Goal: Information Seeking & Learning: Check status

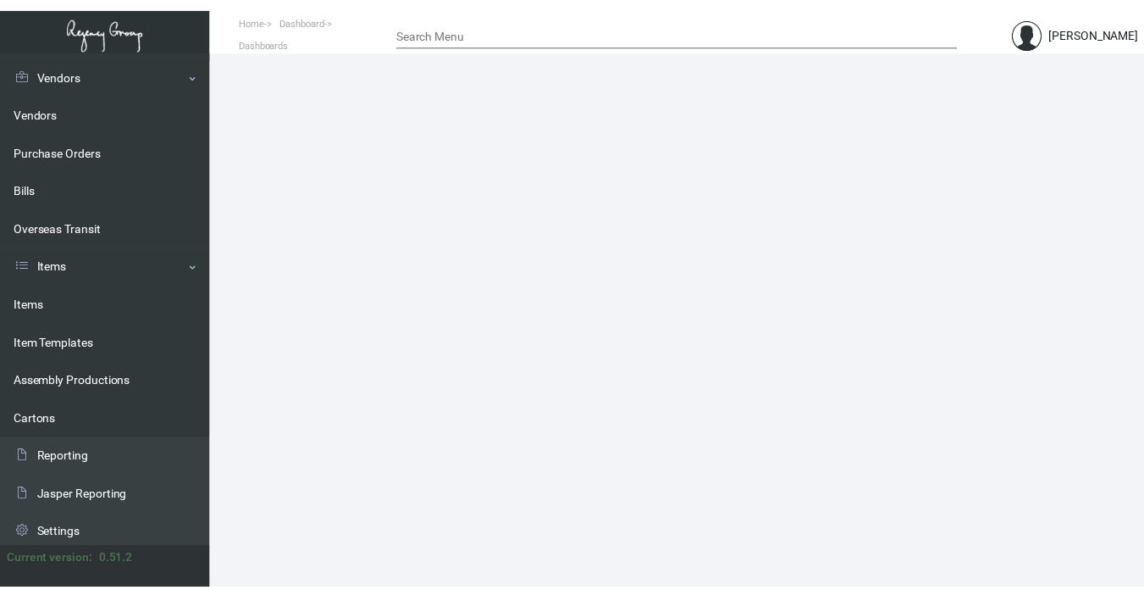
scroll to position [342, 0]
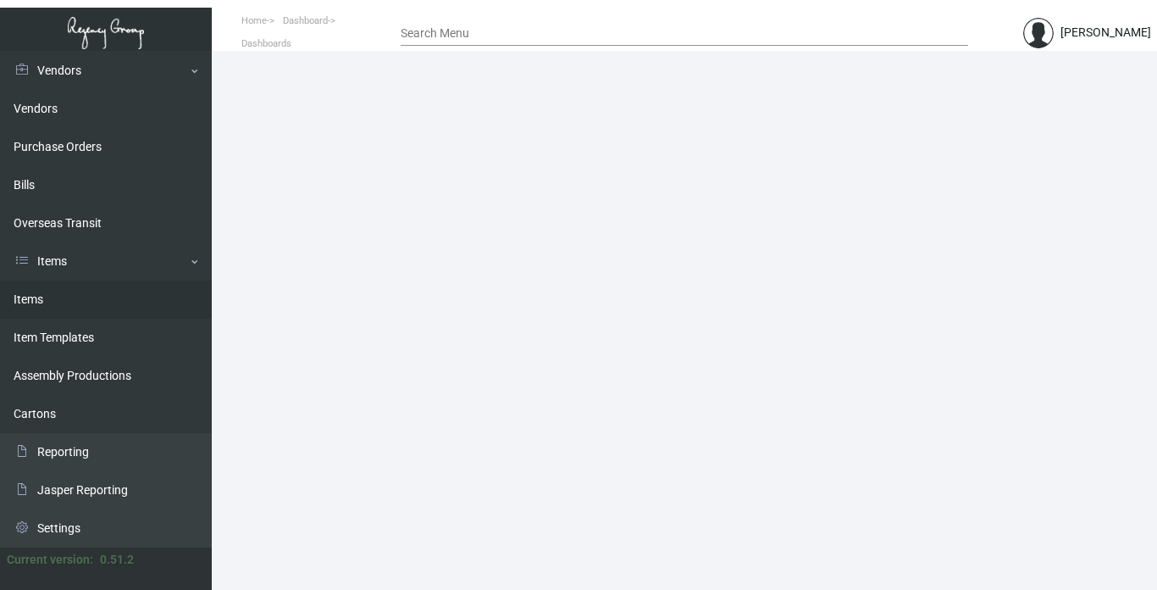
click at [36, 292] on link "Items" at bounding box center [106, 299] width 212 height 38
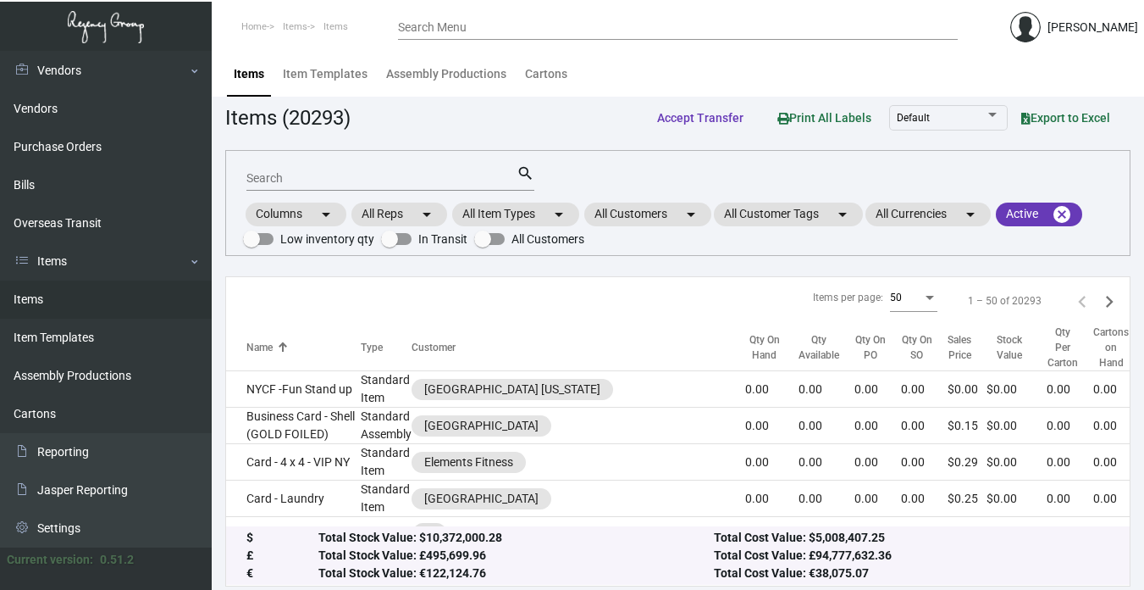
click at [344, 173] on input "Search" at bounding box center [381, 179] width 270 height 14
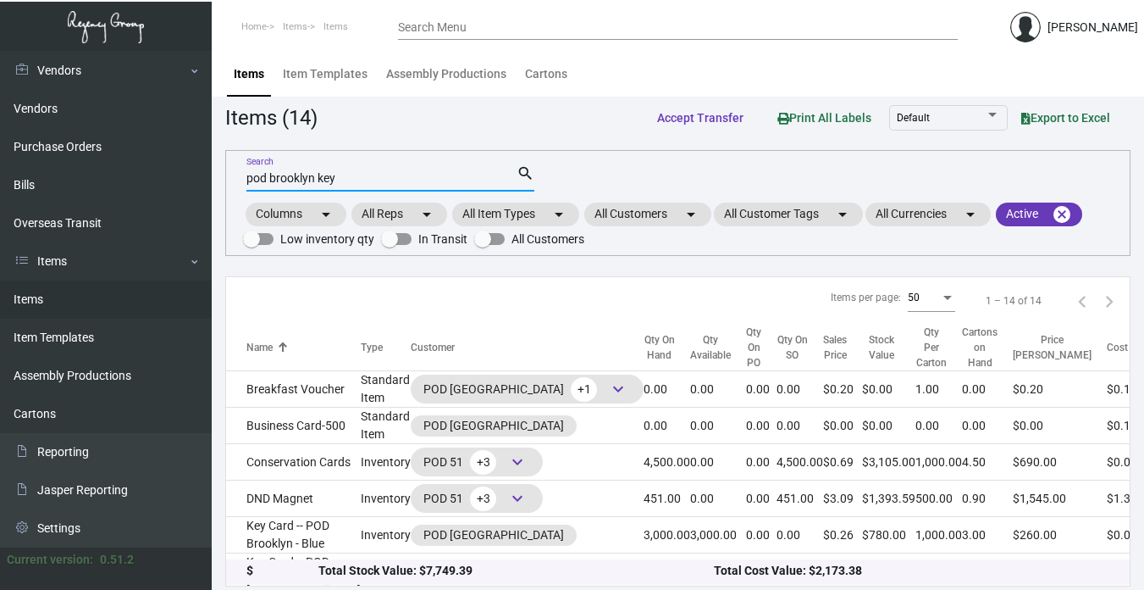
type input "pod brooklyn key"
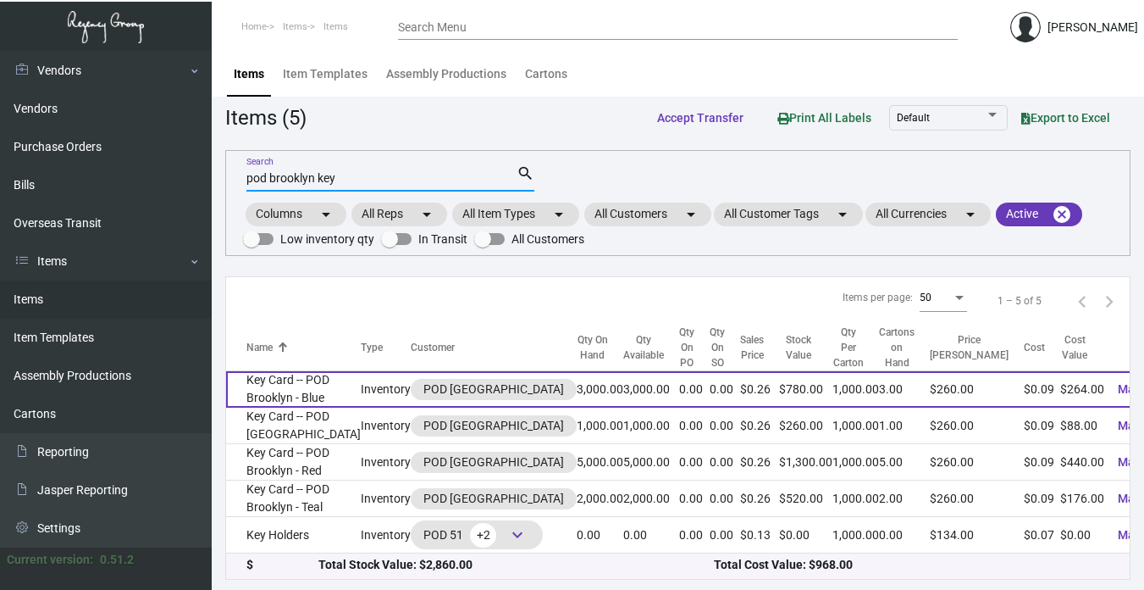
scroll to position [5, 0]
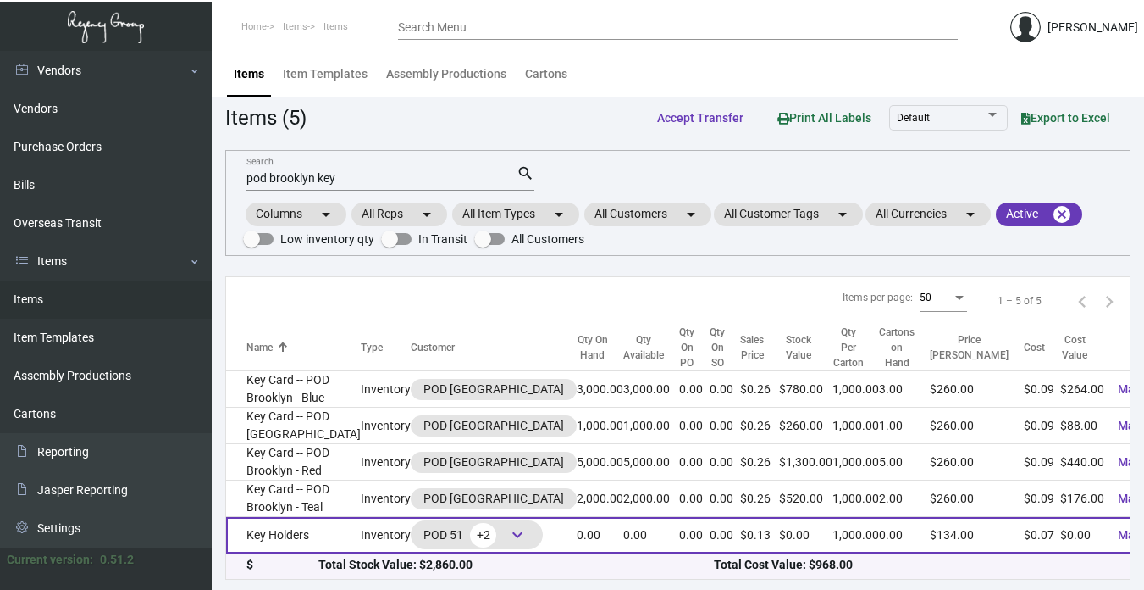
click at [257, 531] on td "Key Holders" at bounding box center [293, 535] width 135 height 36
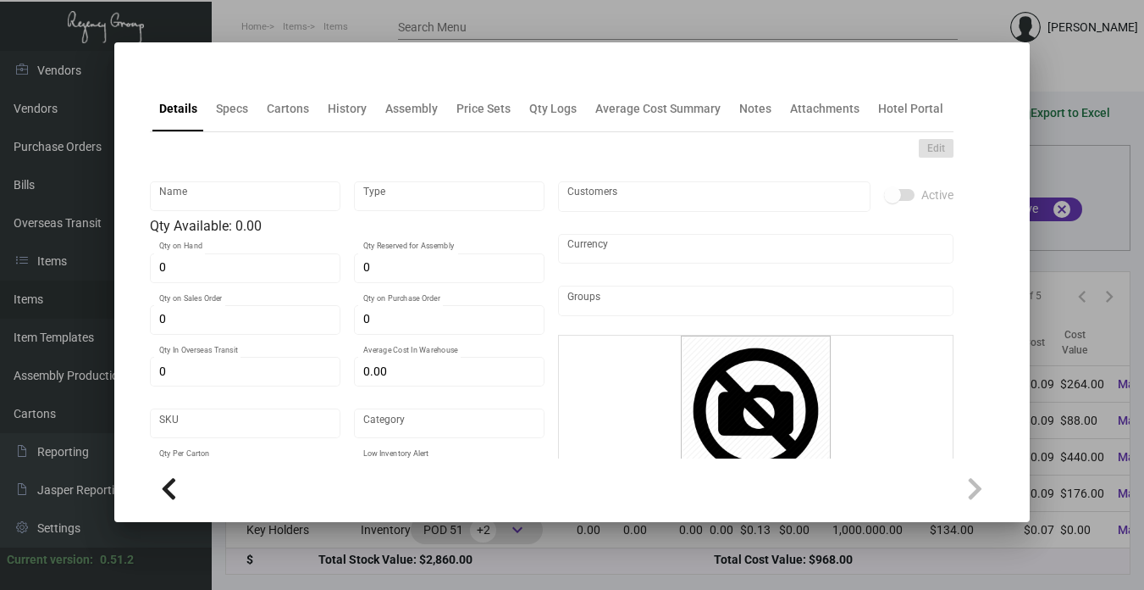
type input "Key Holders"
type input "Inventory"
type input "$ 0.0664"
type input "2615"
type input "Standard"
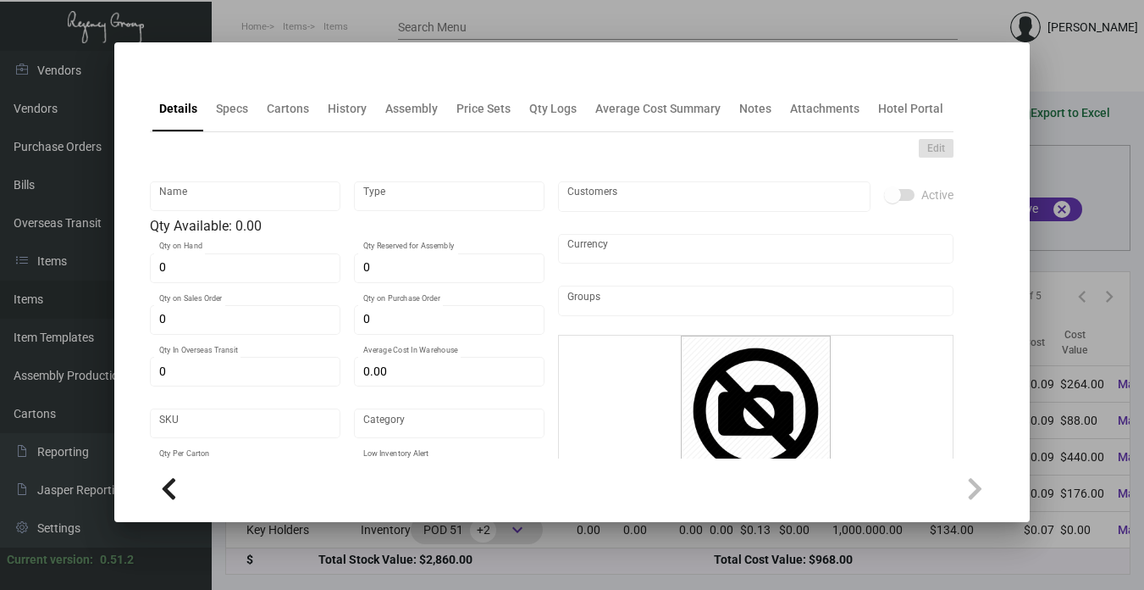
type input "1,000"
type input "$ 0.07372"
type input "$ 0.12"
type textarea "Key Holders: Size closed 2.5x3.5, #100 bright white wove cover stock, printing …"
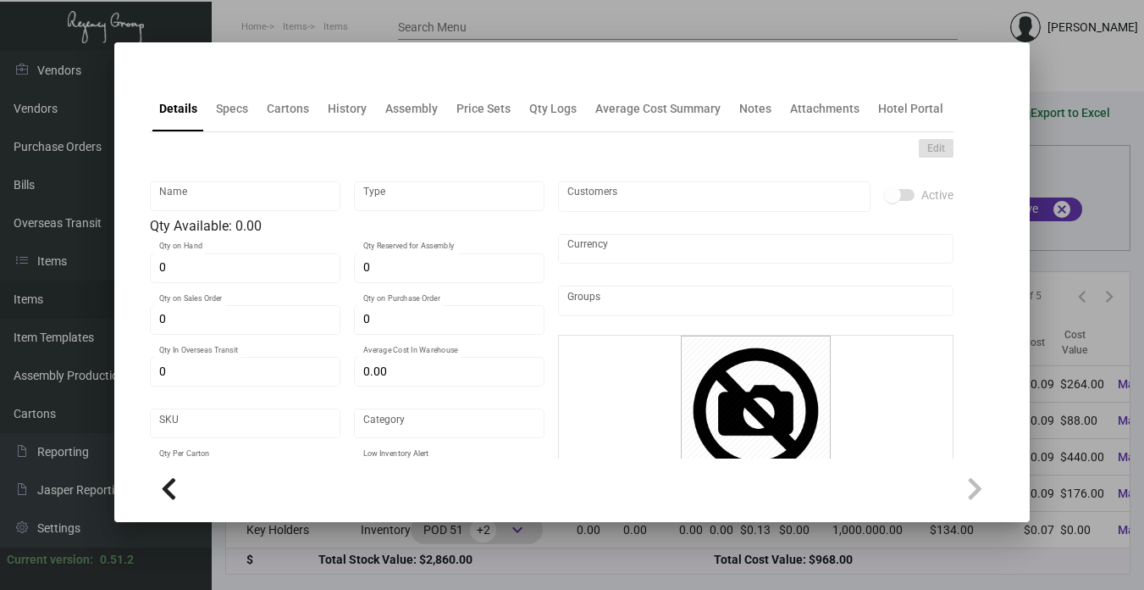
checkbox input "true"
type input "United States Dollar $"
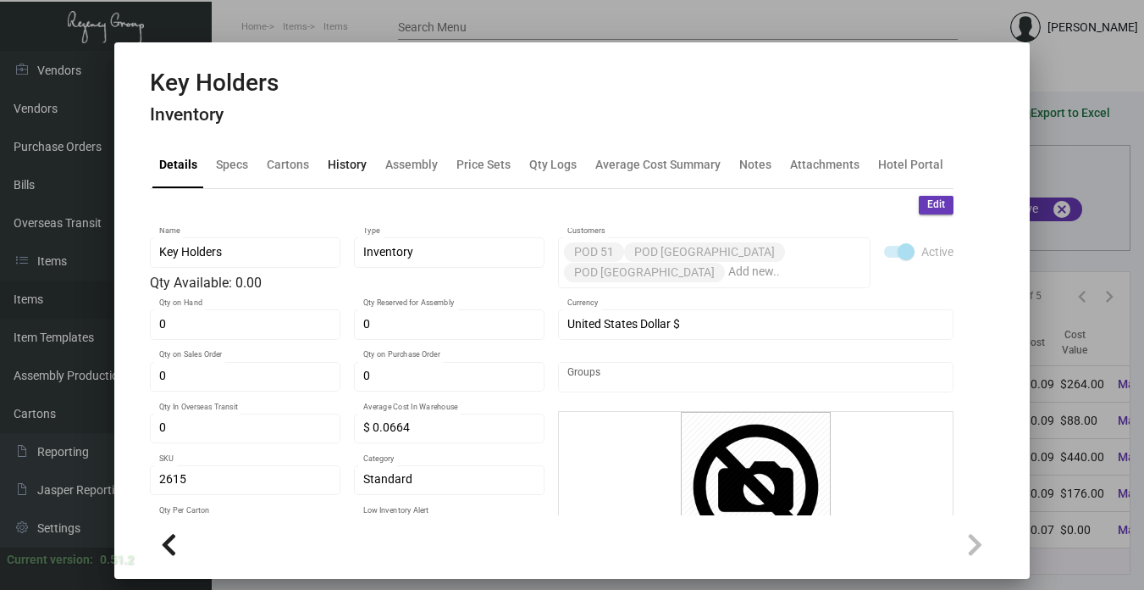
click at [346, 158] on div "History" at bounding box center [347, 165] width 39 height 18
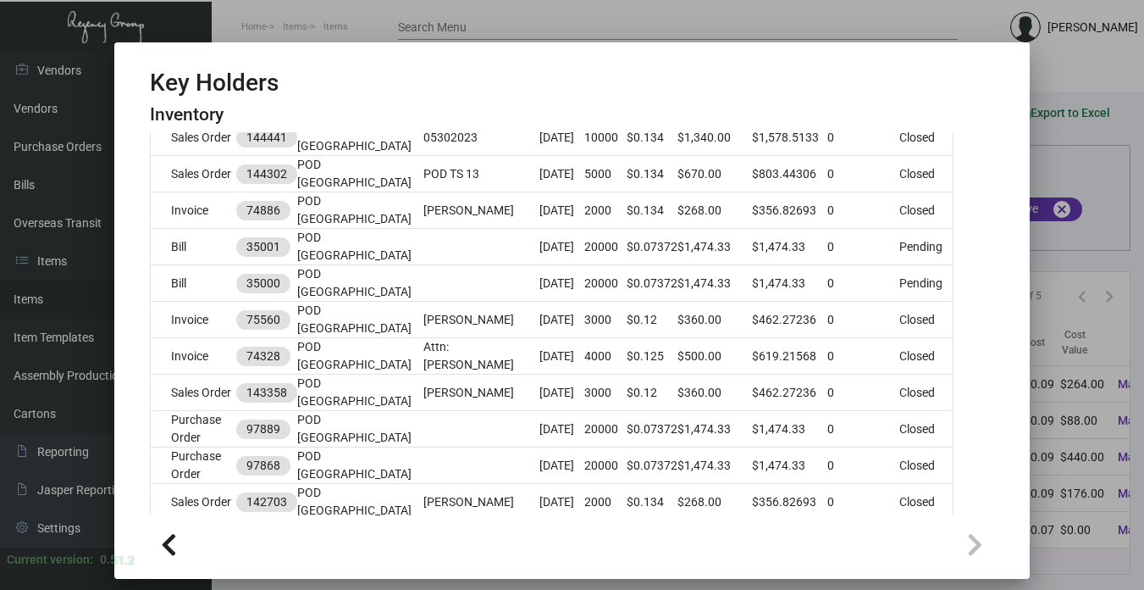
scroll to position [762, 0]
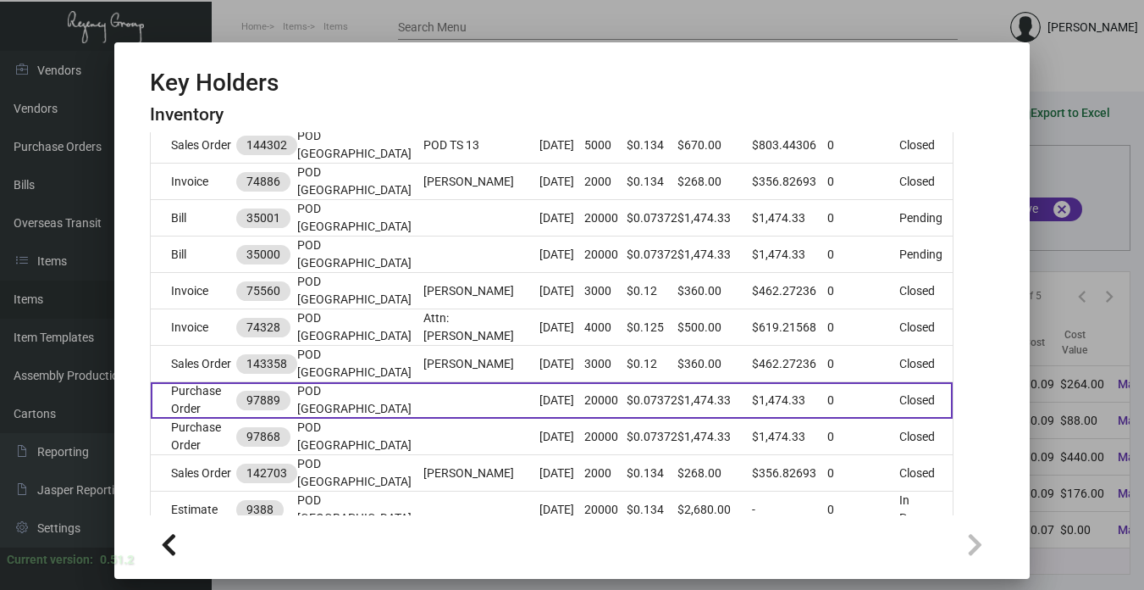
click at [423, 394] on td at bounding box center [481, 400] width 116 height 36
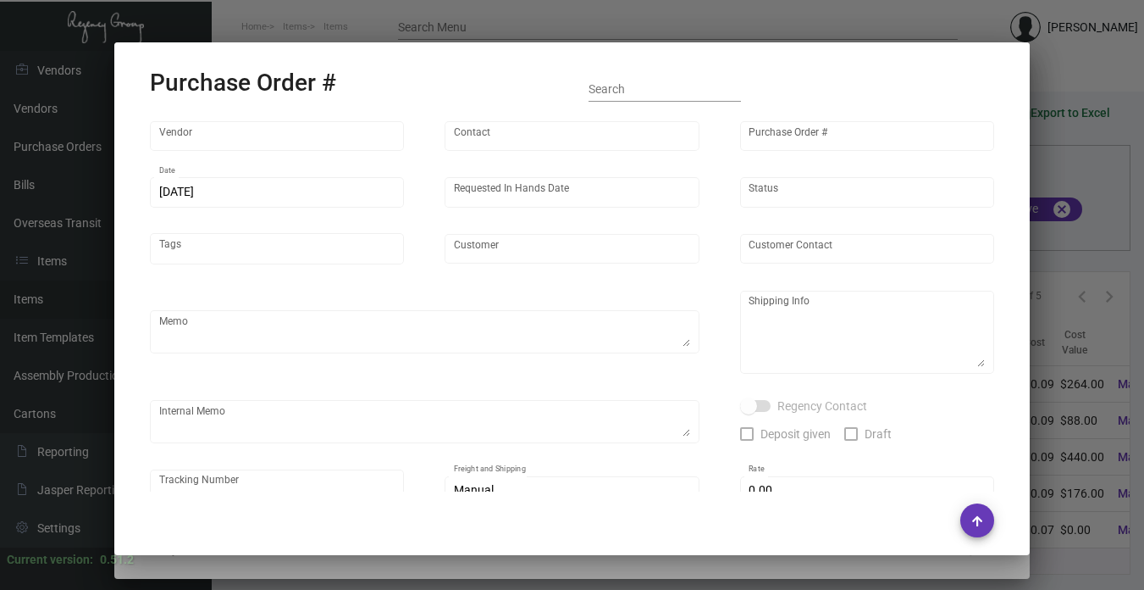
type input "Evergreen Manufacturing"
type input "[PERSON_NAME]"
type input "97889"
type input "[DATE]"
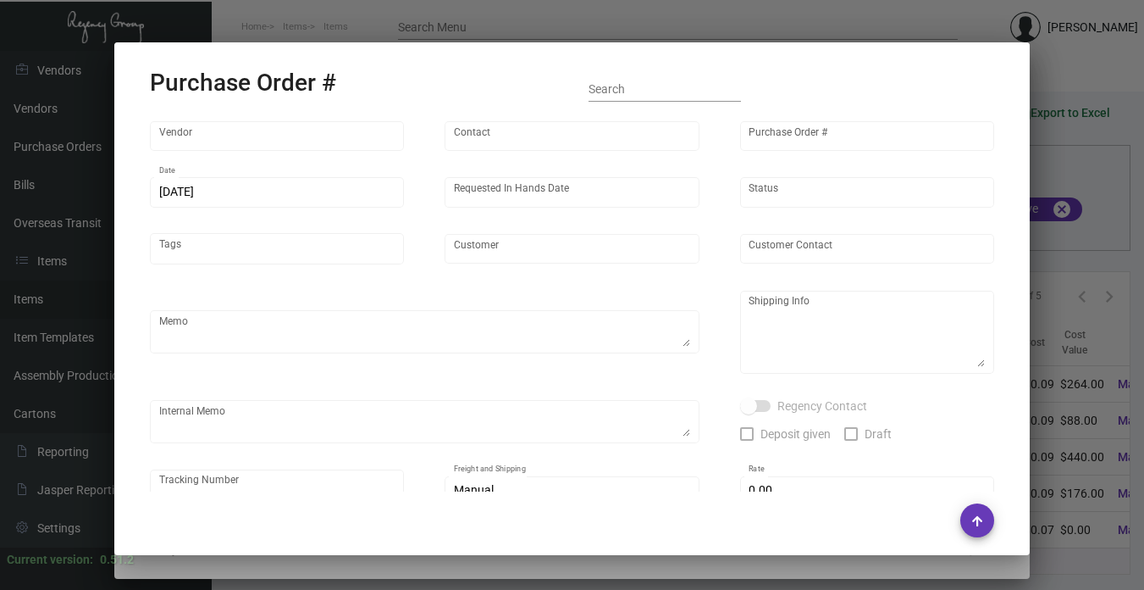
type input "POD [GEOGRAPHIC_DATA]"
type textarea "Please reference Quote# 0423-012-D & SEND PROOFS TO OUR ART TEAM ; [EMAIL_ADDRE…"
type textarea "Regency Group NJ - [PERSON_NAME] [STREET_ADDRESS]"
type textarea "4.21 - Confirmation# 32842, estimated finish date is [DATE]."
checkbox input "true"
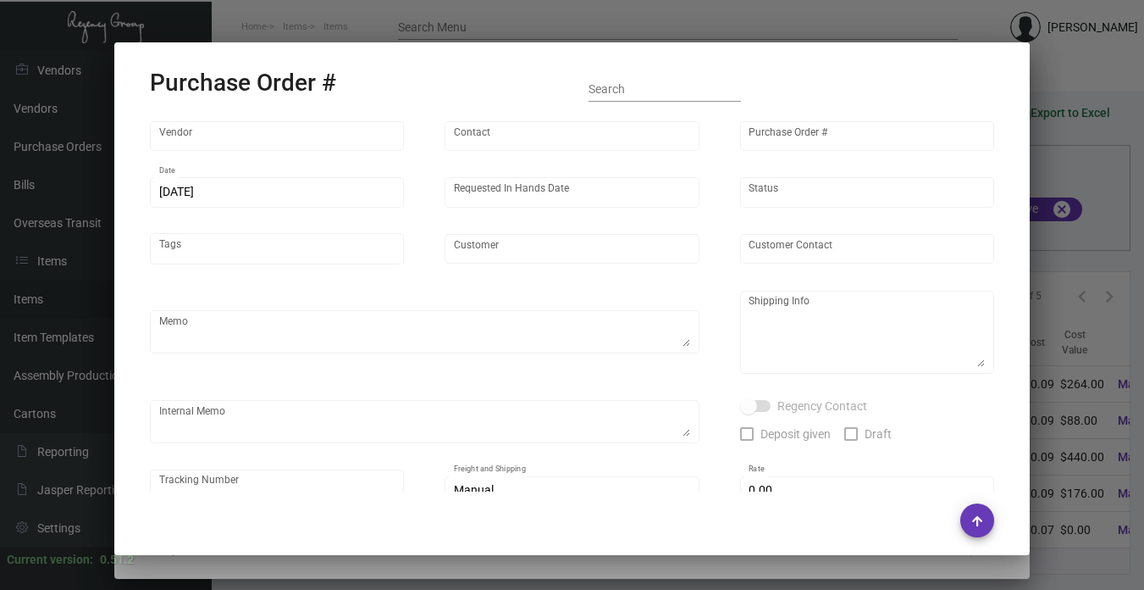
type input "$ 0.00"
type input "United States Dollar $"
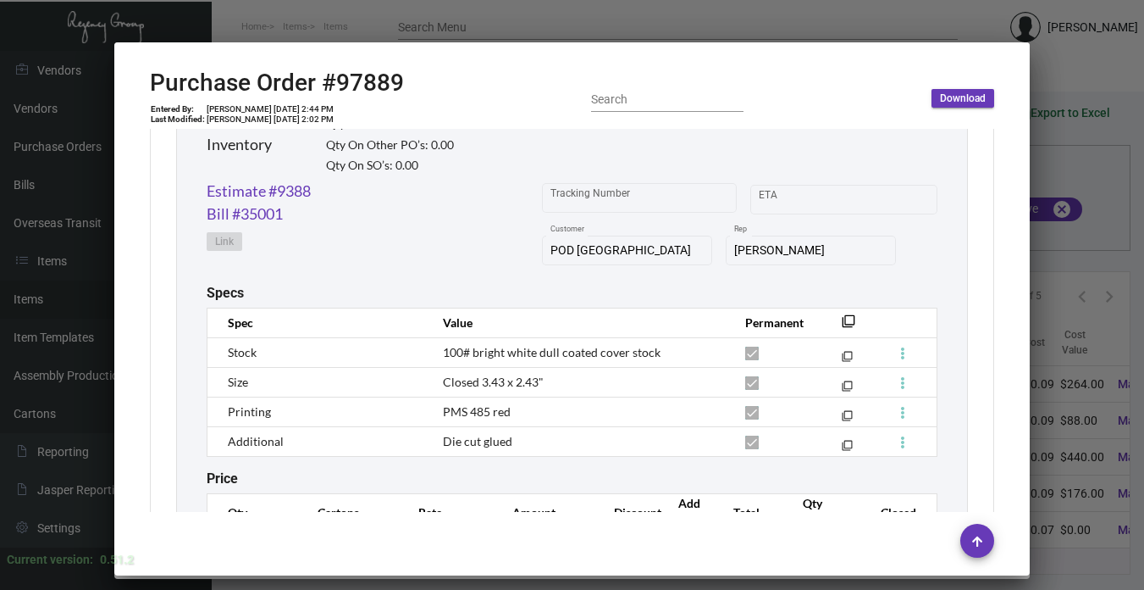
scroll to position [932, 0]
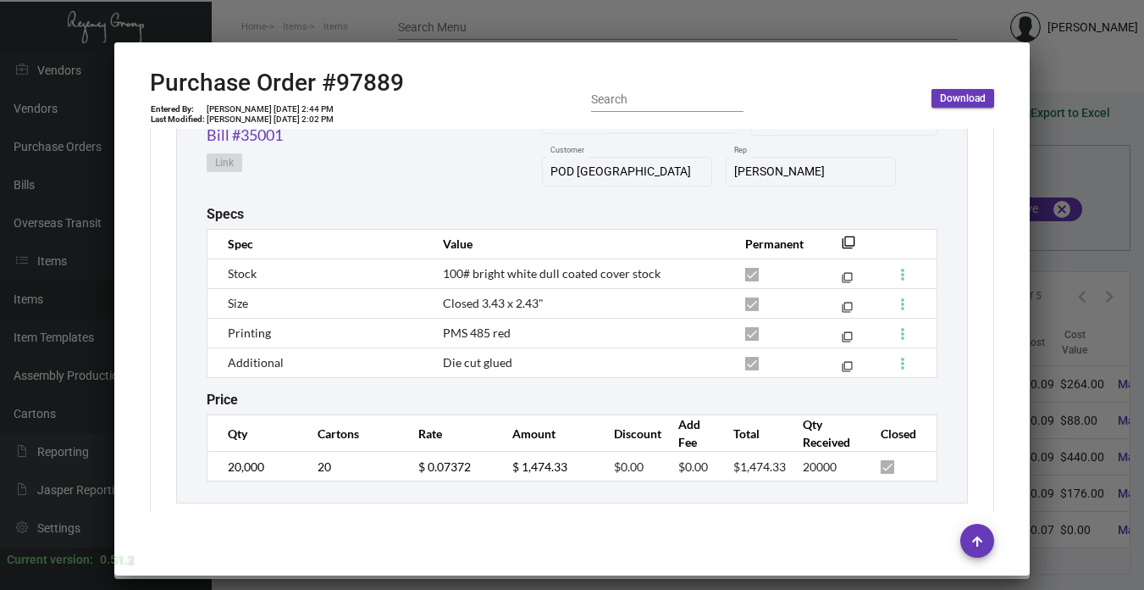
click at [1052, 320] on div at bounding box center [572, 295] width 1144 height 590
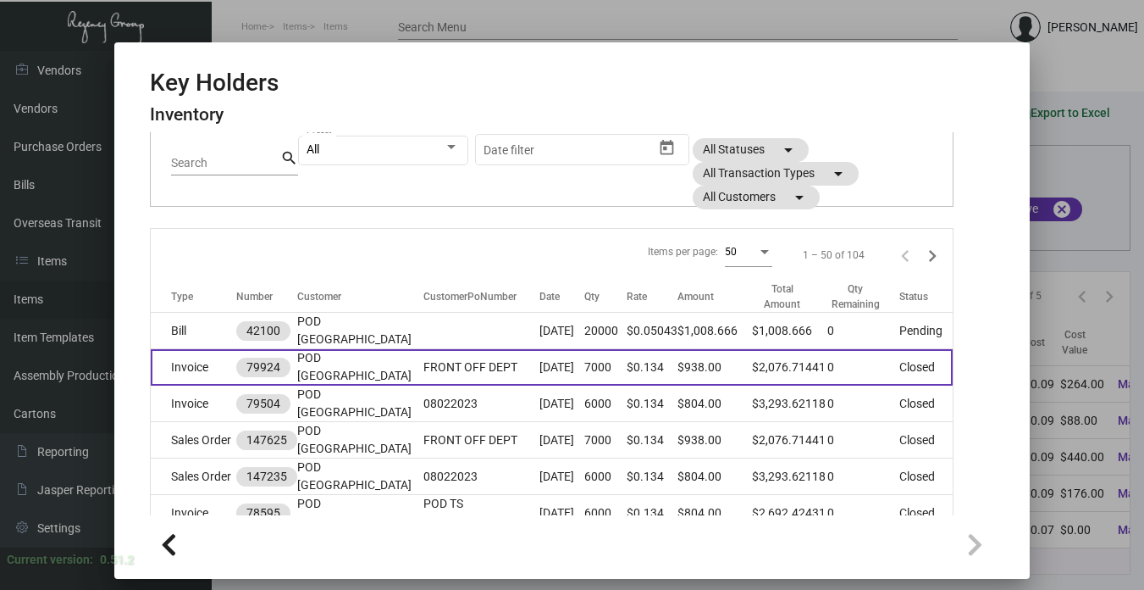
scroll to position [169, 0]
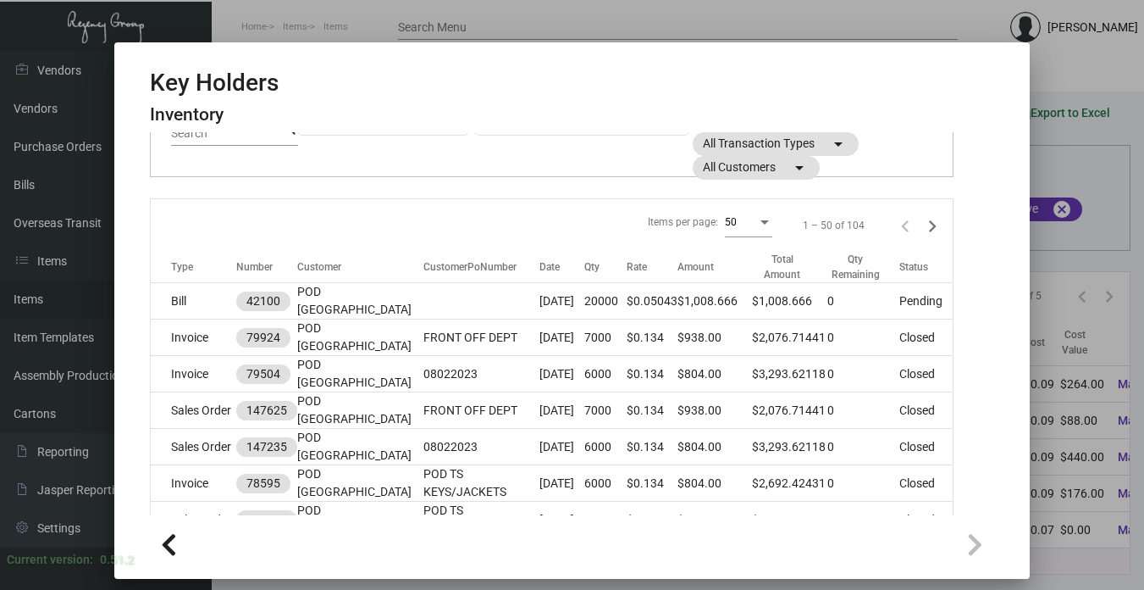
click at [1063, 333] on div at bounding box center [572, 295] width 1144 height 590
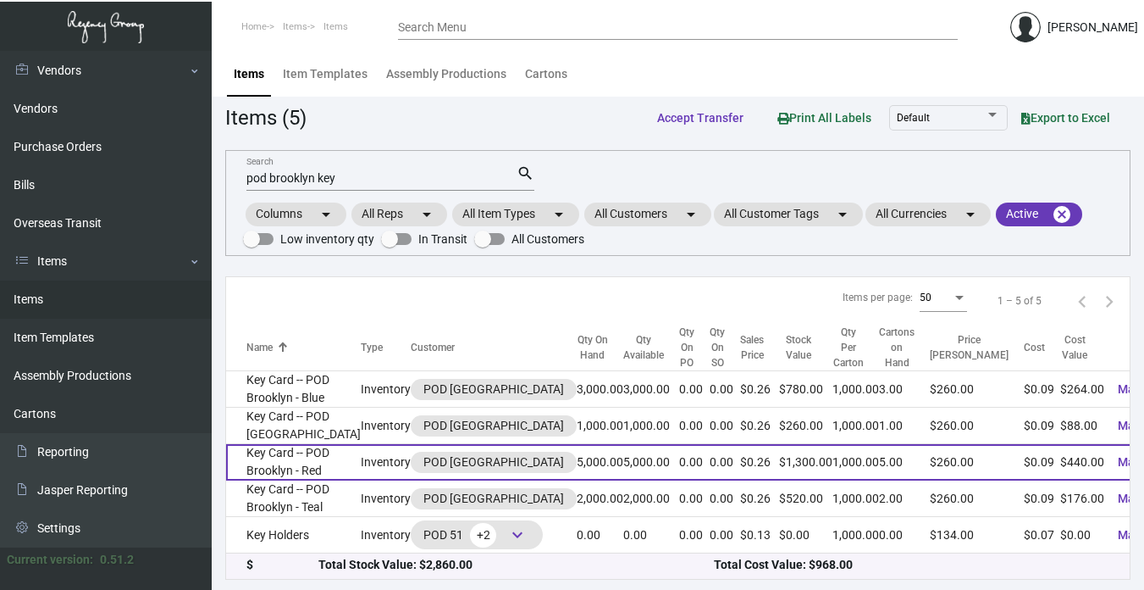
scroll to position [5, 0]
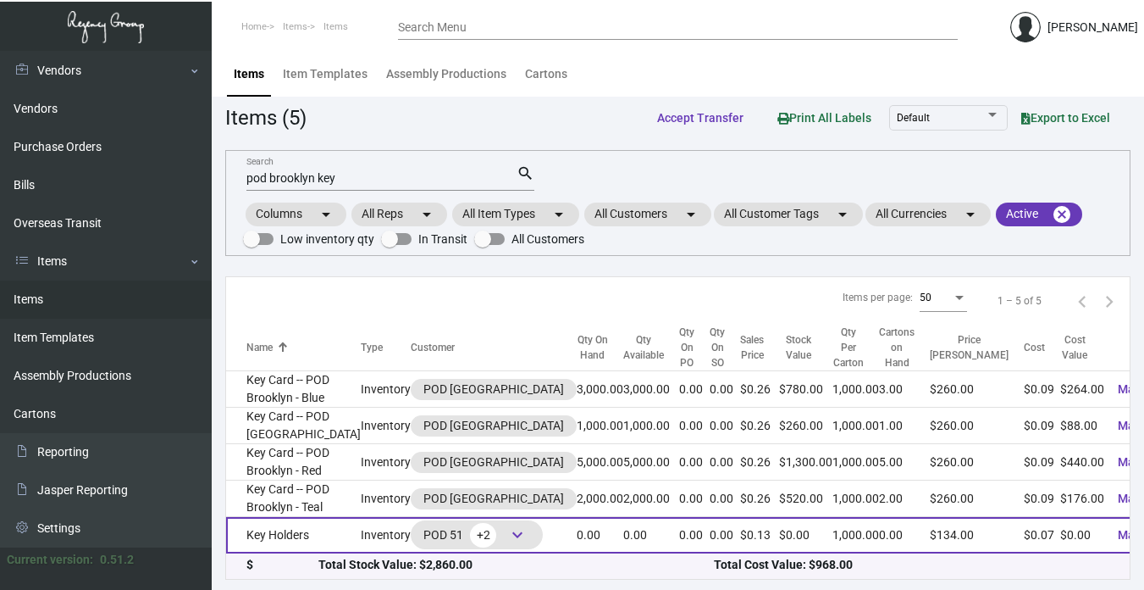
click at [283, 532] on td "Key Holders" at bounding box center [293, 535] width 135 height 36
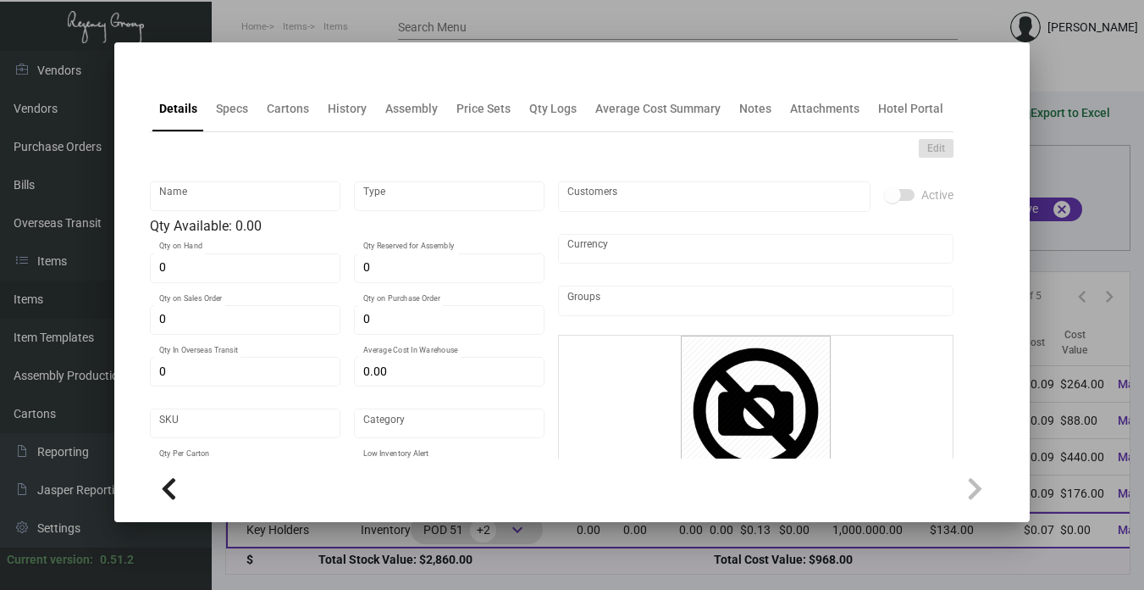
type input "Key Holders"
type input "Inventory"
type input "$ 0.0664"
type input "2615"
type input "Standard"
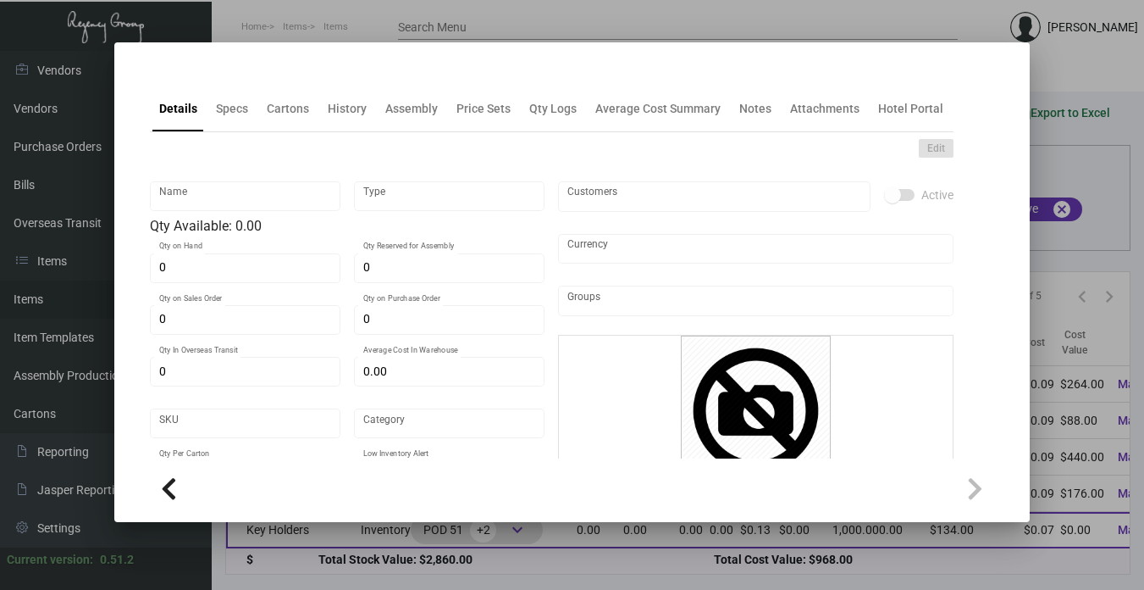
type input "1,000"
type input "$ 0.07372"
type input "$ 0.12"
type textarea "Key Holders: Size closed 2.5x3.5, #100 bright white wove cover stock, printing …"
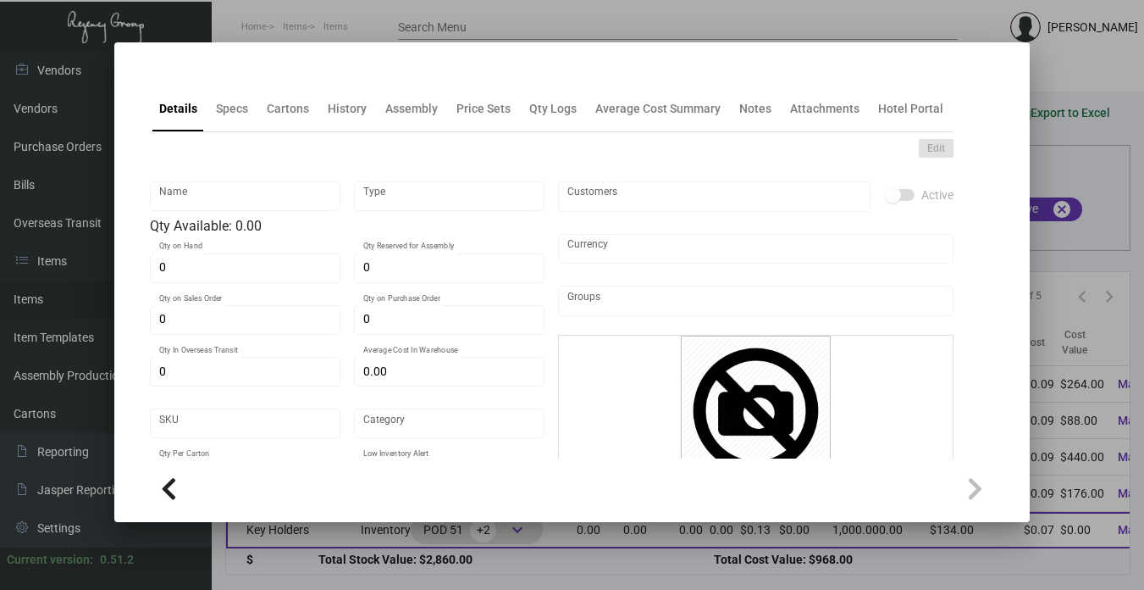
checkbox input "true"
type input "United States Dollar $"
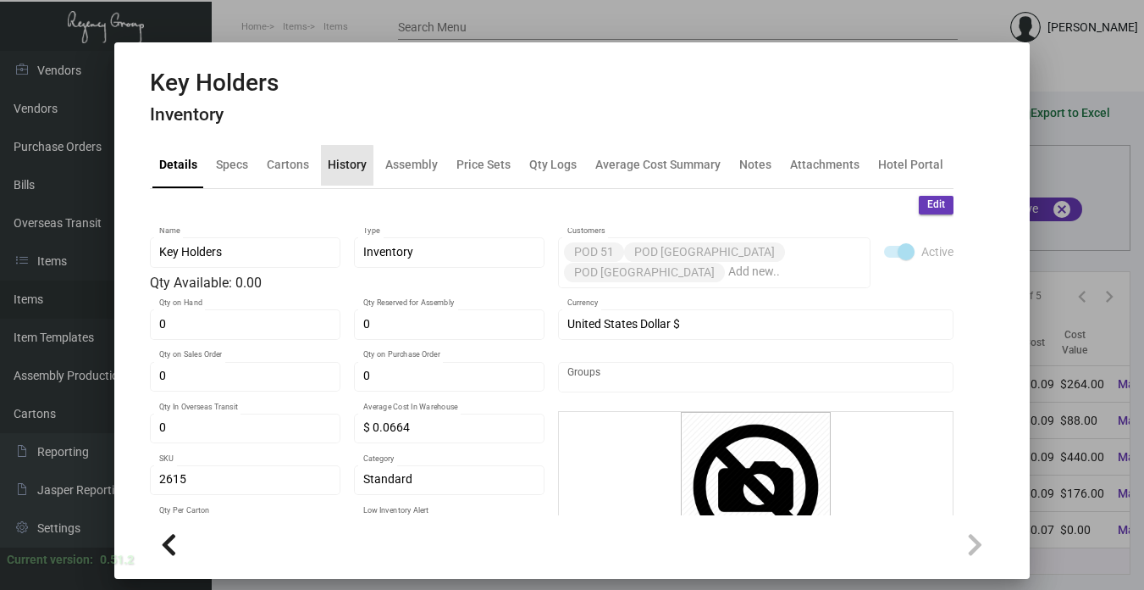
click at [340, 168] on div "History" at bounding box center [347, 165] width 39 height 18
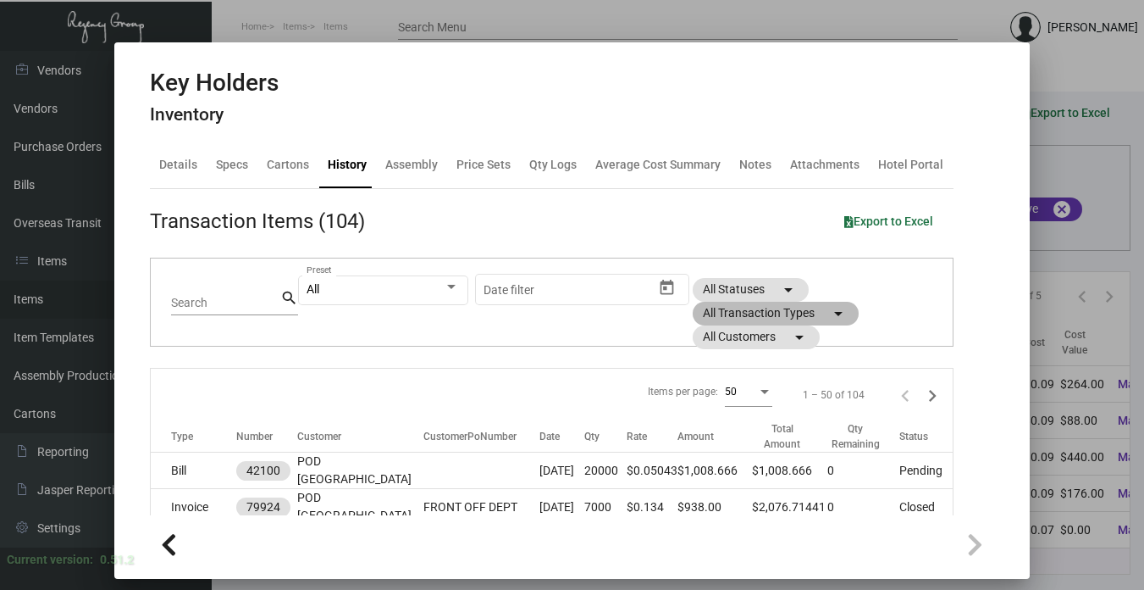
click at [833, 313] on mat-icon "arrow_drop_down" at bounding box center [838, 313] width 20 height 20
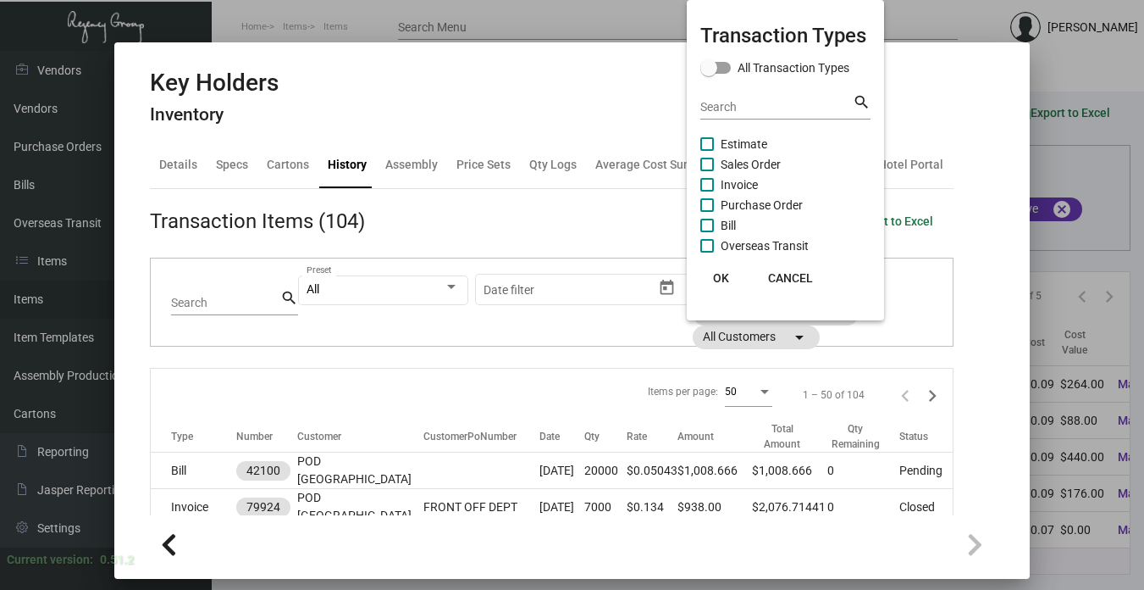
click at [761, 163] on span "Sales Order" at bounding box center [751, 164] width 60 height 20
click at [707, 171] on input "Sales Order" at bounding box center [706, 171] width 1 height 1
checkbox input "true"
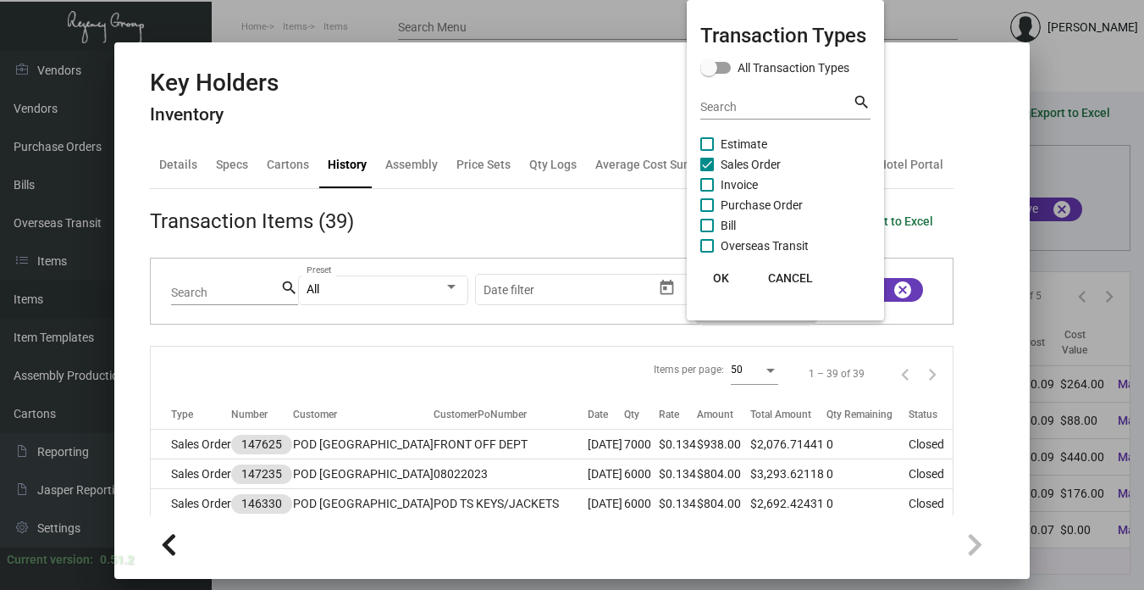
click at [930, 85] on div at bounding box center [572, 295] width 1144 height 590
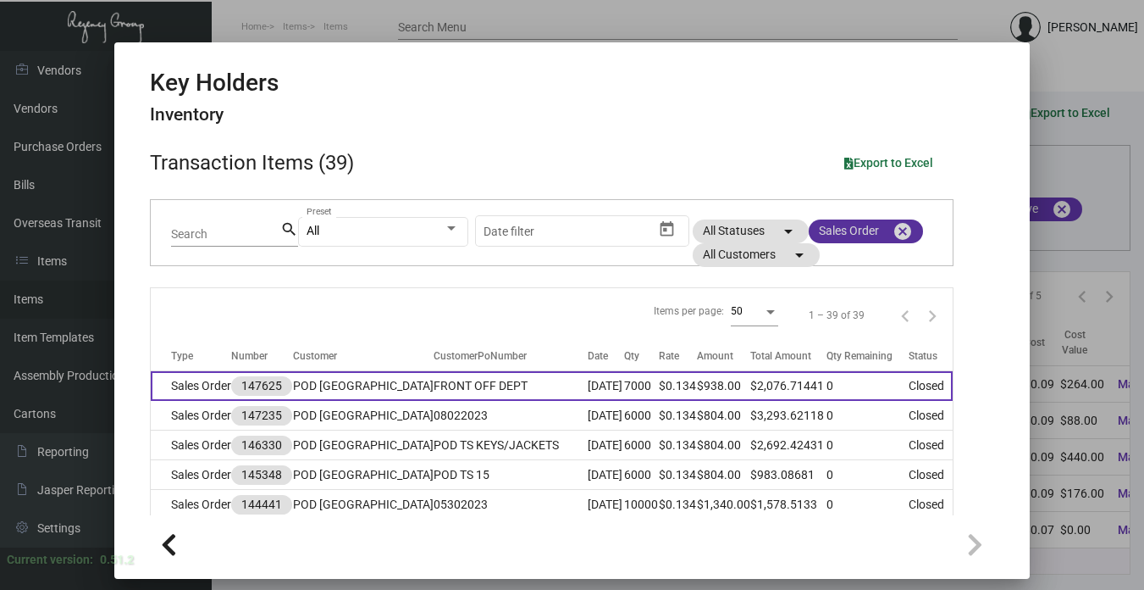
scroll to position [85, 0]
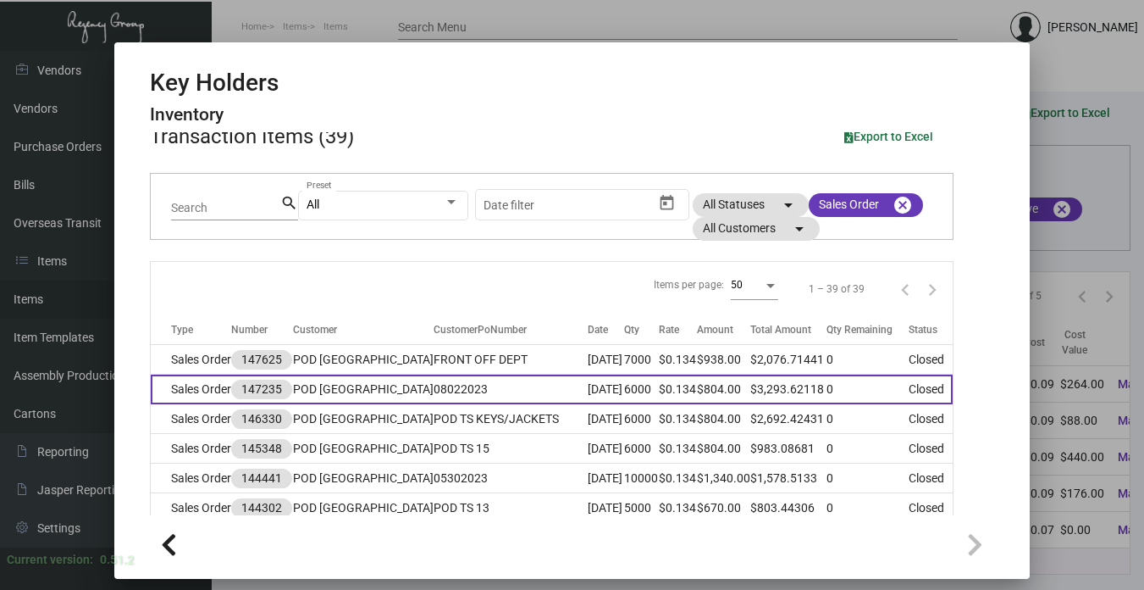
click at [336, 399] on td "POD [GEOGRAPHIC_DATA]" at bounding box center [363, 389] width 141 height 30
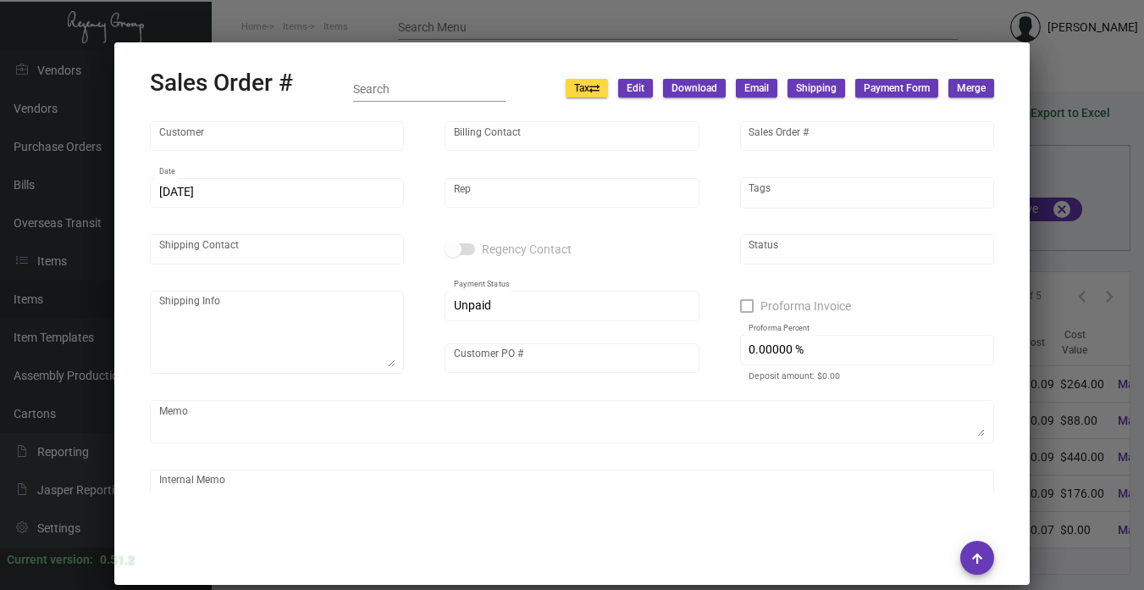
type input "POD [GEOGRAPHIC_DATA]"
type input "[PERSON_NAME]"
type input "147235"
type input "[DATE]"
type input "[PERSON_NAME]"
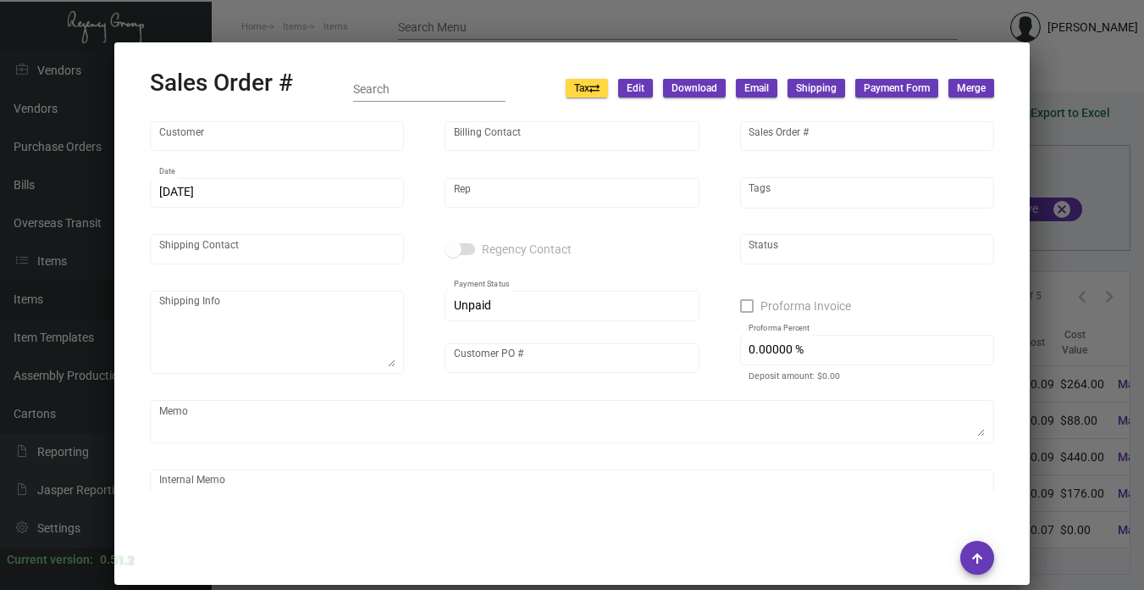
type input "[PERSON_NAME]"
type textarea "POD [GEOGRAPHIC_DATA] - [PERSON_NAME] [STREET_ADDRESS]"
type input "08022023"
type textarea "[PERSON_NAME] delivery 8/3"
type input "United States Dollar $"
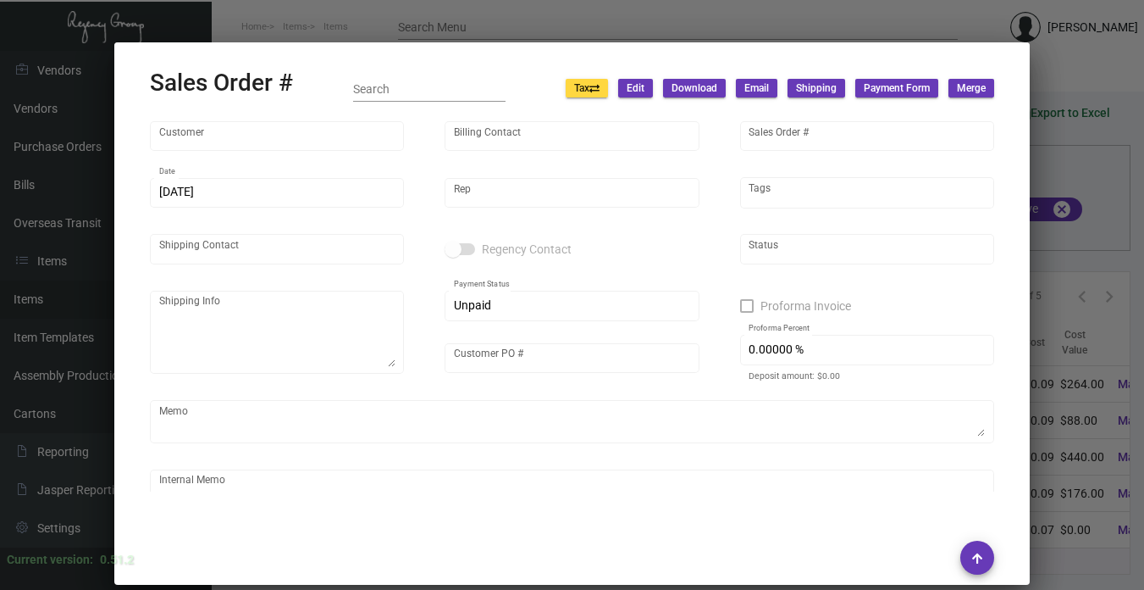
type input "$ 141.14"
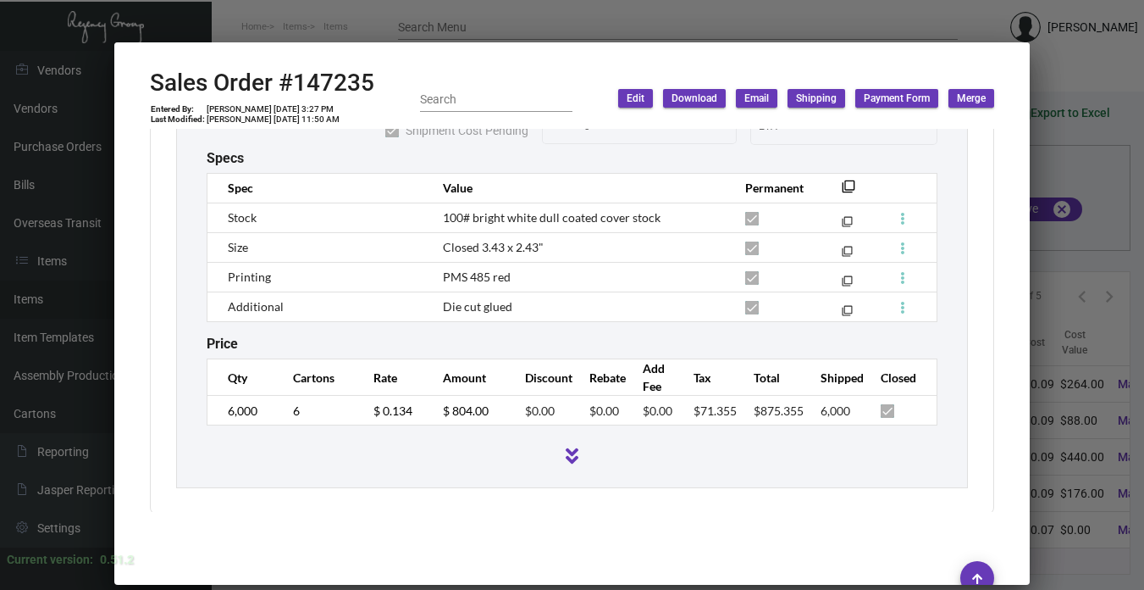
scroll to position [3173, 0]
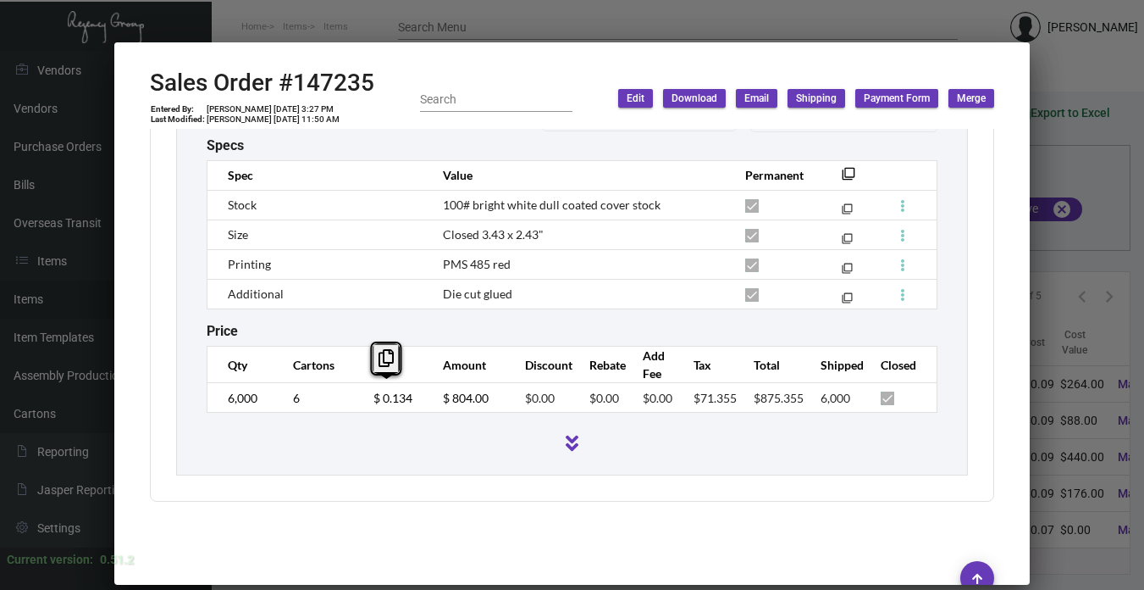
click at [357, 404] on td "$ 0.134" at bounding box center [391, 398] width 69 height 30
click at [1051, 359] on div at bounding box center [572, 295] width 1144 height 590
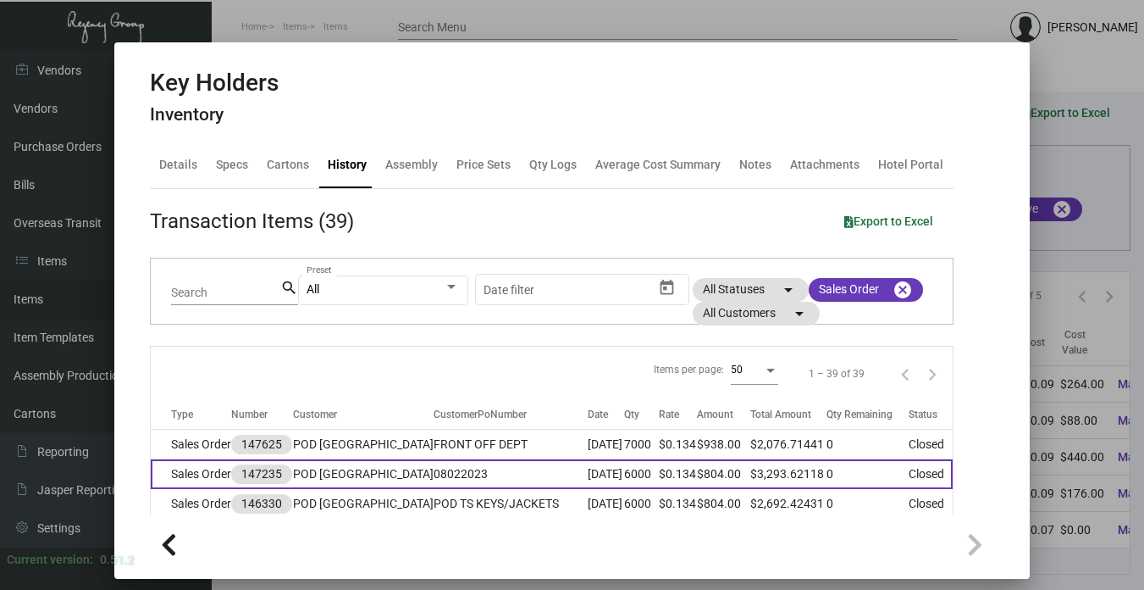
scroll to position [85, 0]
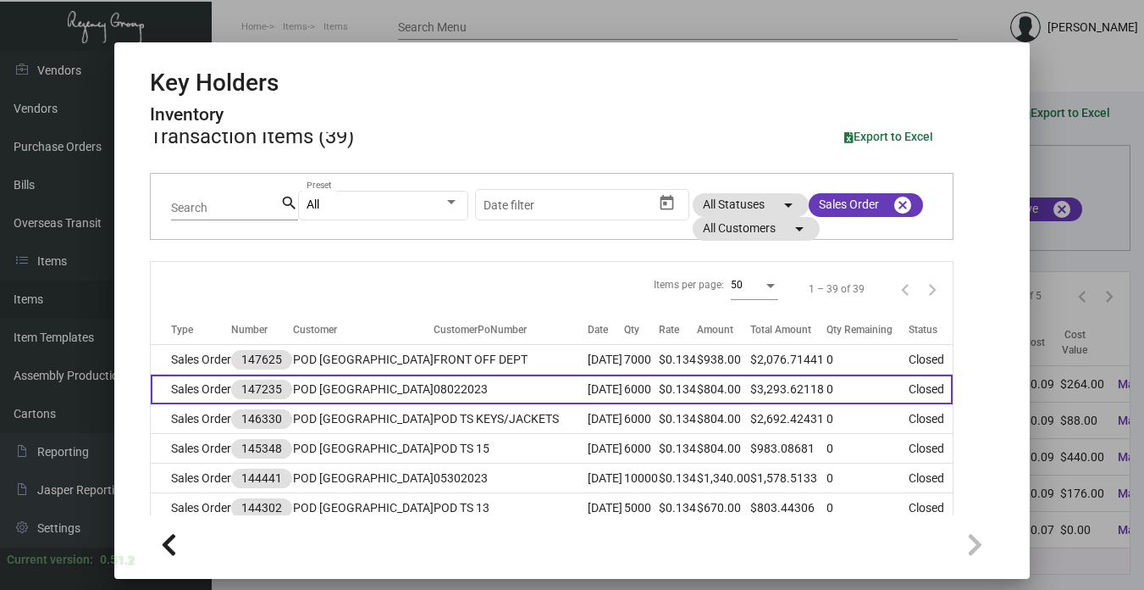
click at [299, 402] on td "POD [GEOGRAPHIC_DATA]" at bounding box center [363, 389] width 141 height 30
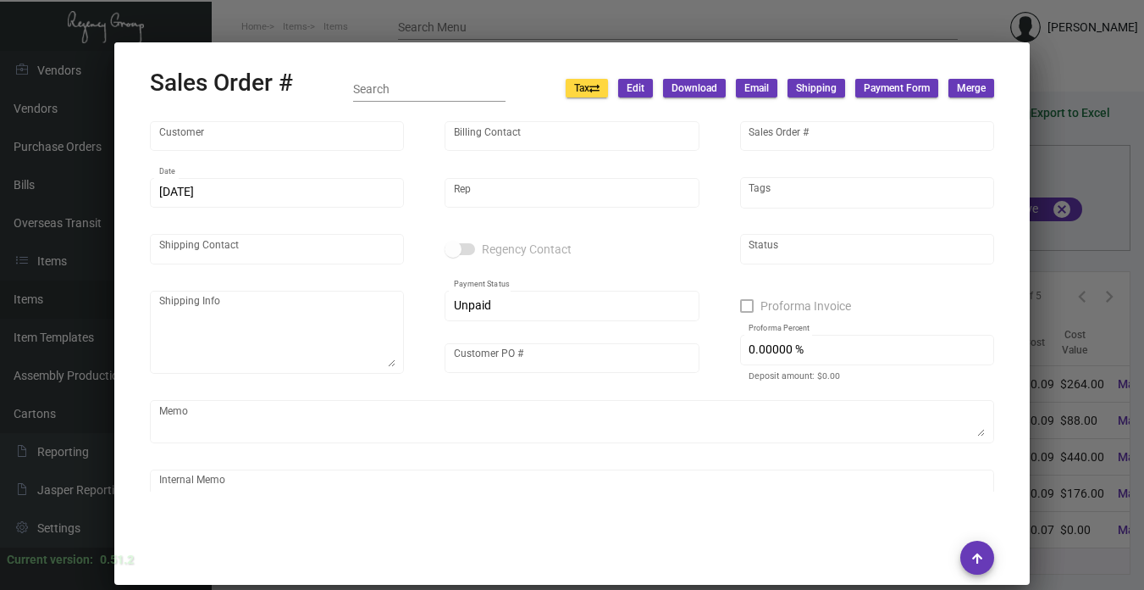
type input "POD [GEOGRAPHIC_DATA]"
type input "[PERSON_NAME]"
type input "147235"
type input "[DATE]"
type input "[PERSON_NAME]"
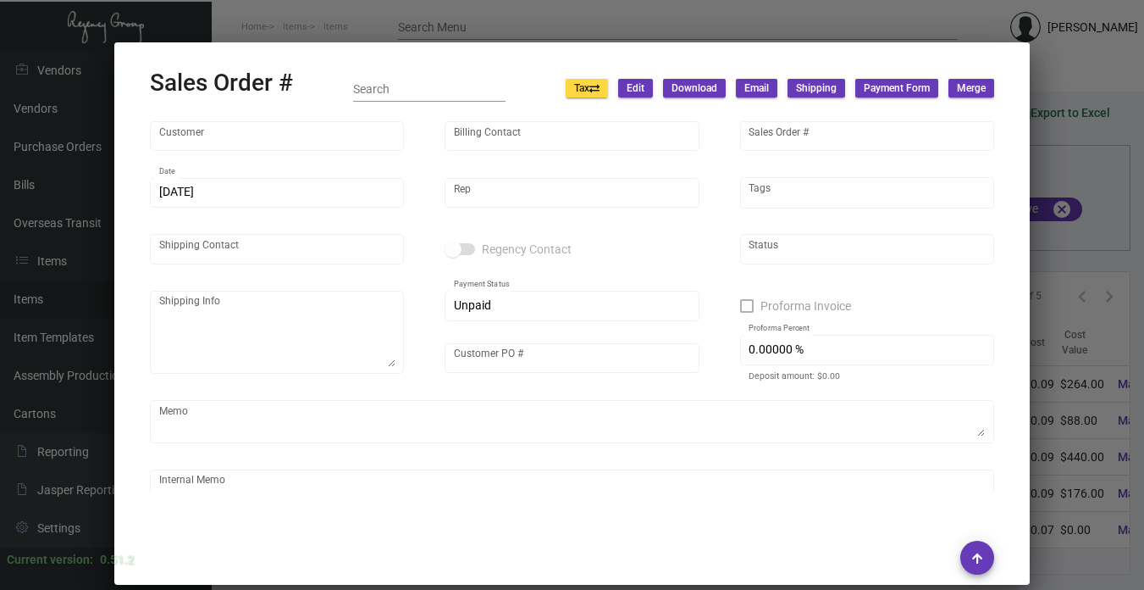
type input "[PERSON_NAME]"
type textarea "POD [GEOGRAPHIC_DATA] - [PERSON_NAME] [STREET_ADDRESS]"
type input "08022023"
type textarea "[PERSON_NAME] delivery 8/3"
type input "United States Dollar $"
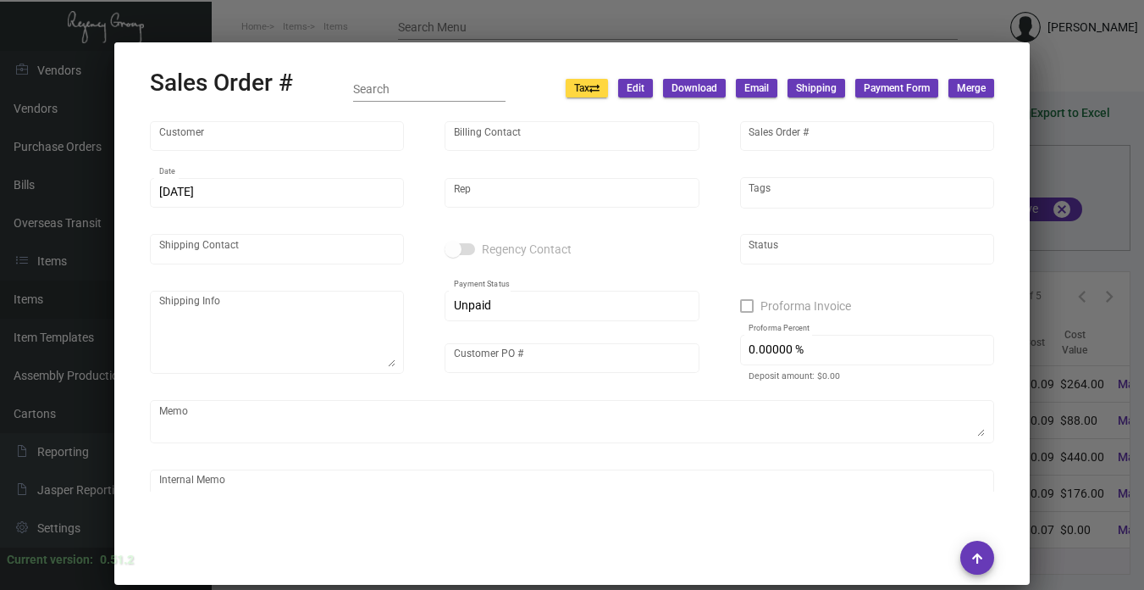
type input "$ 141.14"
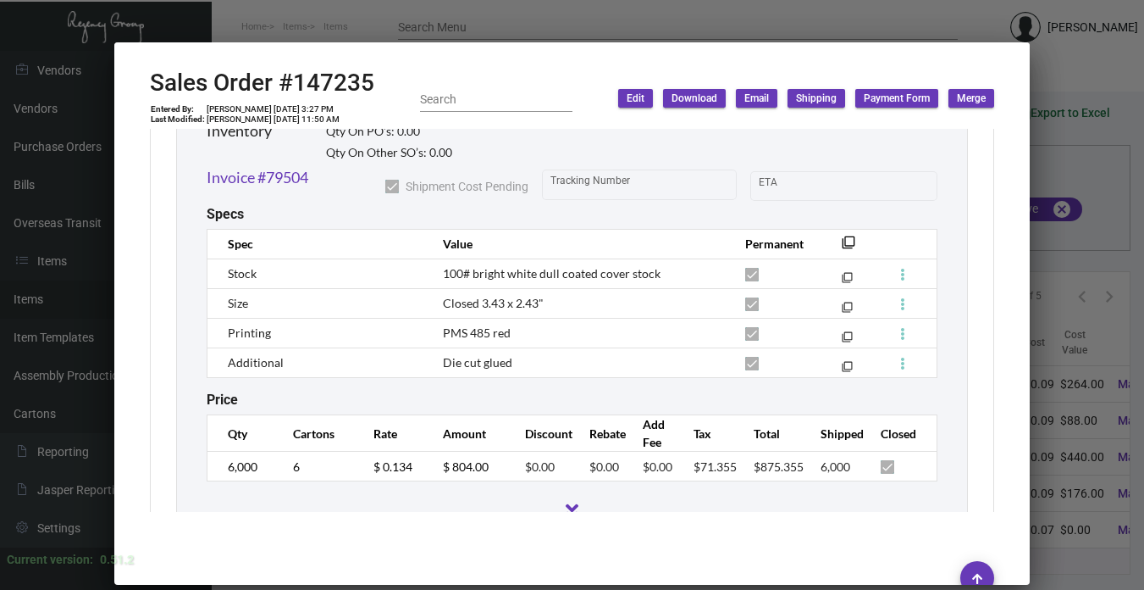
scroll to position [3173, 0]
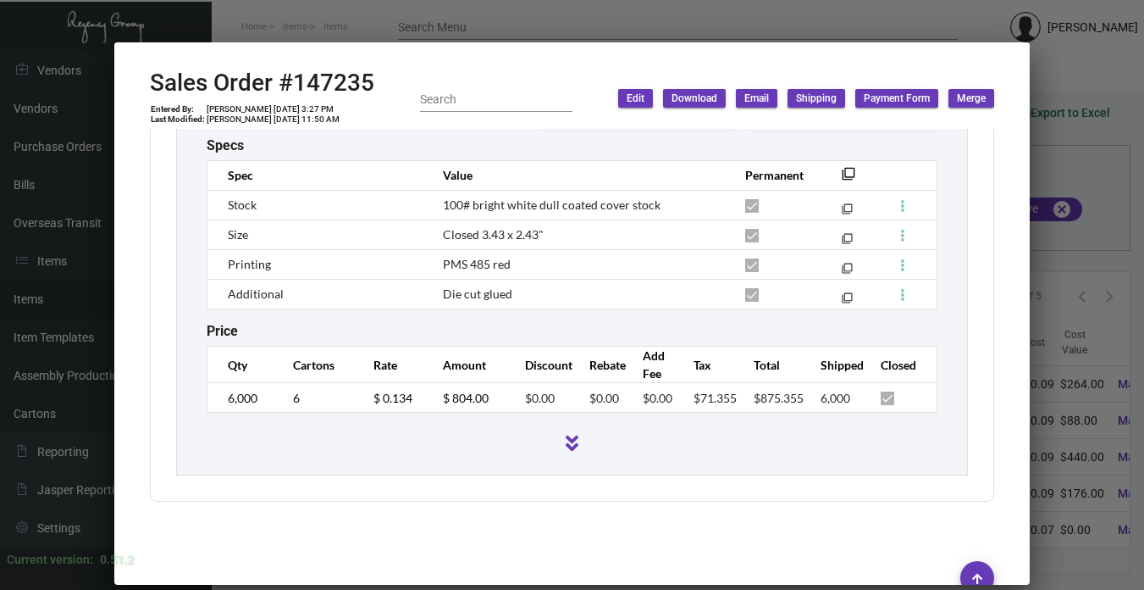
click at [1061, 329] on div at bounding box center [572, 295] width 1144 height 590
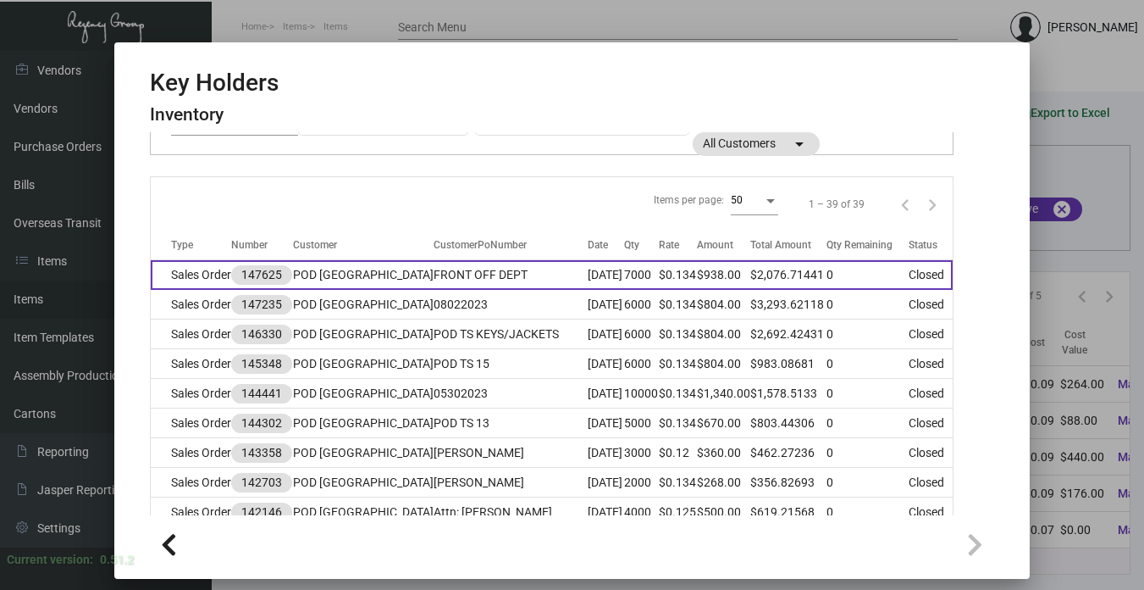
scroll to position [339, 0]
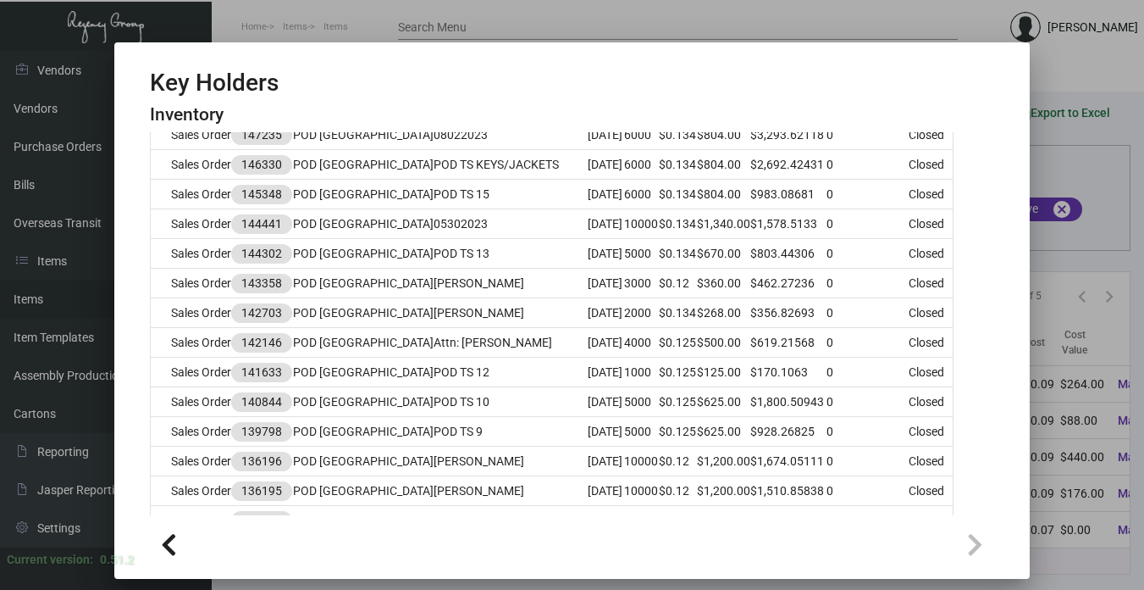
click at [1061, 248] on div at bounding box center [572, 295] width 1144 height 590
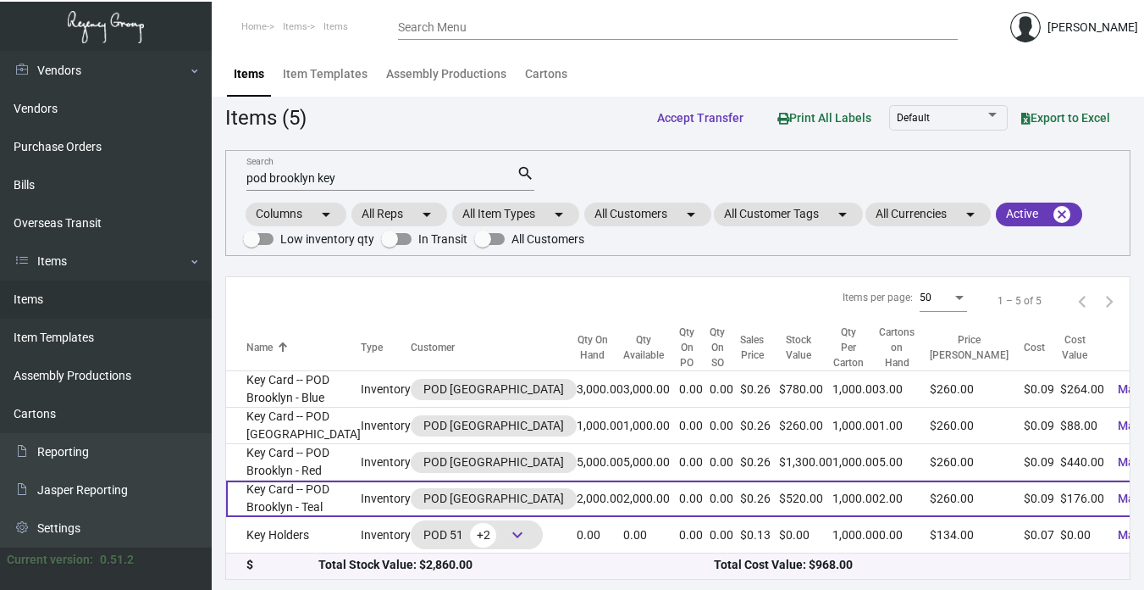
scroll to position [51, 0]
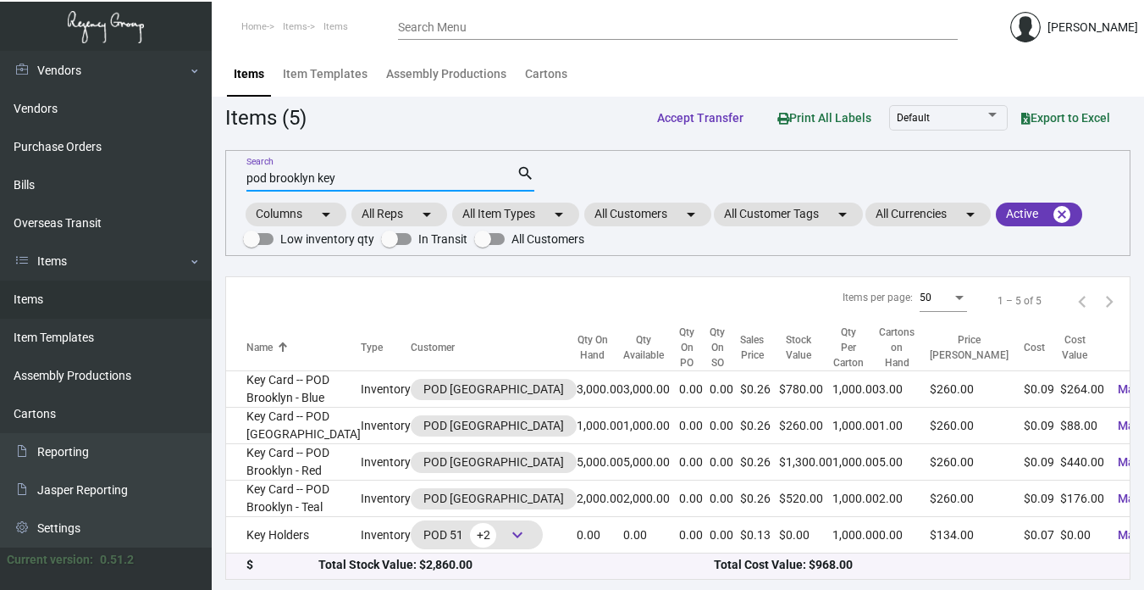
click at [345, 172] on input "pod brooklyn key" at bounding box center [381, 179] width 270 height 14
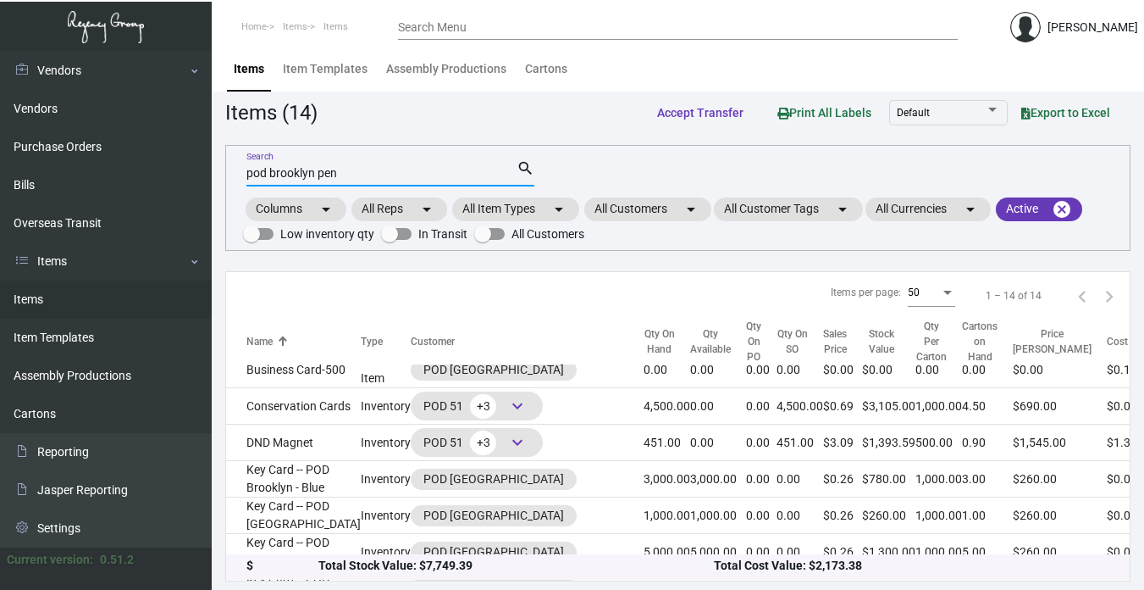
type input "pod brooklyn pen"
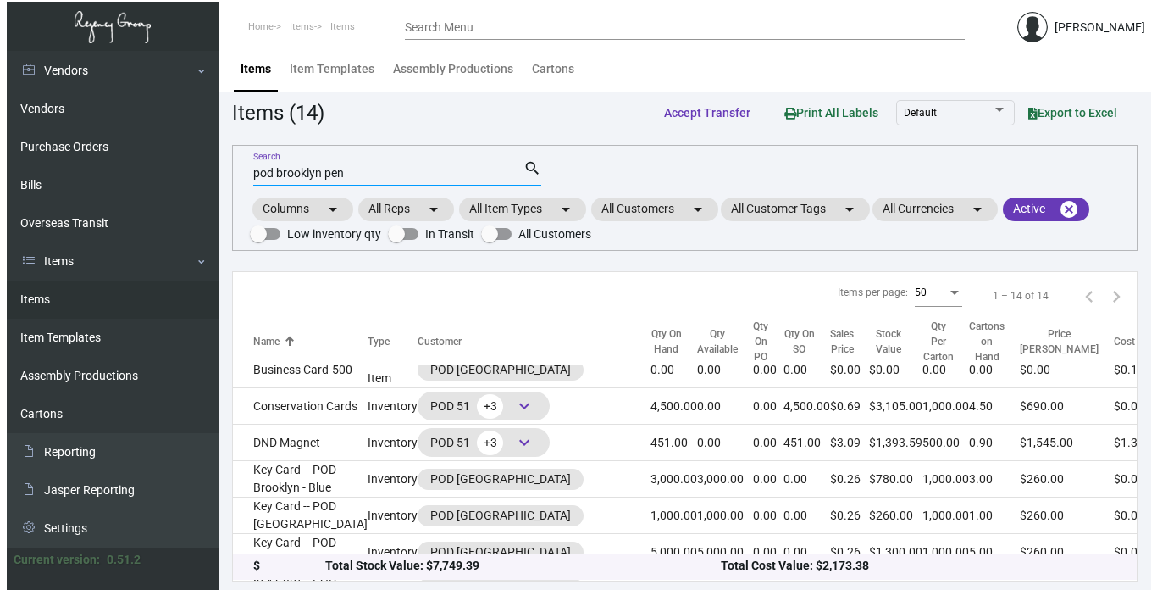
scroll to position [0, 0]
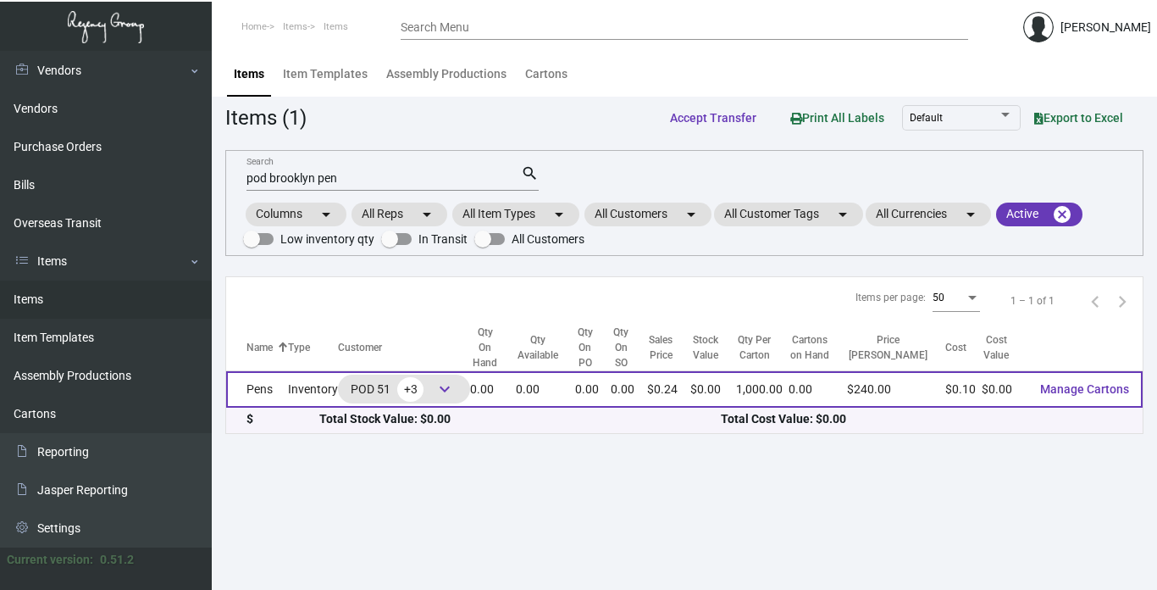
click at [289, 388] on td "Inventory" at bounding box center [313, 389] width 50 height 36
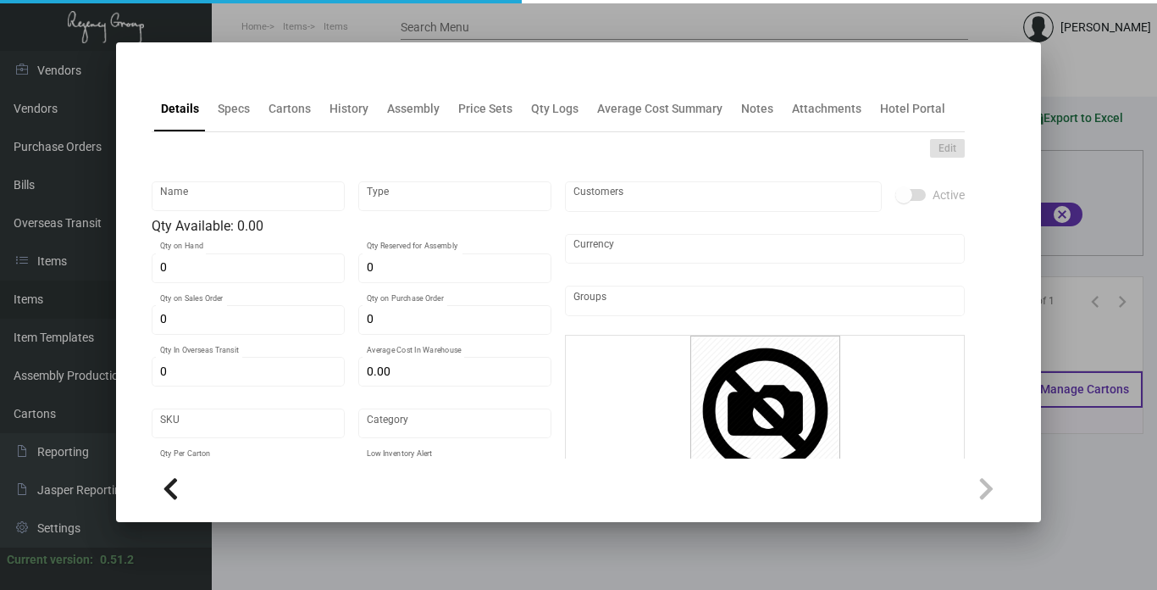
type input "Pens"
type input "Inventory"
type input "$ 0.10"
type input "2622"
type input "Standard"
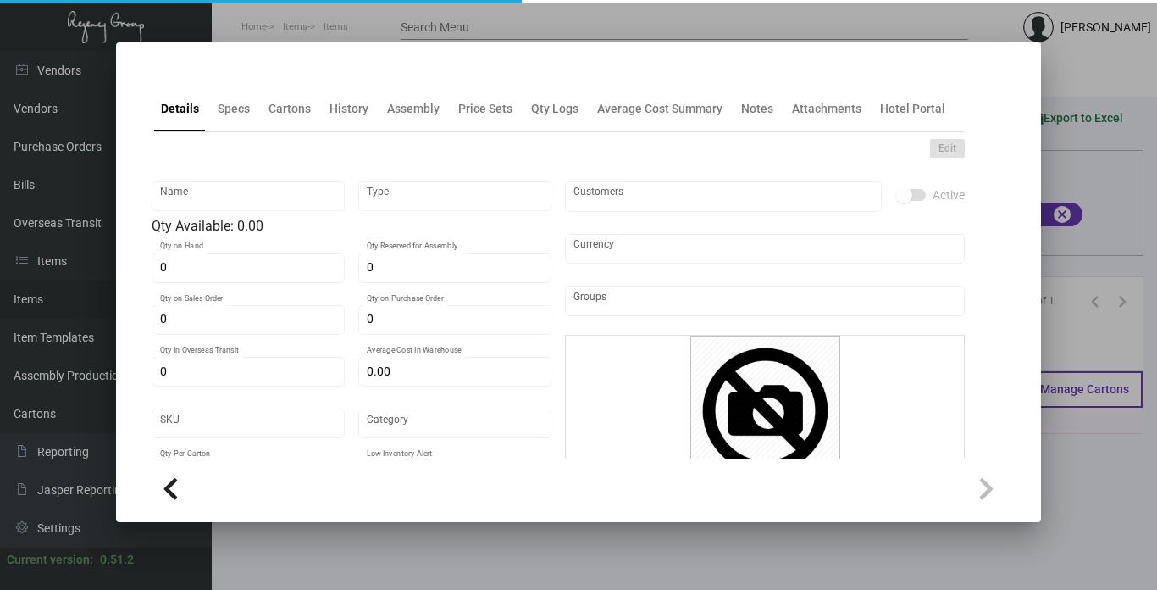
type input "1,000"
type input "$ 0.10"
type input "$ 0.24"
type textarea "Pens: click action plastic ballpens, solid white shinny barrel, red pms#485 imp…"
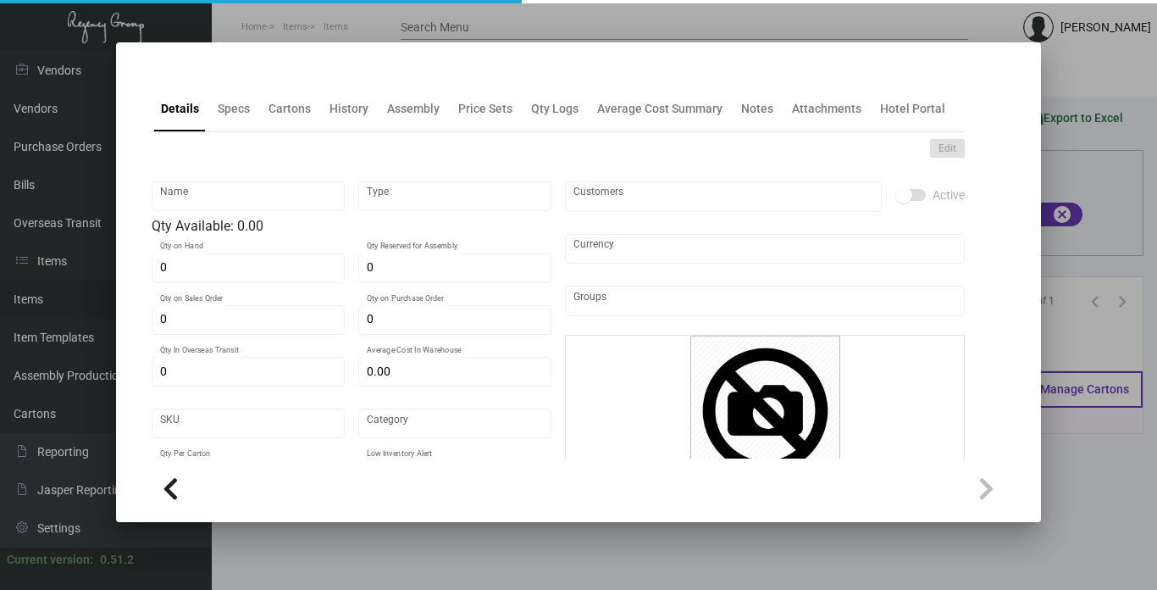
checkbox input "true"
type input "United States Dollar $"
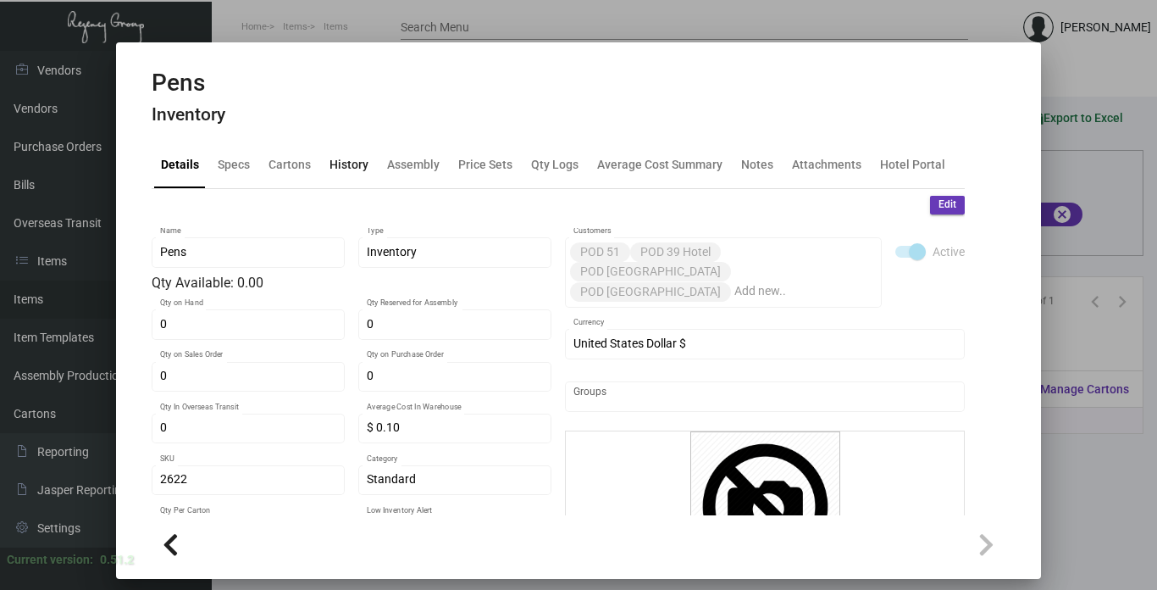
click at [345, 160] on div "History" at bounding box center [348, 165] width 39 height 18
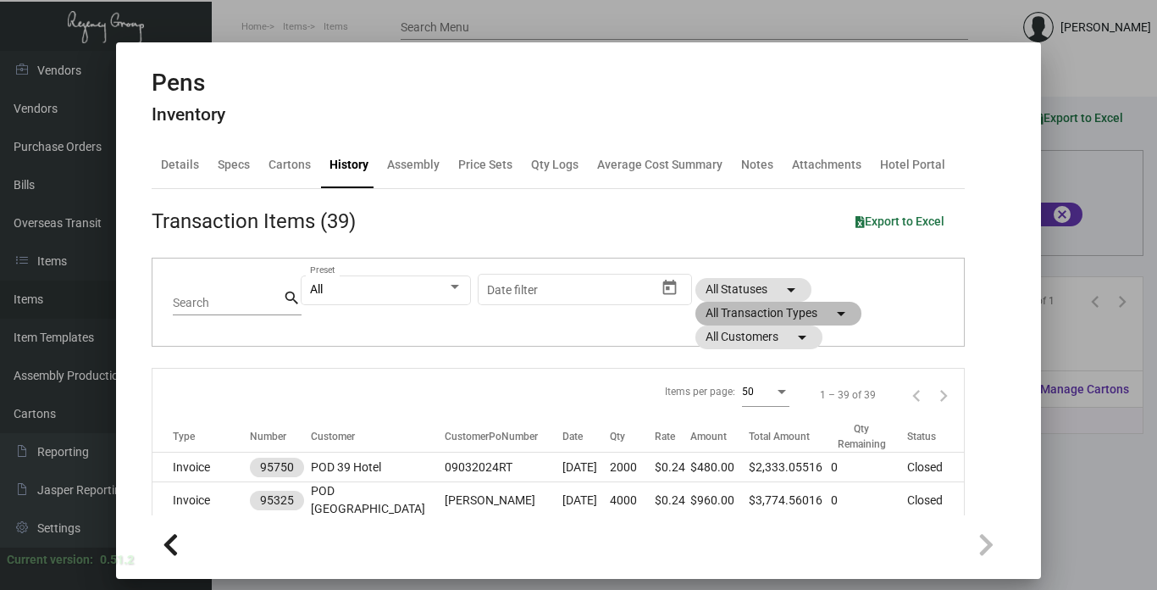
click at [811, 316] on mat-chip "All Transaction Types arrow_drop_down" at bounding box center [778, 314] width 166 height 24
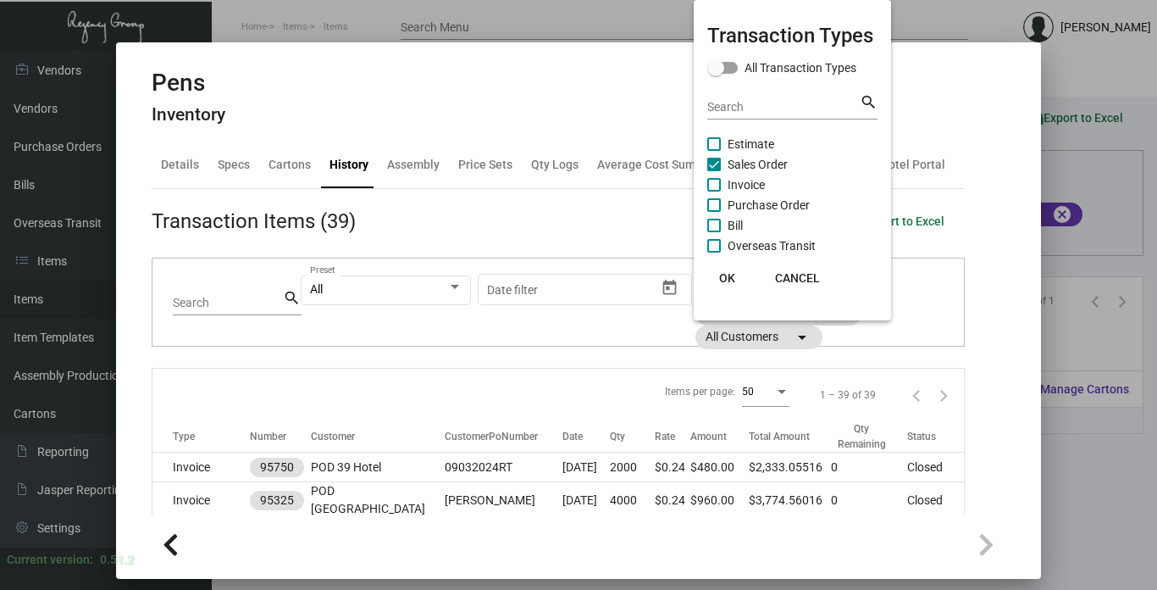
click at [765, 202] on span "Purchase Order" at bounding box center [769, 205] width 82 height 20
click at [714, 212] on input "Purchase Order" at bounding box center [713, 212] width 1 height 1
checkbox input "true"
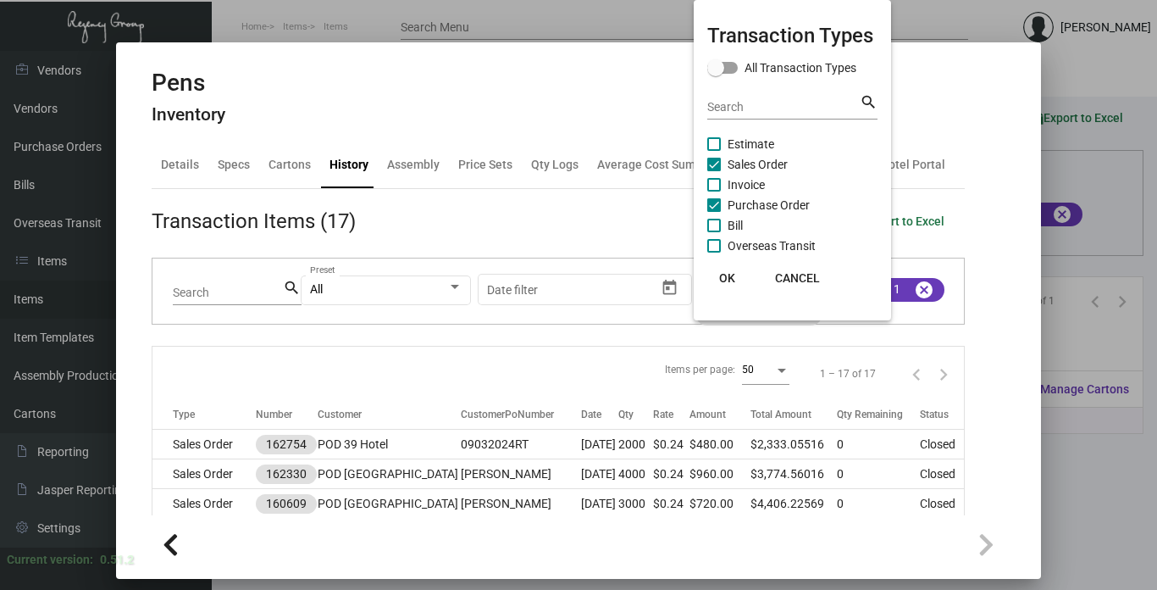
click at [378, 495] on div at bounding box center [578, 295] width 1157 height 590
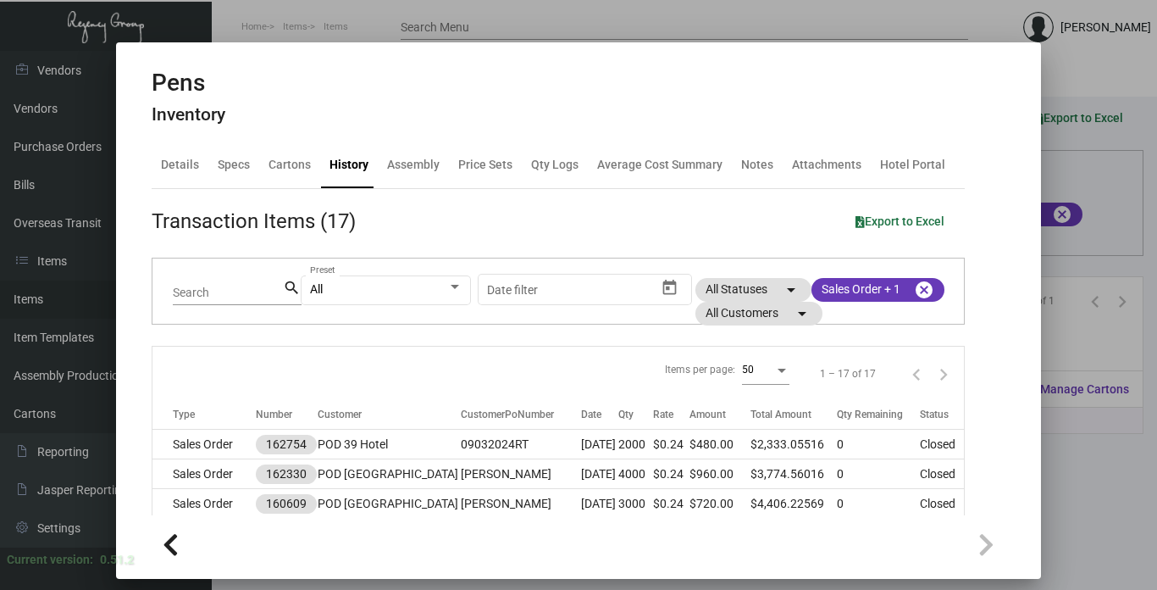
click at [378, 489] on td "POD [GEOGRAPHIC_DATA]" at bounding box center [389, 474] width 142 height 30
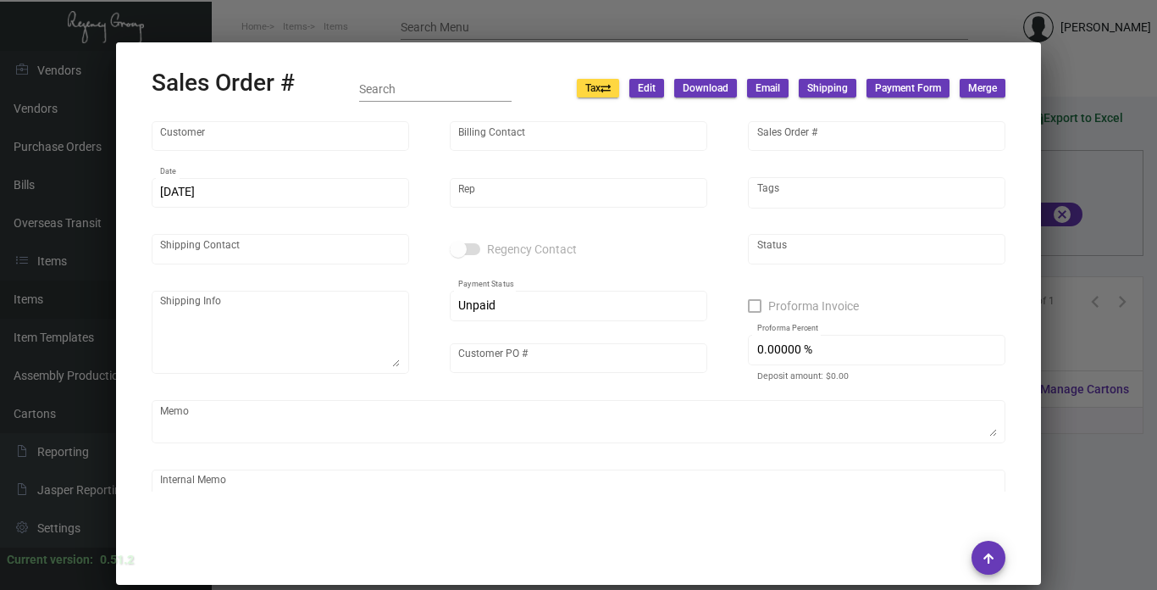
click at [378, 495] on ng-component "Sales Order # Search Tax Edit Download Email Shipping Payment Form Merge Custom…" at bounding box center [579, 328] width 855 height 518
type input "POD [GEOGRAPHIC_DATA]"
type input "AP BILLING"
type input "162330"
type input "[DATE]"
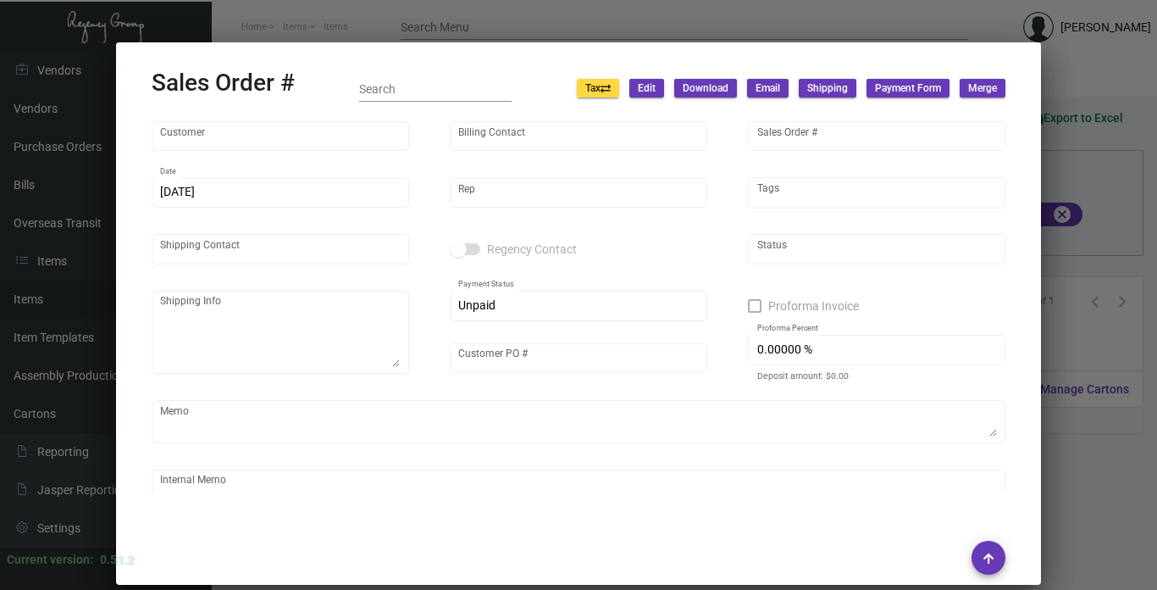
type input "[PERSON_NAME]"
type input "Attn: [PERSON_NAME]"
type textarea "POD [GEOGRAPHIC_DATA] - Attn: [PERSON_NAME] [STREET_ADDRESS]"
type input "[PERSON_NAME]"
type textarea "[DATE]. [PERSON_NAME]. [GEOGRAPHIC_DATA]. Delivery."
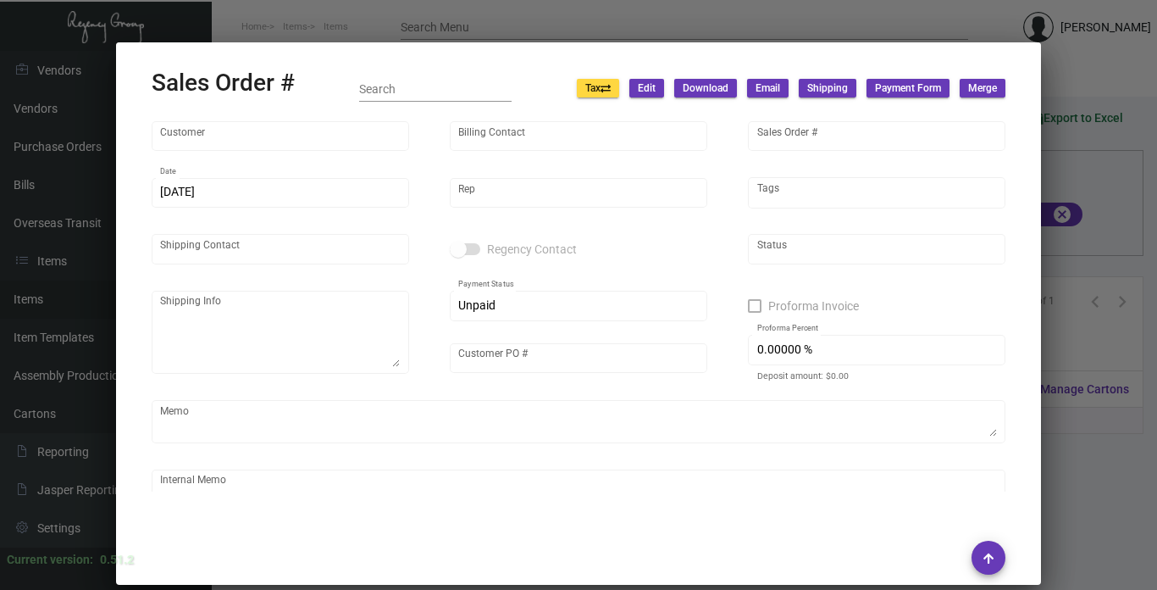
type input "United States Dollar $"
type input "7.50000 %"
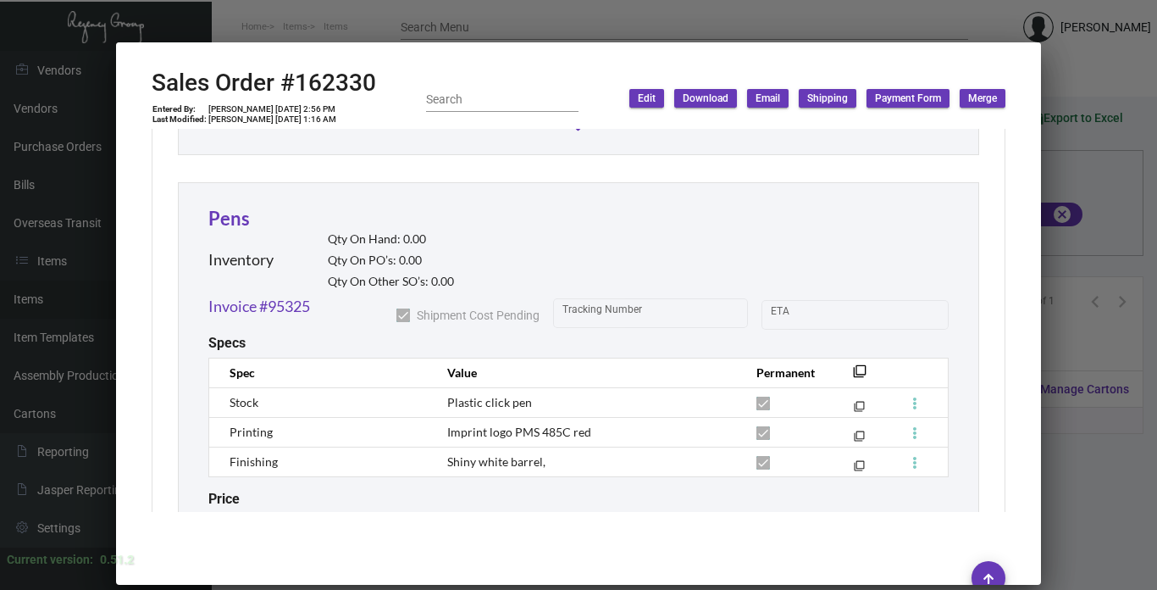
scroll to position [2241, 0]
click at [1074, 322] on div at bounding box center [578, 295] width 1157 height 590
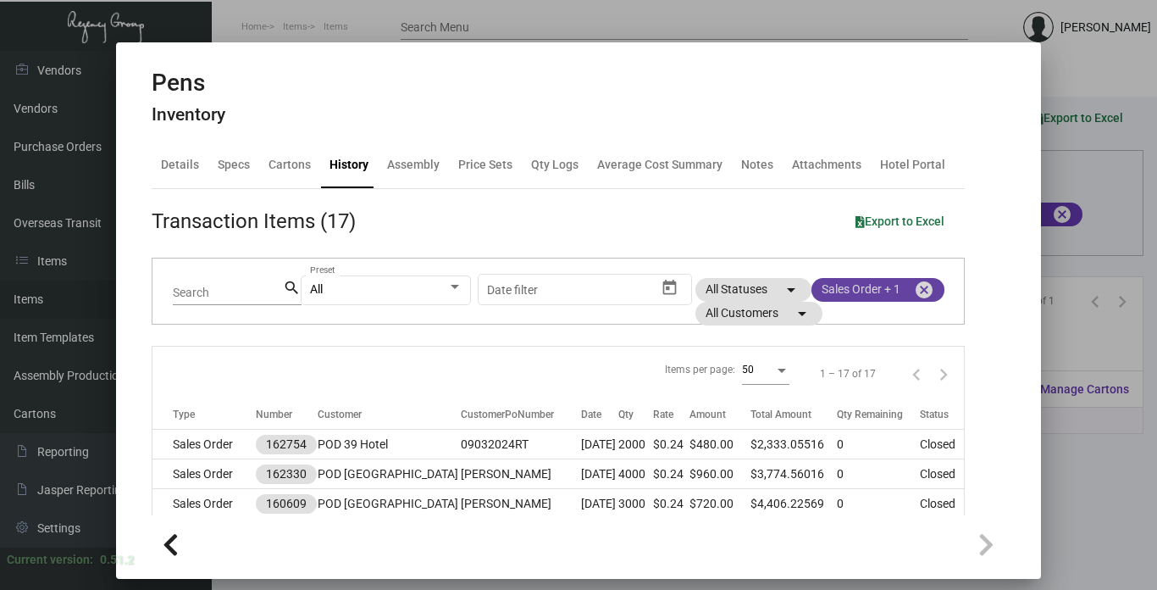
click at [914, 300] on mat-icon "cancel" at bounding box center [924, 290] width 20 height 20
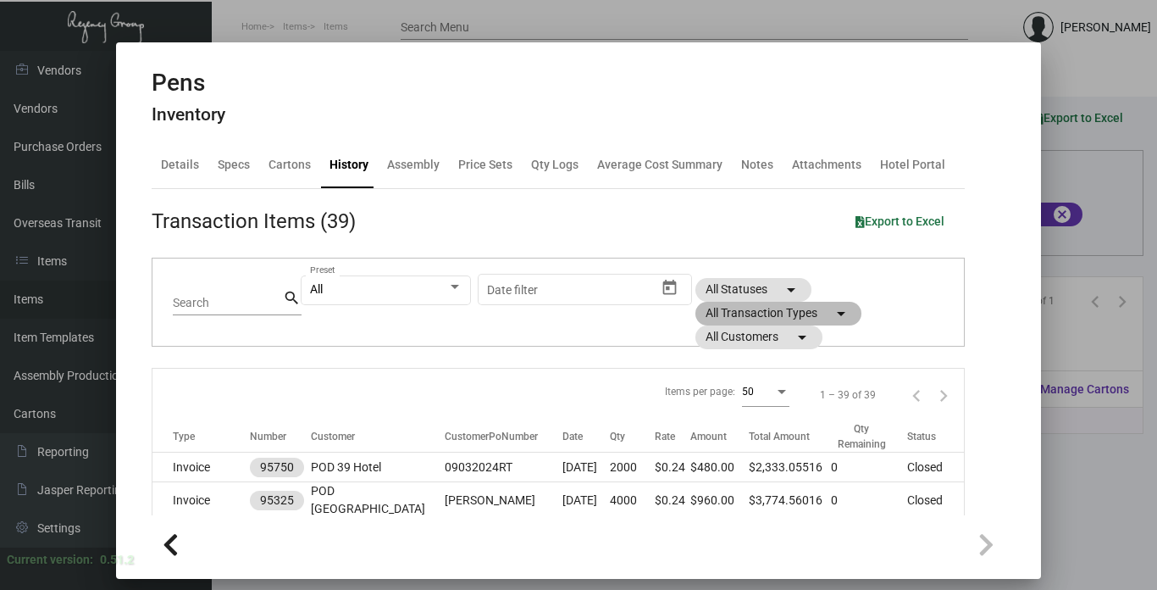
click at [842, 310] on mat-icon "arrow_drop_down" at bounding box center [841, 313] width 20 height 20
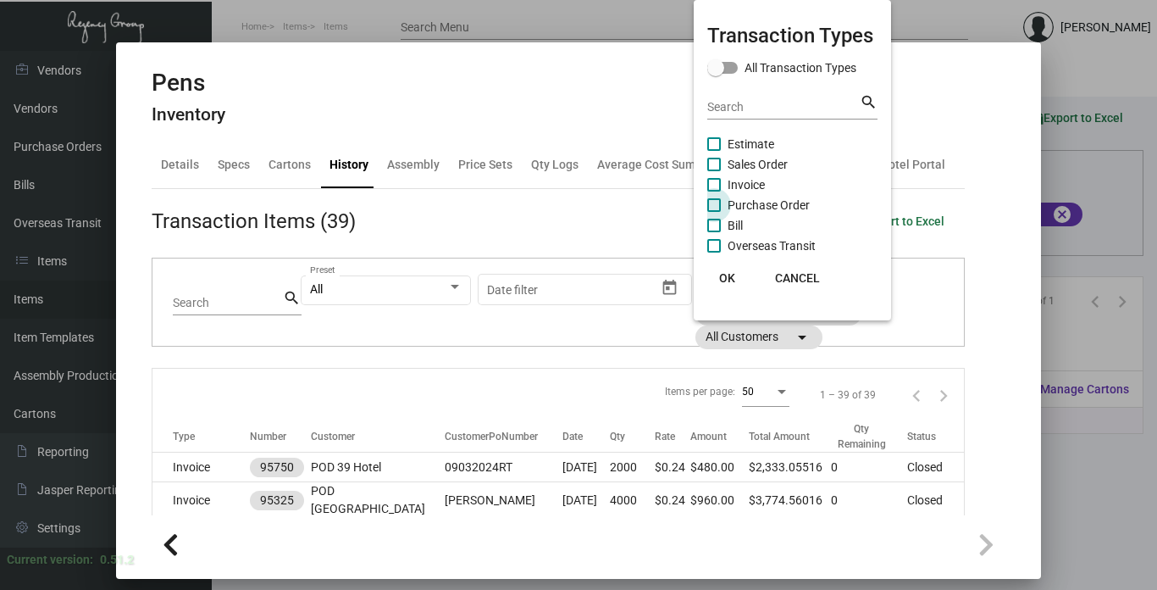
click at [771, 203] on span "Purchase Order" at bounding box center [769, 205] width 82 height 20
click at [714, 212] on input "Purchase Order" at bounding box center [713, 212] width 1 height 1
checkbox input "true"
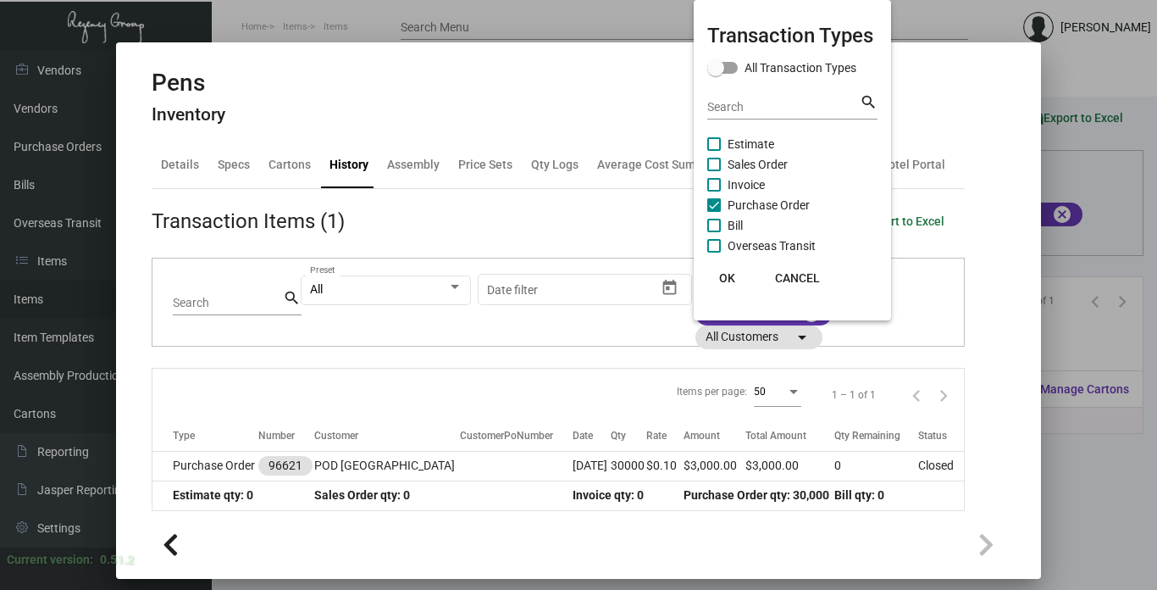
click at [197, 459] on div at bounding box center [578, 295] width 1157 height 590
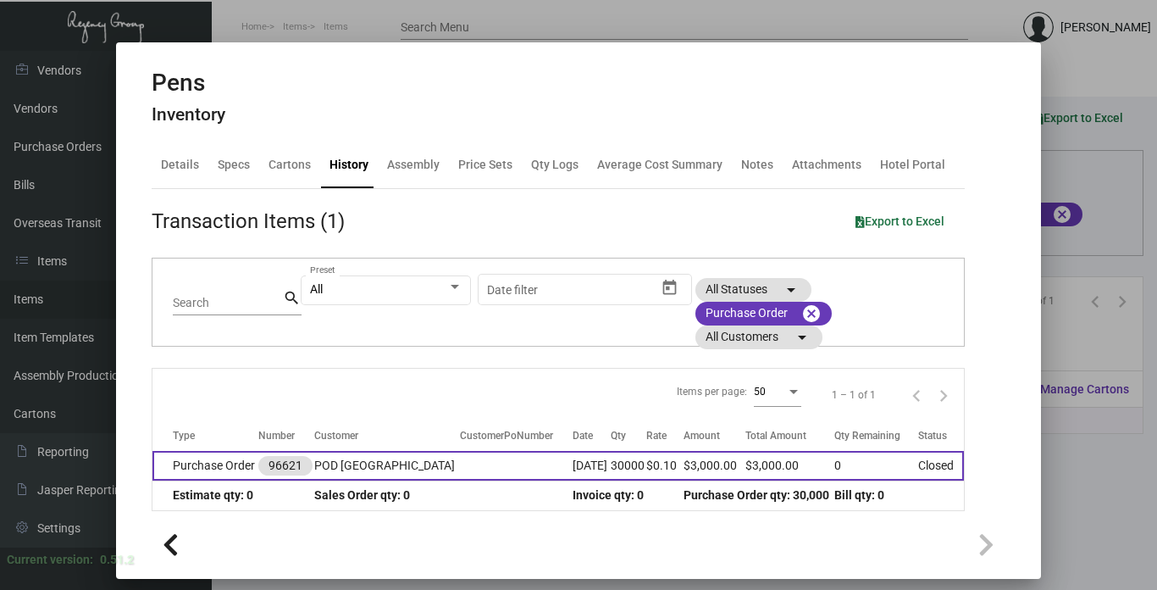
click at [405, 459] on td "POD [GEOGRAPHIC_DATA]" at bounding box center [387, 466] width 146 height 30
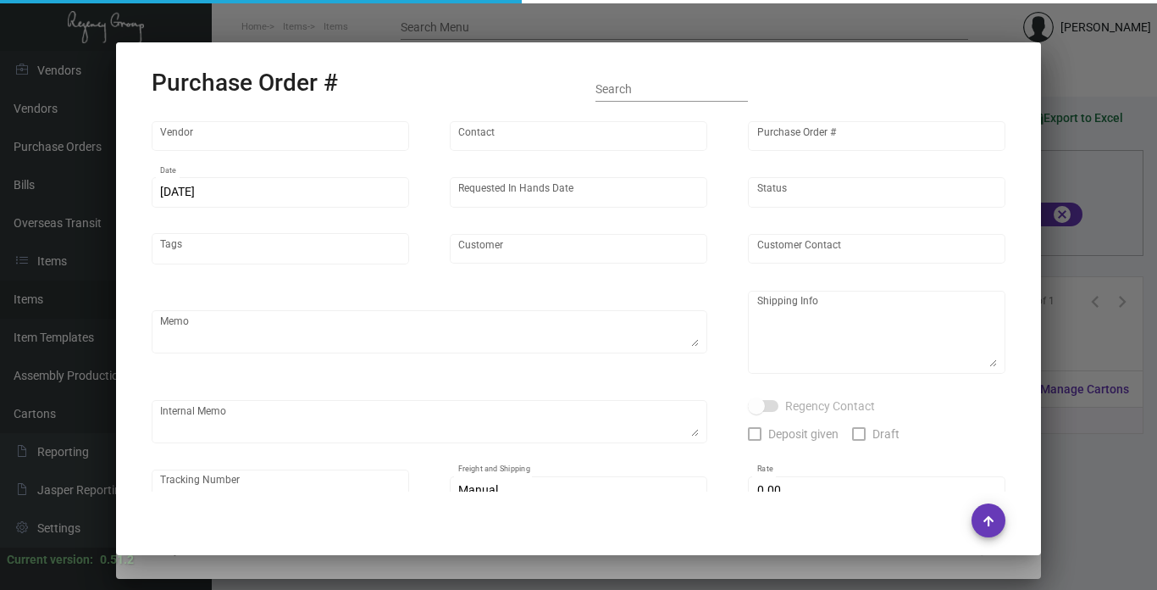
type input "Prostar - Pens"
type input "[PERSON_NAME]"
type input "96621"
type input "[DATE]"
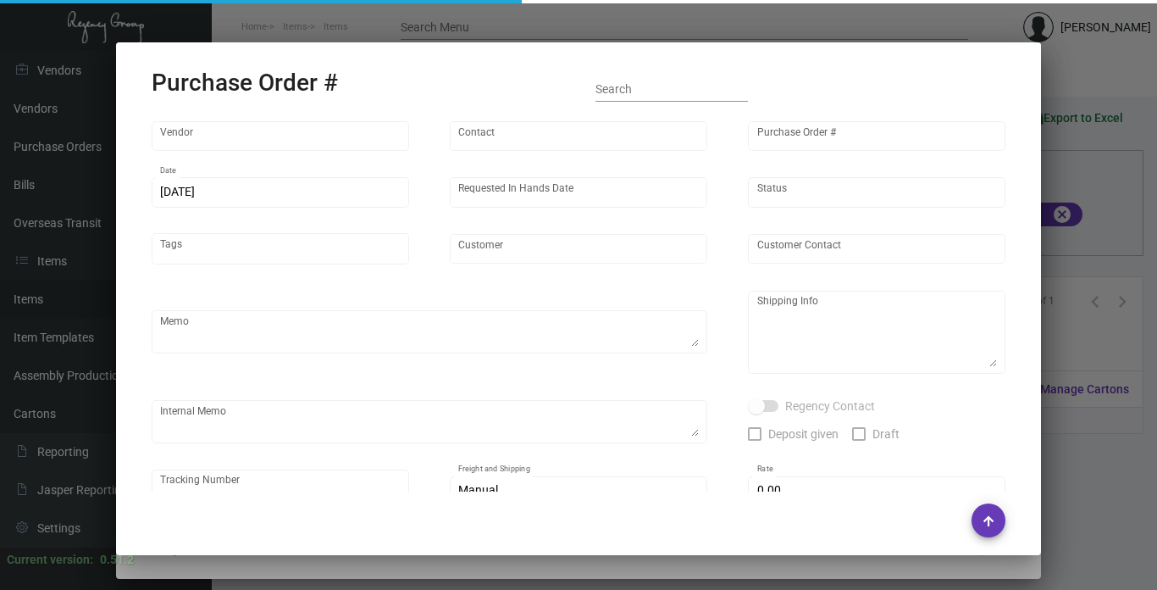
type input "POD [GEOGRAPHIC_DATA]"
type textarea "Regency Group NJ - [PERSON_NAME] [STREET_ADDRESS]"
type textarea "7.5K for POD [GEOGRAPHIC_DATA]; 7.5K for POD 39 Hotel; 7.5K for POD [GEOGRAPHIC…"
checkbox input "true"
type input "$ 0.00"
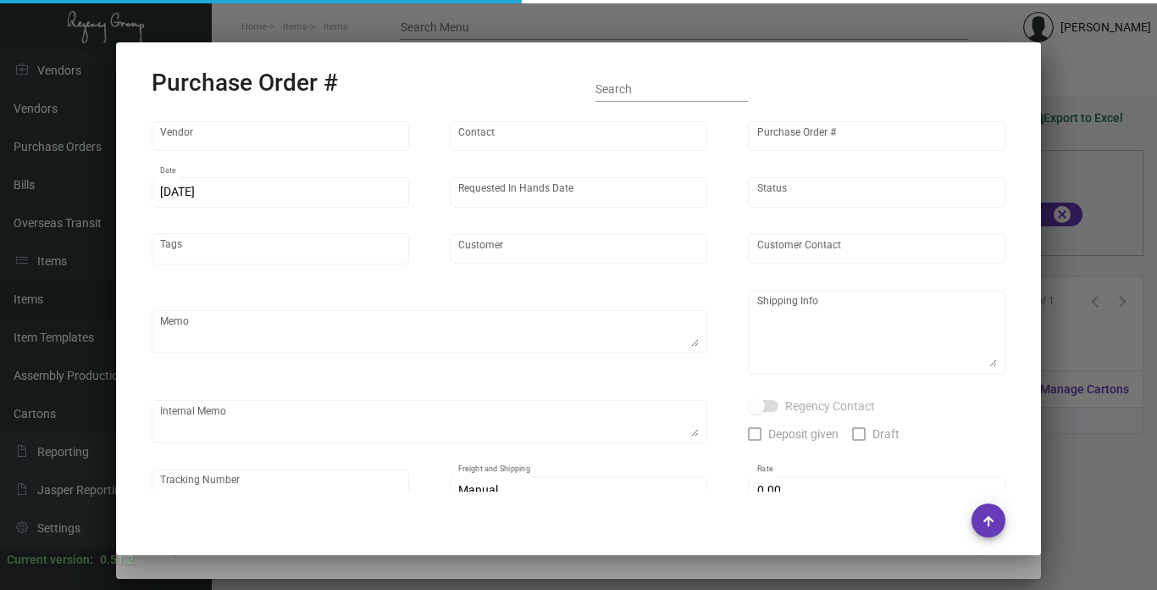
type input "United States Dollar $"
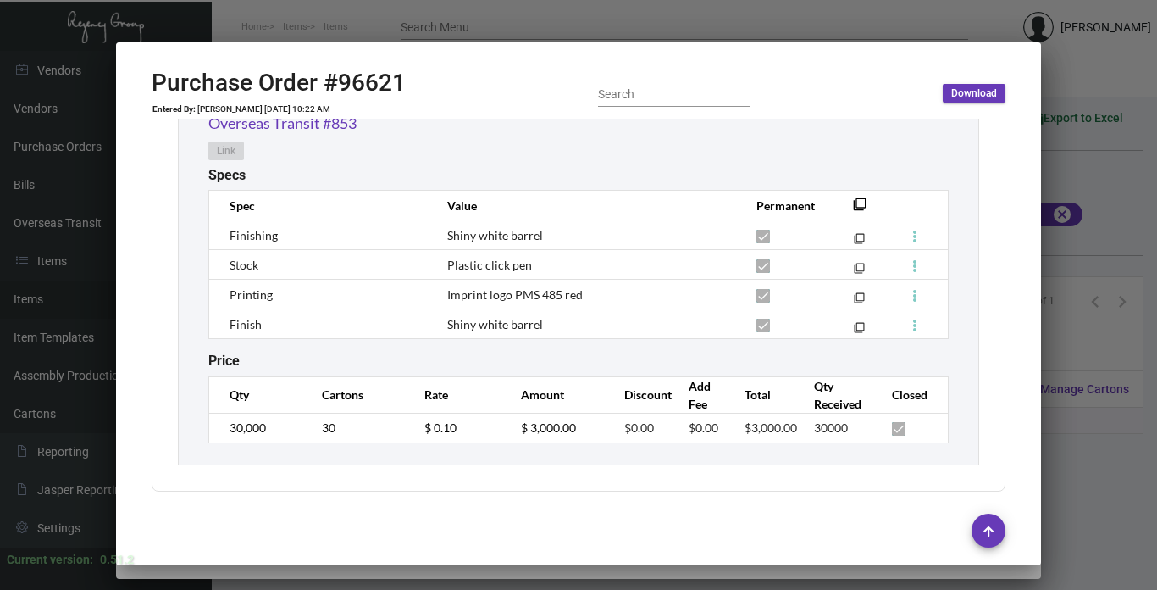
scroll to position [771, 0]
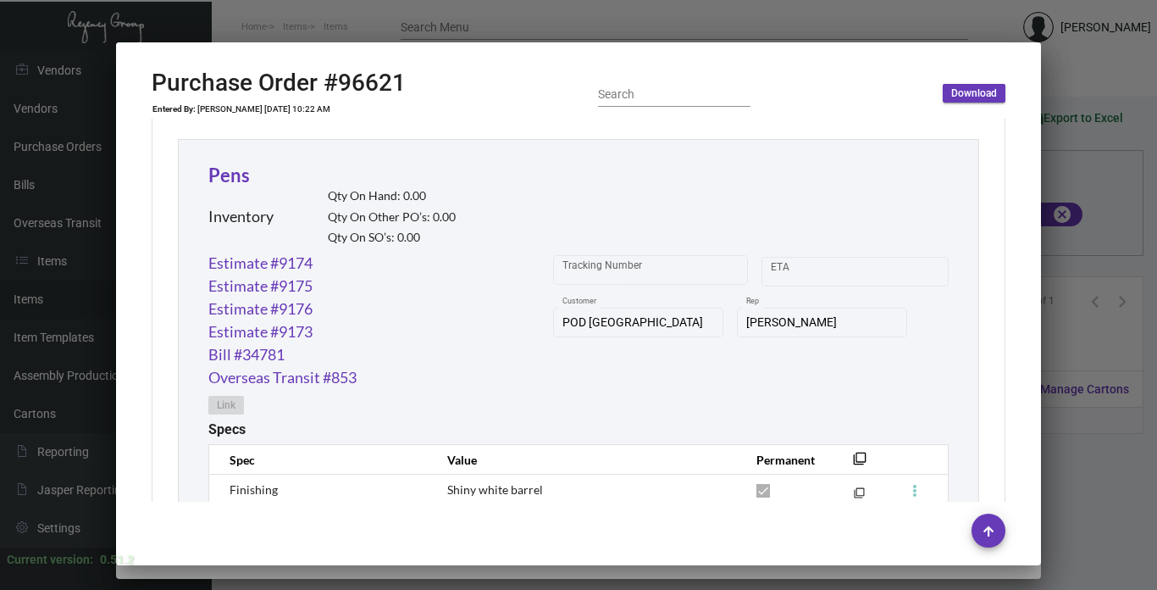
click at [1067, 324] on div at bounding box center [578, 295] width 1157 height 590
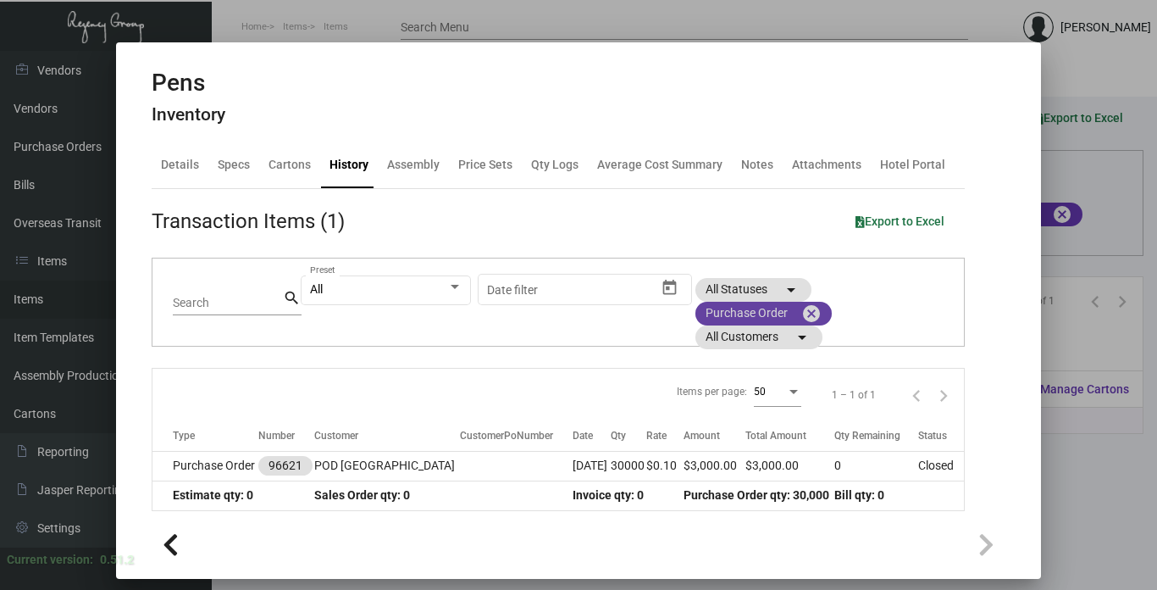
click at [814, 307] on mat-icon "cancel" at bounding box center [811, 313] width 20 height 20
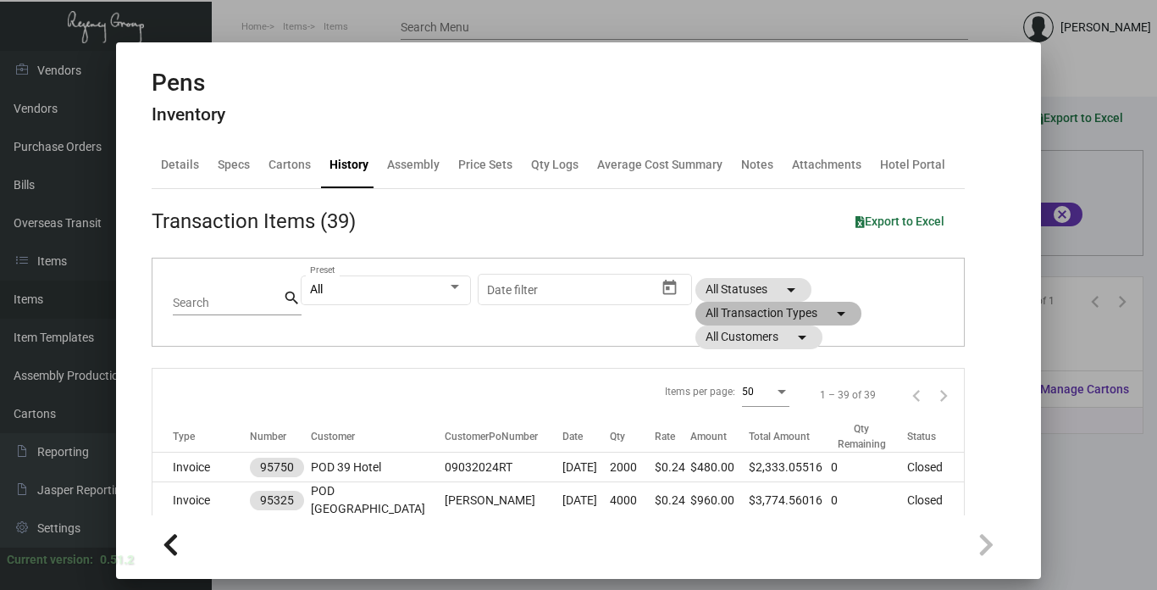
click at [824, 312] on mat-chip "All Transaction Types arrow_drop_down" at bounding box center [778, 314] width 166 height 24
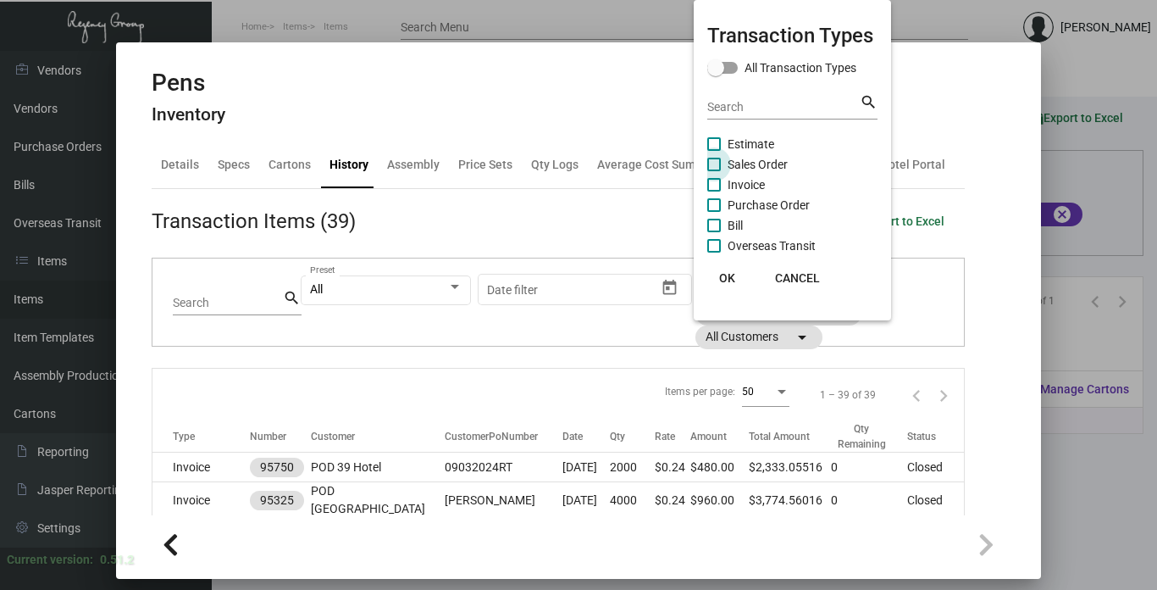
click at [755, 165] on span "Sales Order" at bounding box center [758, 164] width 60 height 20
click at [714, 171] on input "Sales Order" at bounding box center [713, 171] width 1 height 1
checkbox input "true"
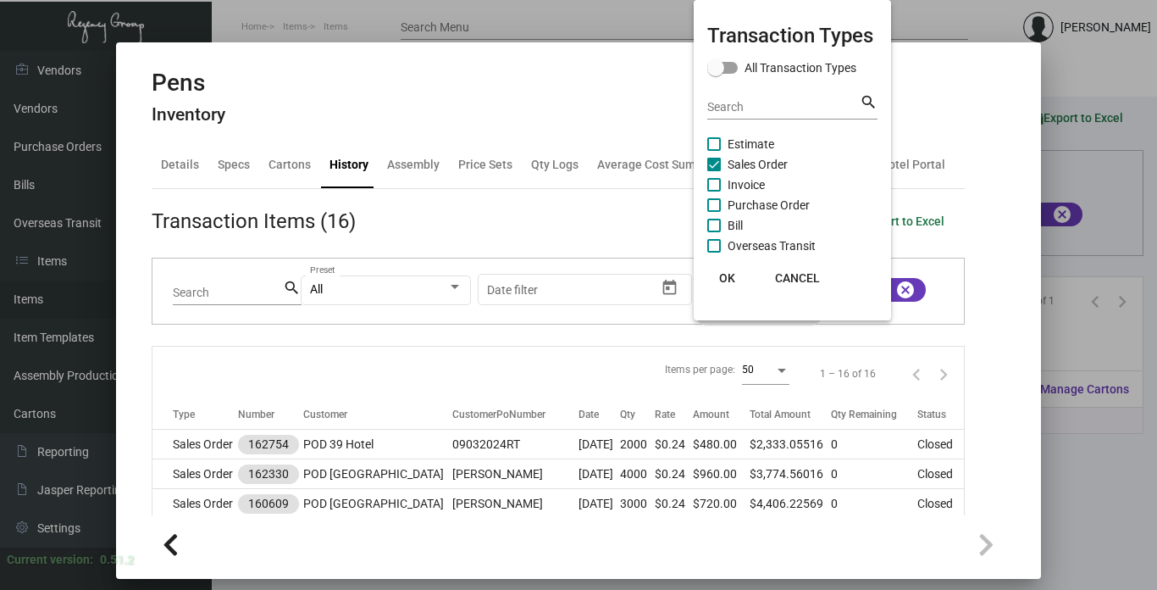
click at [337, 473] on div at bounding box center [578, 295] width 1157 height 590
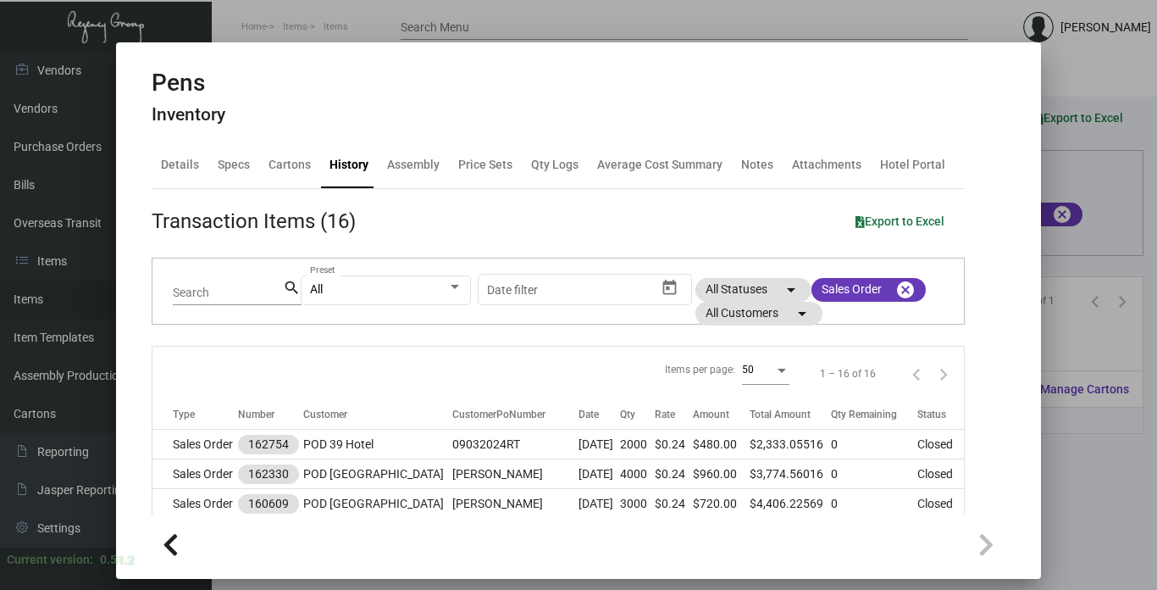
click at [337, 473] on td "POD [GEOGRAPHIC_DATA]" at bounding box center [378, 474] width 150 height 30
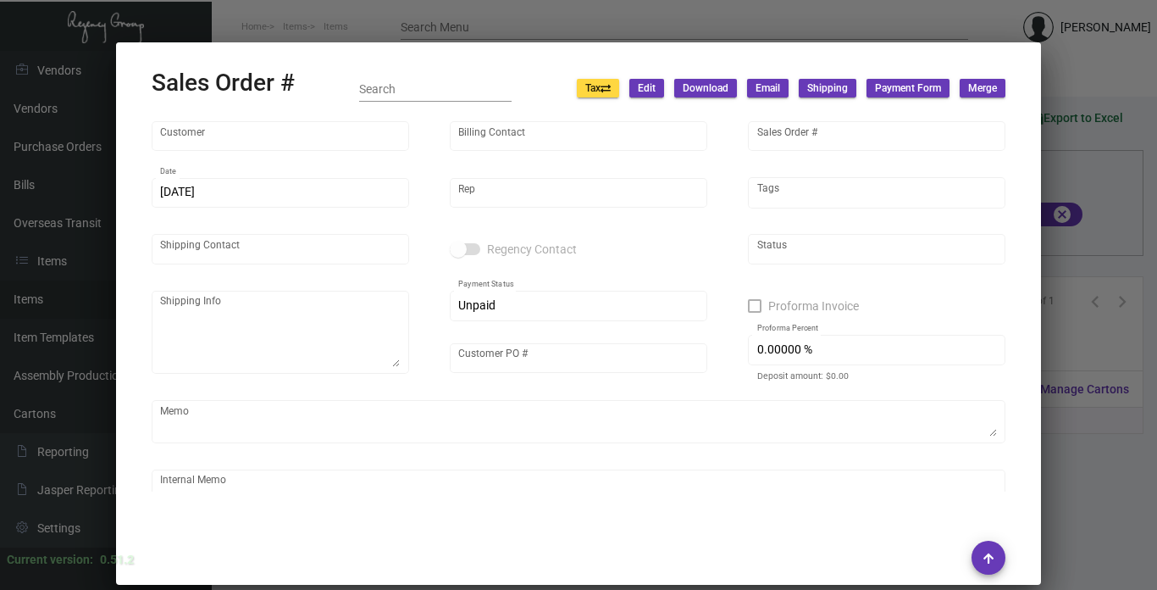
click at [337, 473] on div "Internal Memo" at bounding box center [578, 489] width 837 height 47
type input "POD [GEOGRAPHIC_DATA]"
type input "AP BILLING"
type input "162330"
type input "[DATE]"
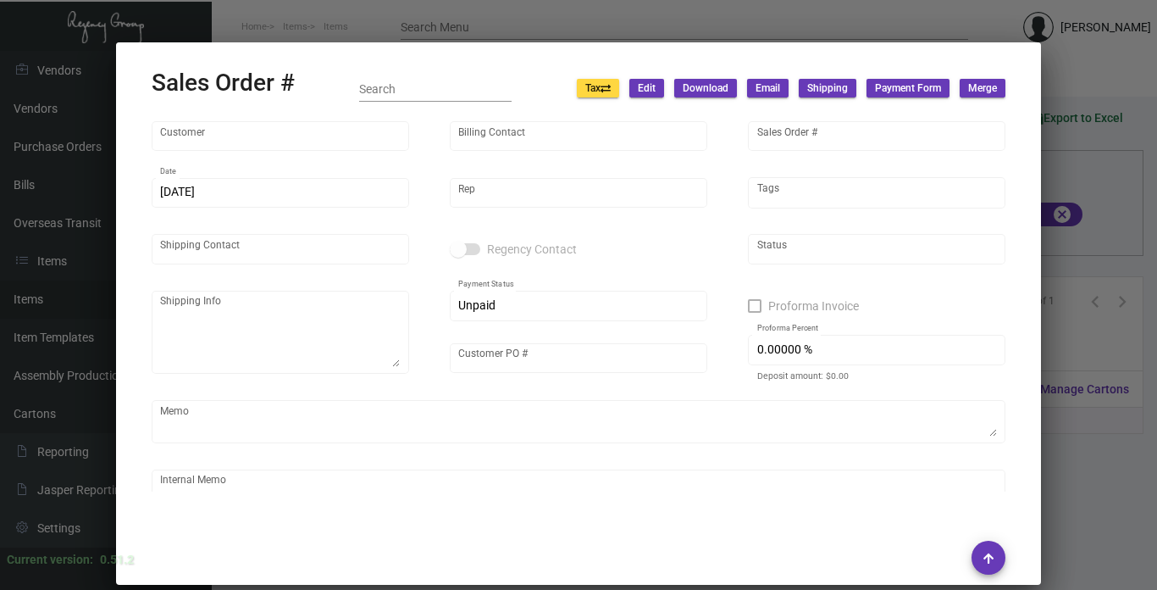
type input "[PERSON_NAME]"
type input "Attn: [PERSON_NAME]"
type textarea "POD [GEOGRAPHIC_DATA] - Attn: [PERSON_NAME] [STREET_ADDRESS]"
type input "[PERSON_NAME]"
type textarea "[DATE]. [PERSON_NAME]. [GEOGRAPHIC_DATA]. Delivery."
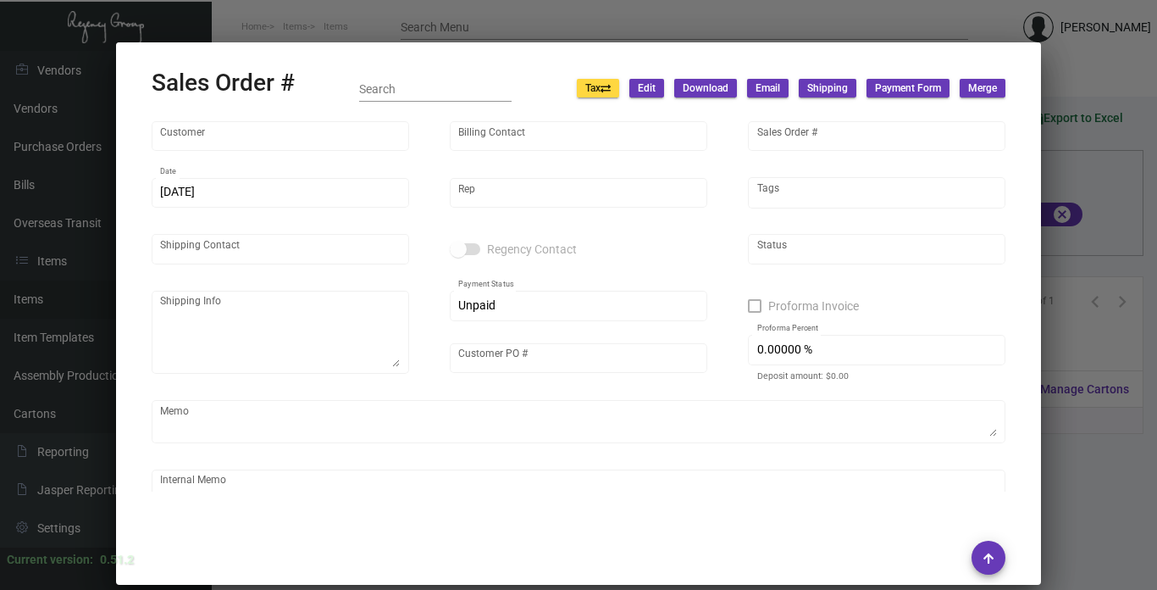
type input "United States Dollar $"
type input "7.50000 %"
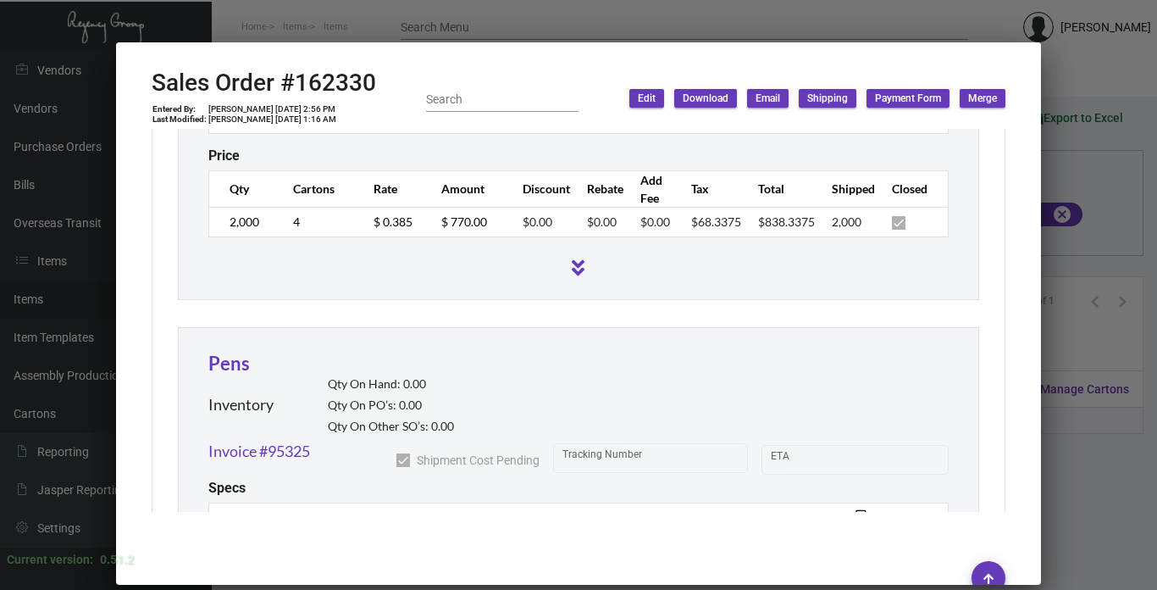
scroll to position [2072, 0]
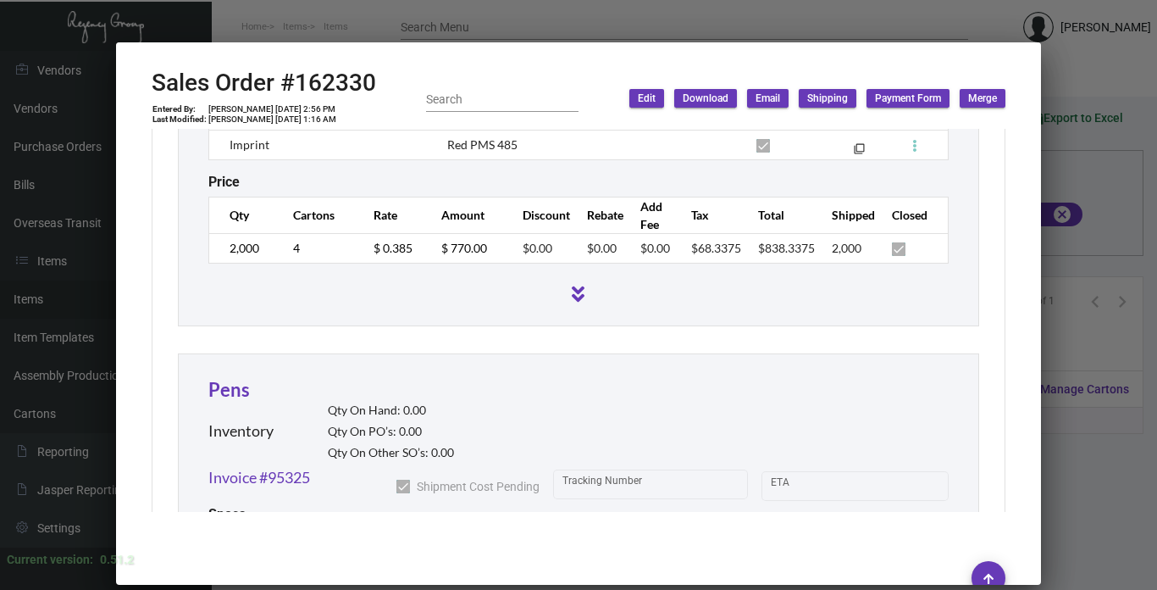
click at [1069, 345] on div at bounding box center [578, 295] width 1157 height 590
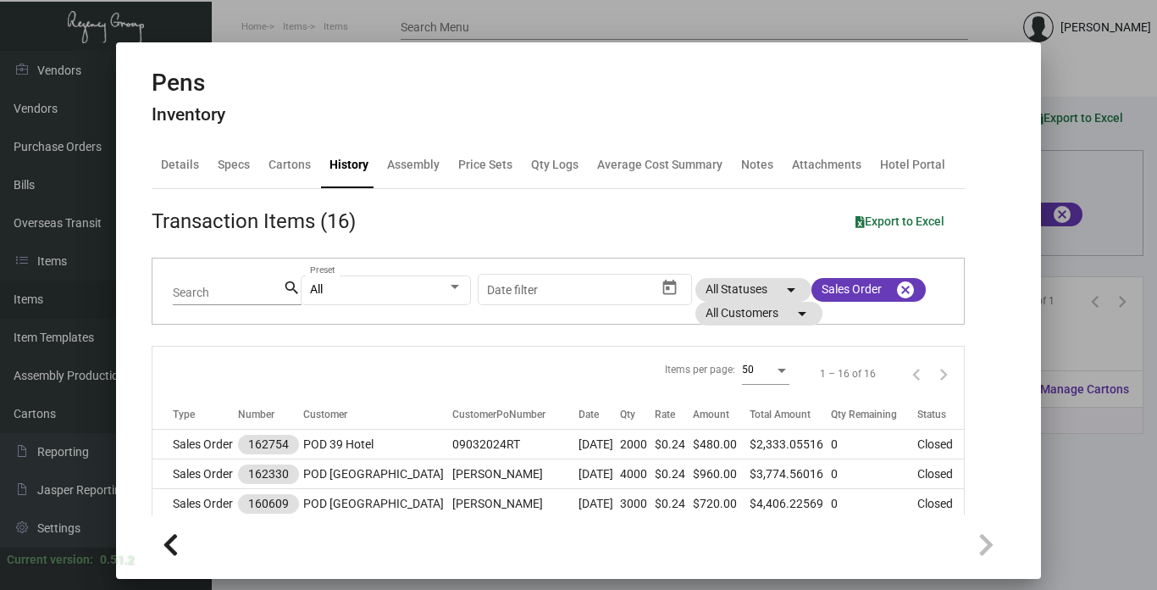
click at [1057, 324] on div at bounding box center [578, 295] width 1157 height 590
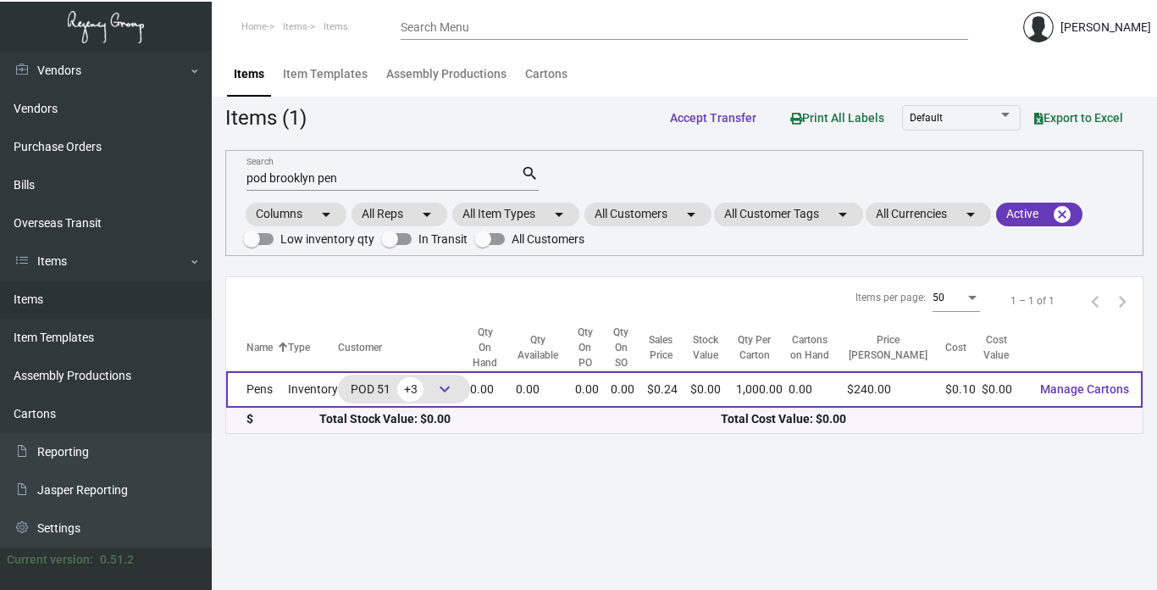
click at [305, 388] on td "Inventory" at bounding box center [313, 389] width 50 height 36
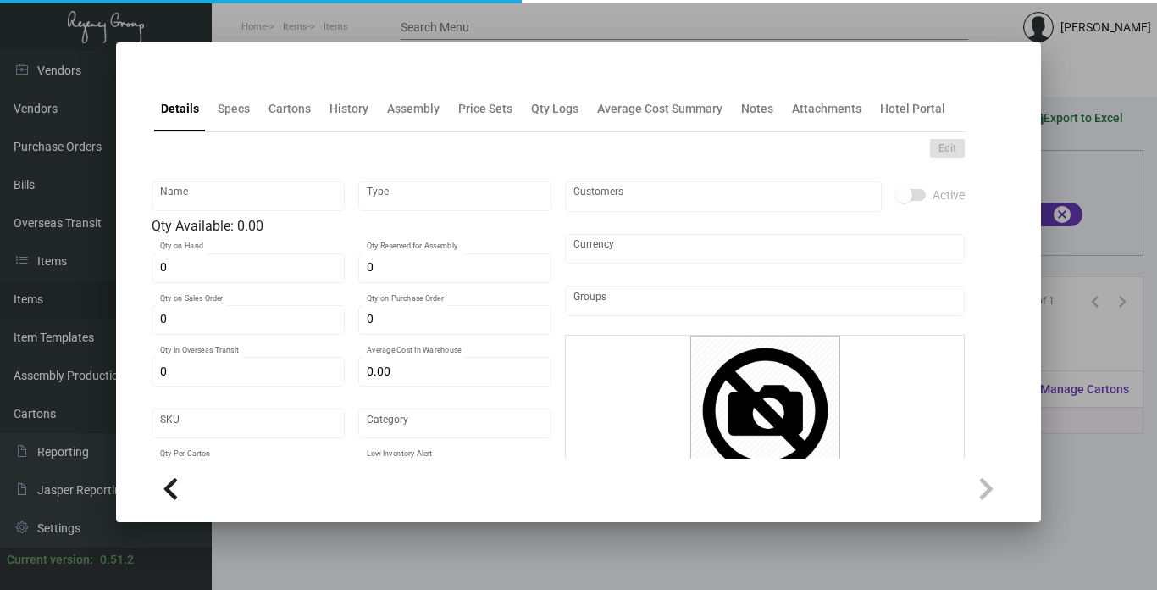
type input "Pens"
type input "Inventory"
type input "$ 0.10"
type input "2622"
type input "Standard"
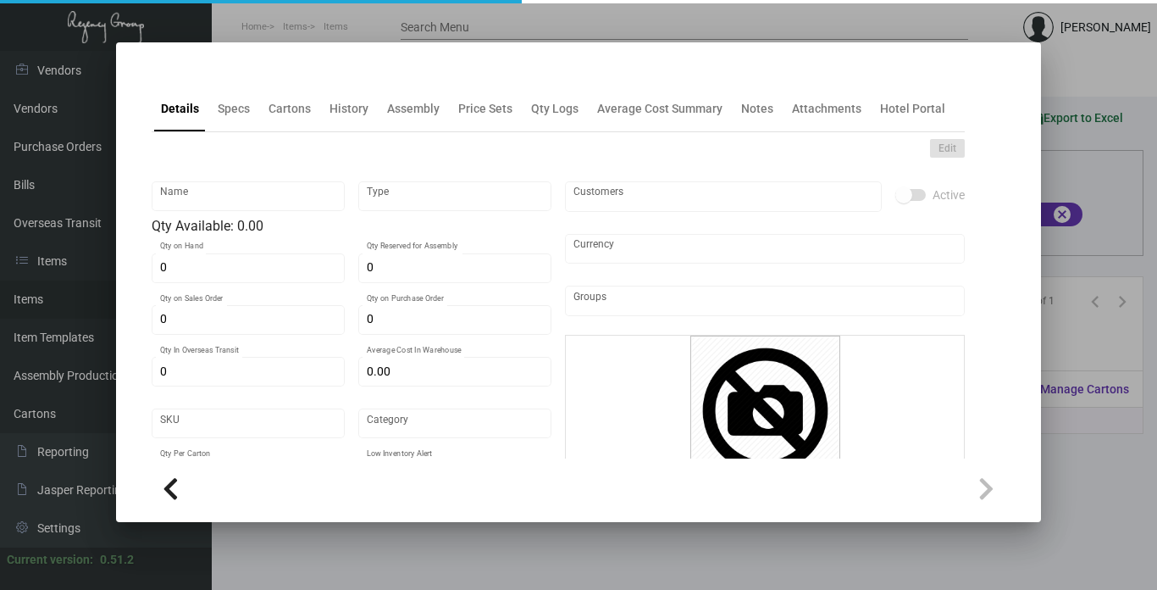
type input "1,000"
type input "$ 0.10"
type input "$ 0.24"
type textarea "Pens: click action plastic ballpens, solid white shinny barrel, red pms#485 imp…"
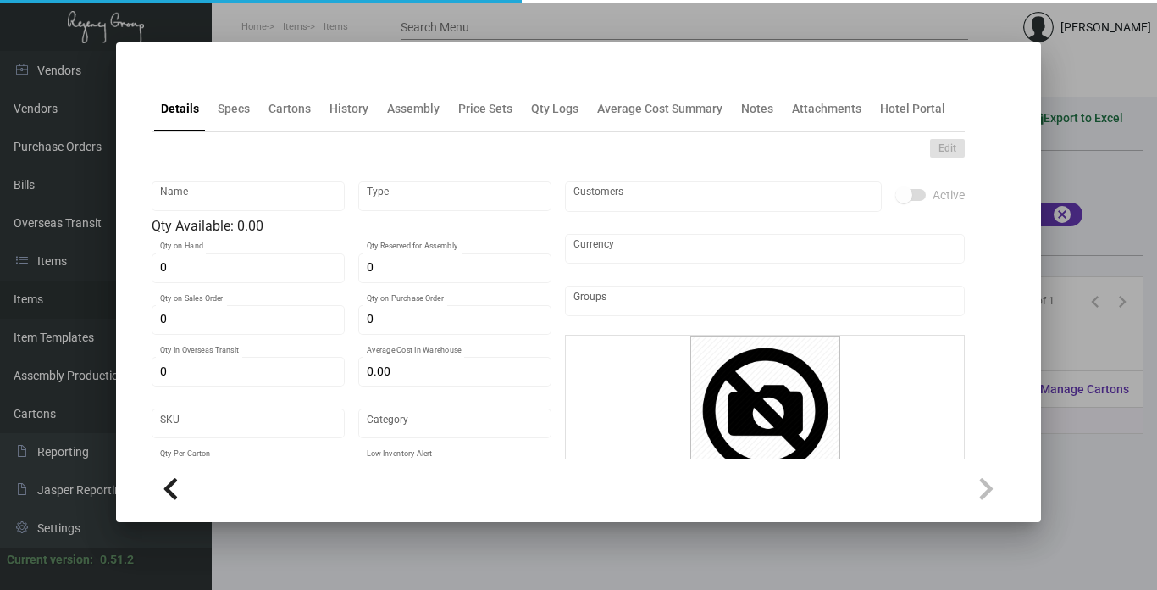
checkbox input "true"
type input "United States Dollar $"
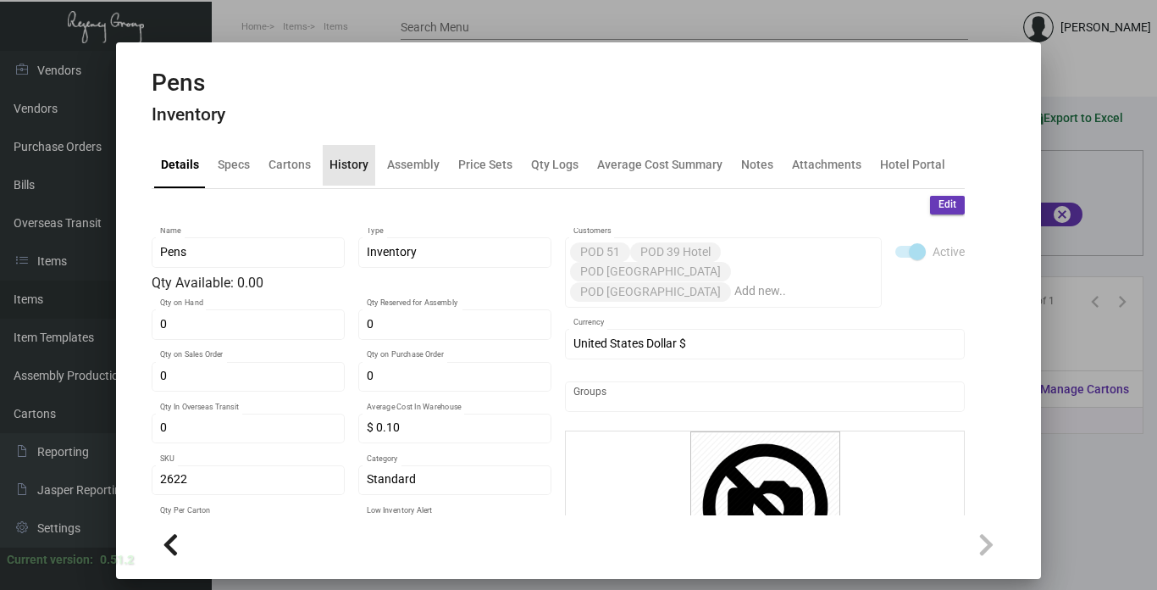
click at [356, 166] on div "History" at bounding box center [348, 165] width 39 height 18
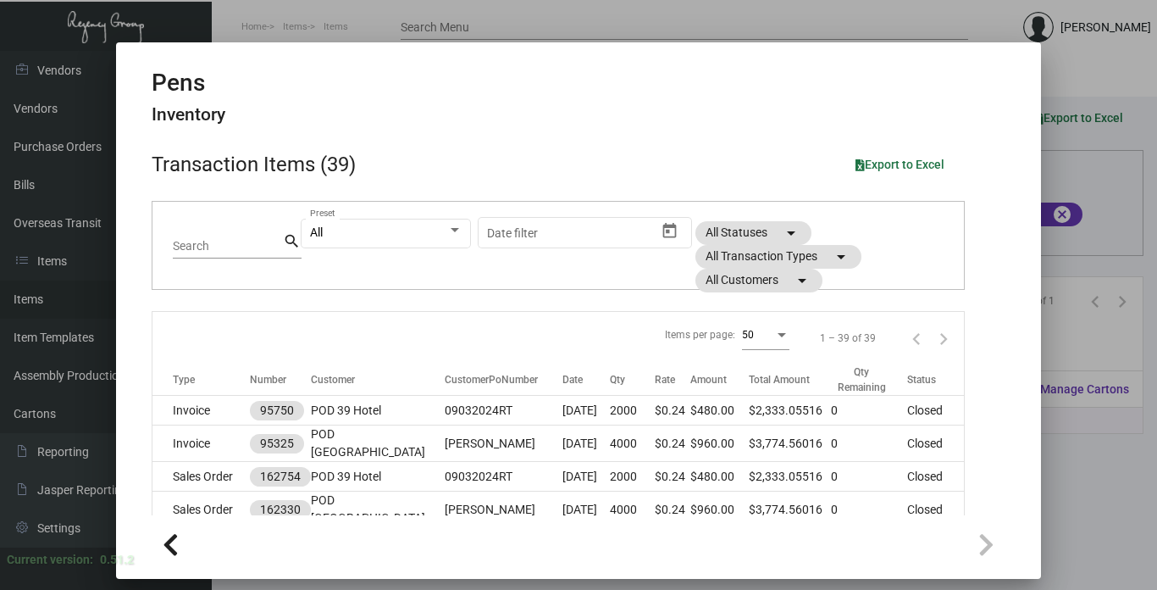
scroll to position [85, 0]
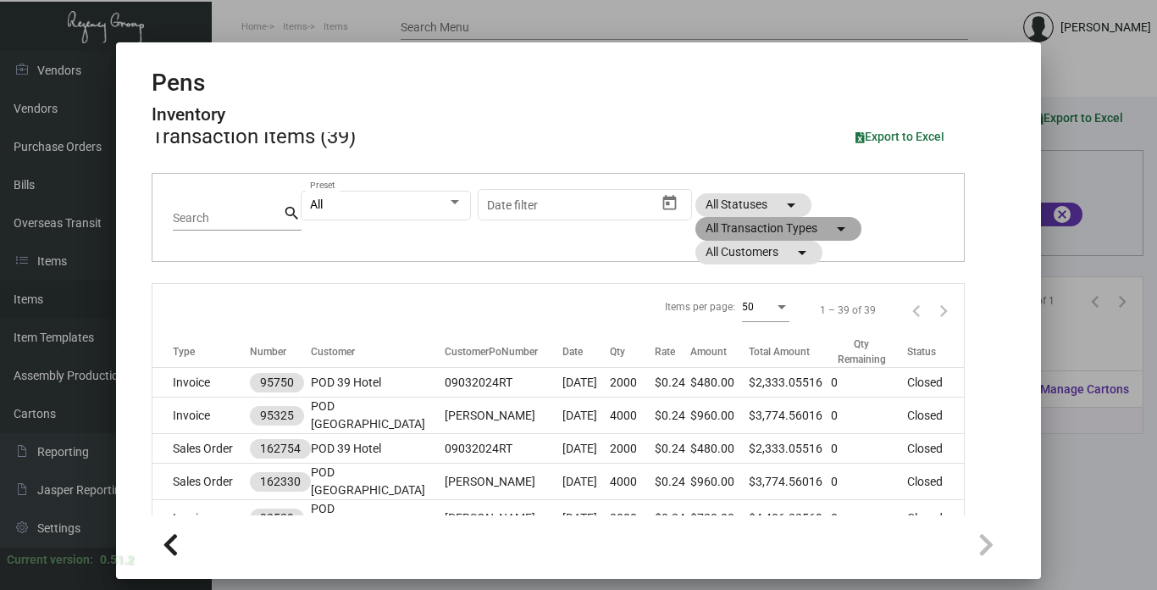
click at [783, 227] on mat-chip "All Transaction Types arrow_drop_down" at bounding box center [778, 229] width 166 height 24
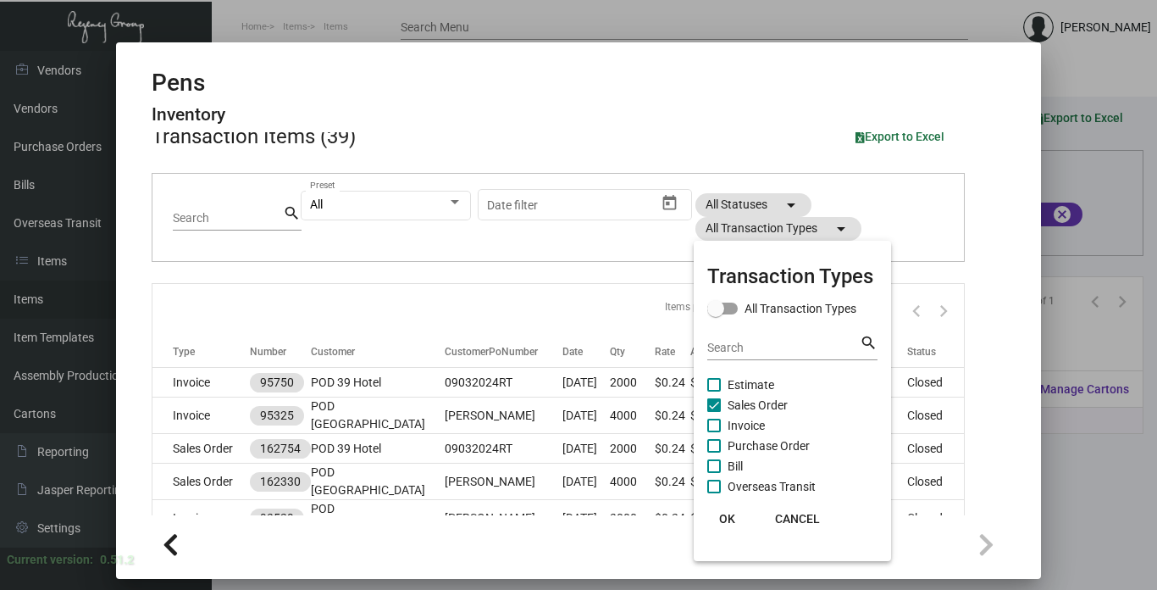
click at [755, 376] on span "Estimate" at bounding box center [751, 384] width 47 height 20
click at [714, 391] on input "Estimate" at bounding box center [713, 391] width 1 height 1
checkbox input "true"
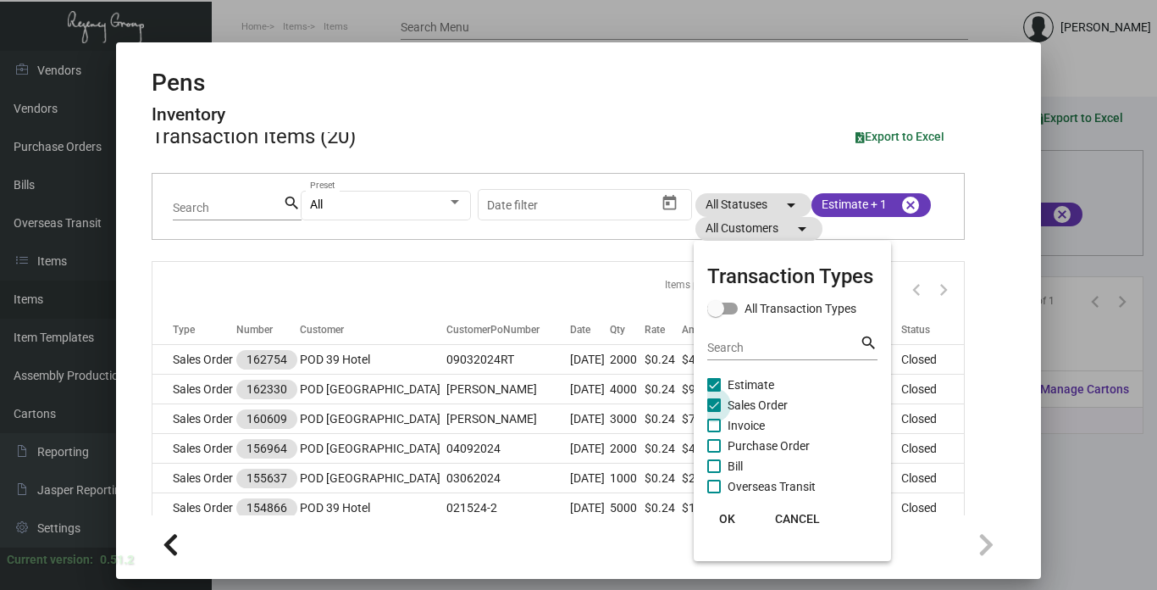
click at [752, 405] on span "Sales Order" at bounding box center [758, 405] width 60 height 20
click at [714, 412] on input "Sales Order" at bounding box center [713, 412] width 1 height 1
checkbox input "false"
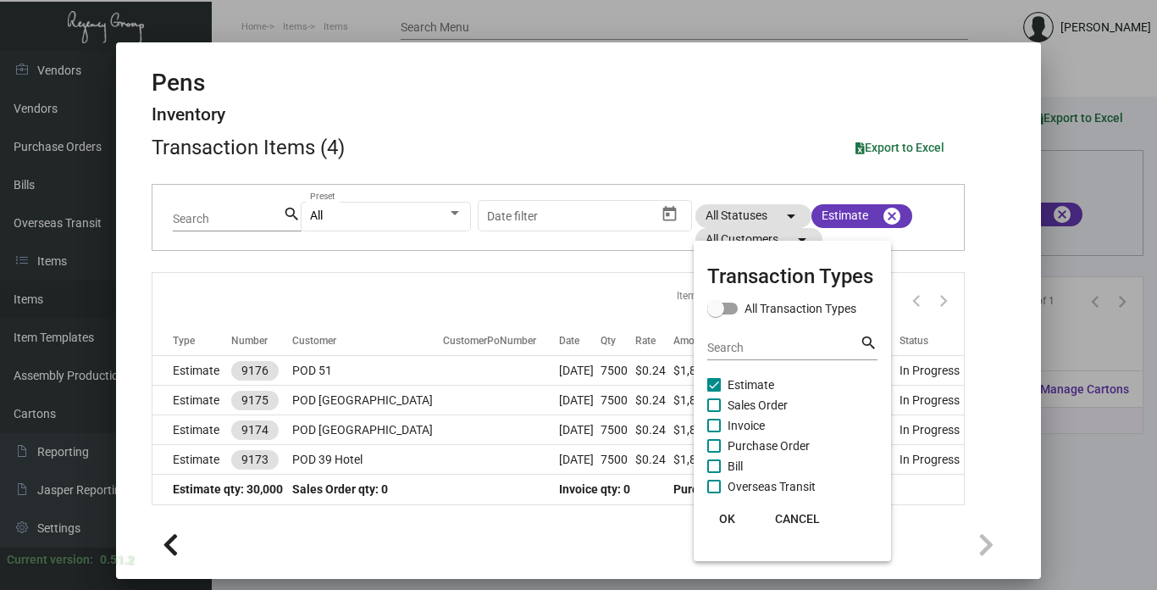
scroll to position [74, 0]
click at [1001, 251] on div at bounding box center [578, 295] width 1157 height 590
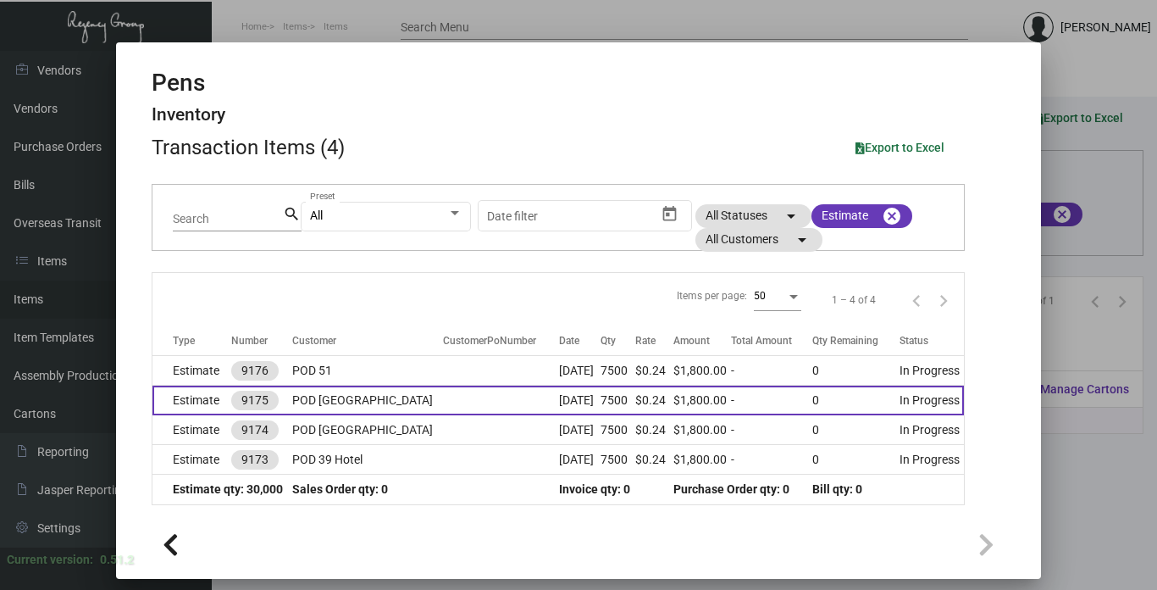
click at [208, 396] on td "Estimate" at bounding box center [191, 400] width 79 height 30
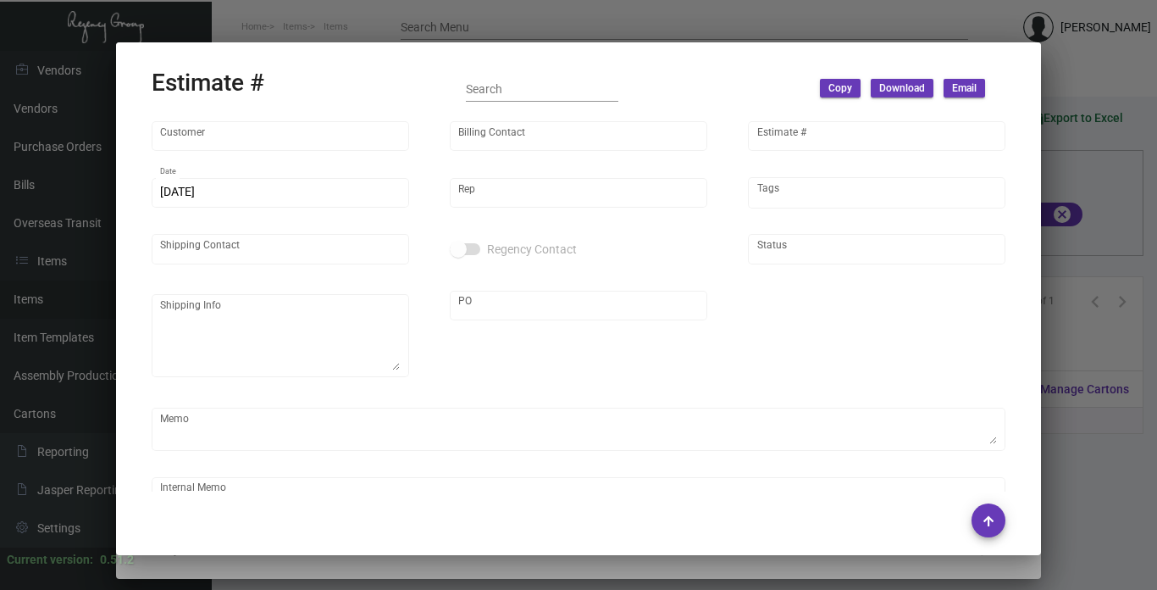
type input "POD [GEOGRAPHIC_DATA]"
type input "[PERSON_NAME]"
type input "9175"
type input "[DATE]"
type input "[PERSON_NAME]"
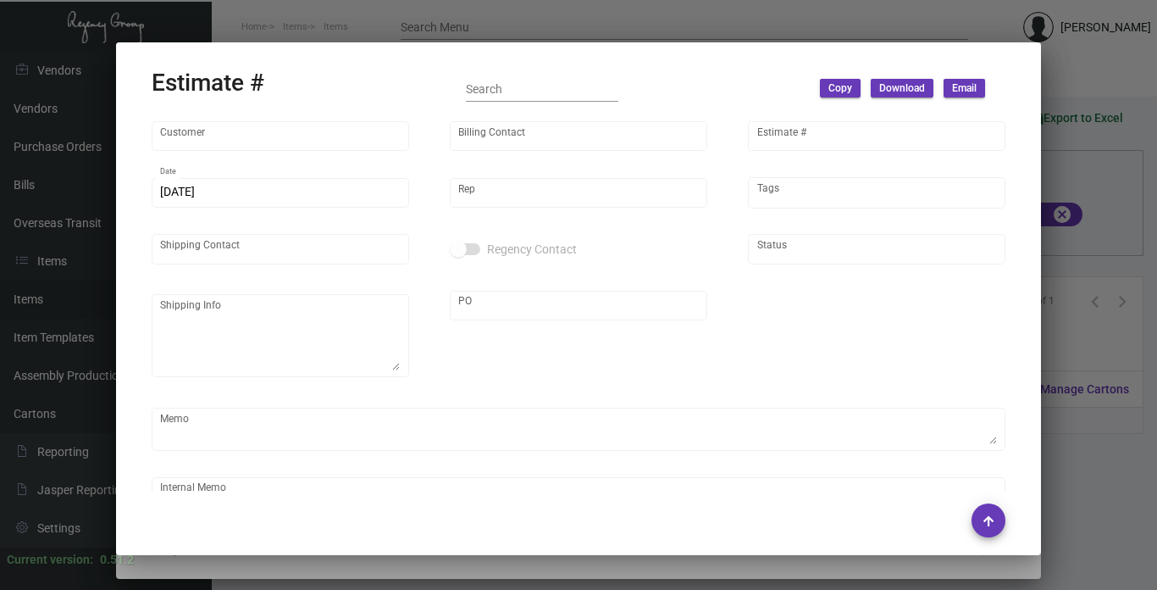
type input "United States Dollar $"
type input "$ 0.00"
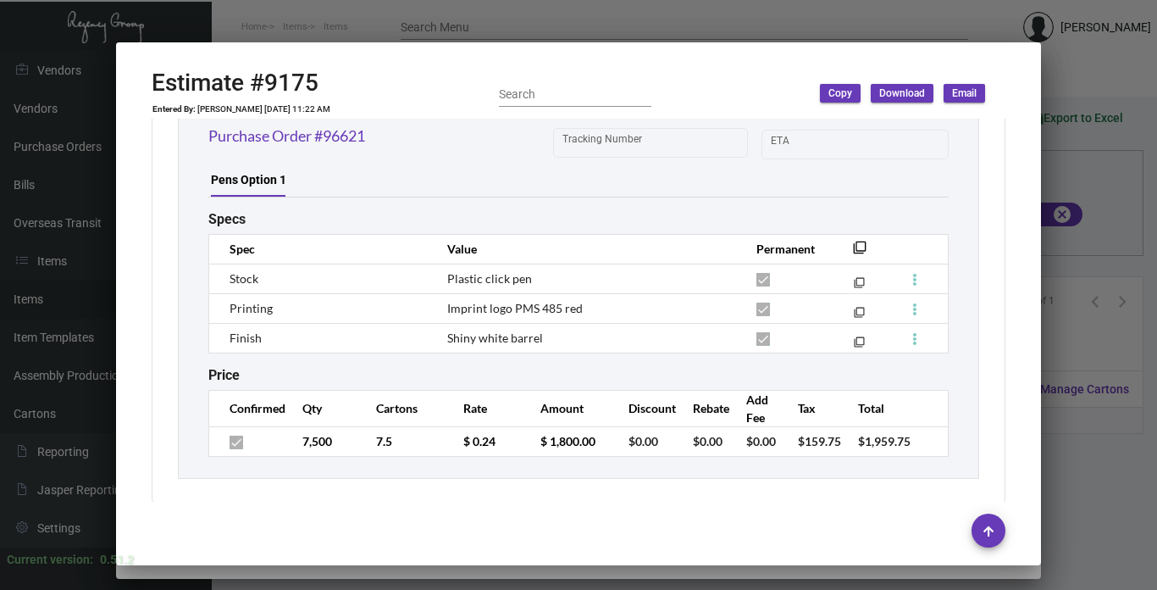
scroll to position [1030, 0]
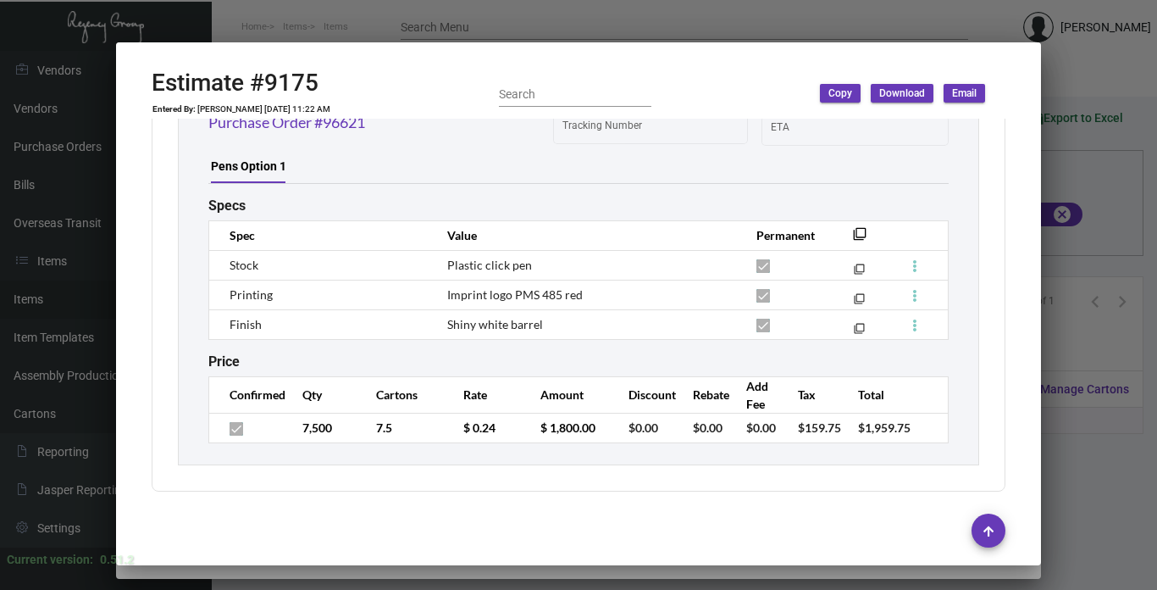
click at [1083, 74] on div at bounding box center [578, 295] width 1157 height 590
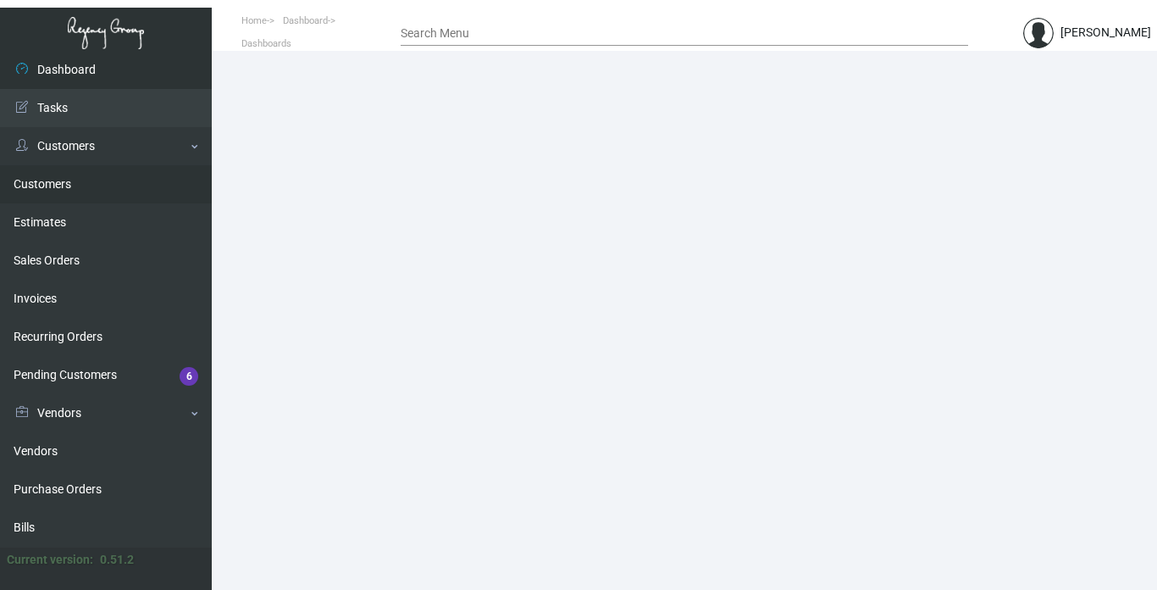
click at [61, 186] on link "Customers" at bounding box center [106, 184] width 212 height 38
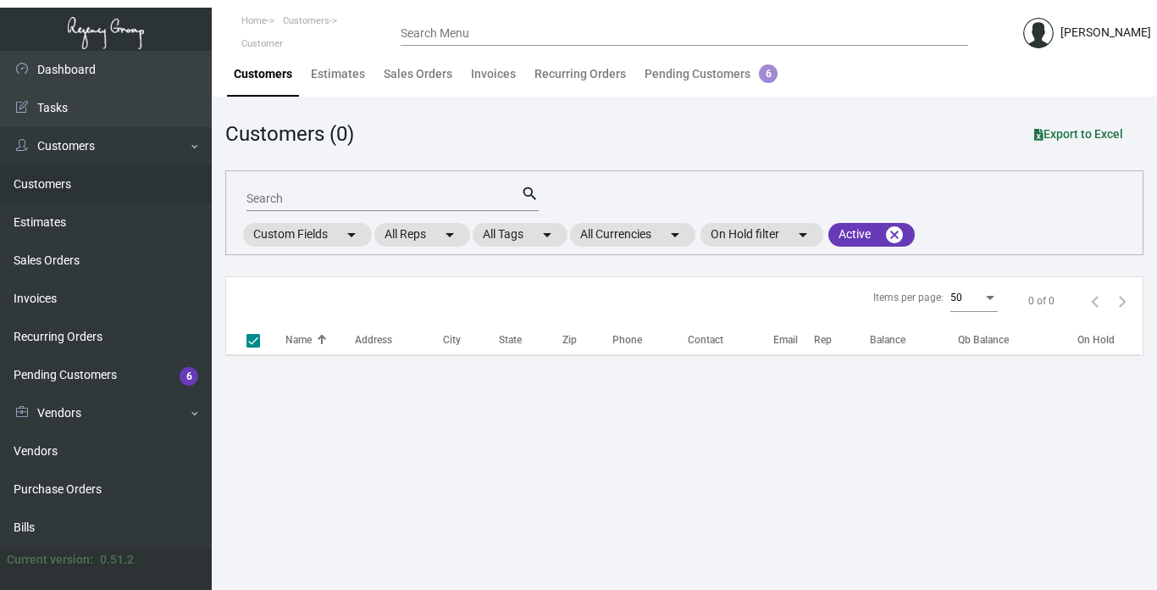
checkbox input "false"
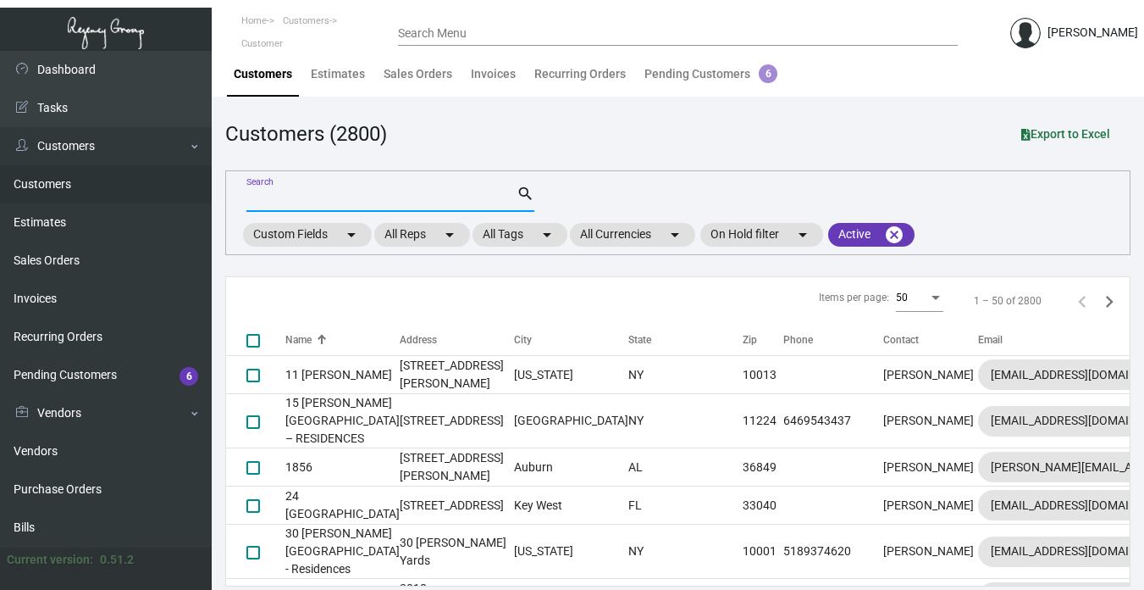
click at [302, 193] on input "Search" at bounding box center [381, 199] width 270 height 14
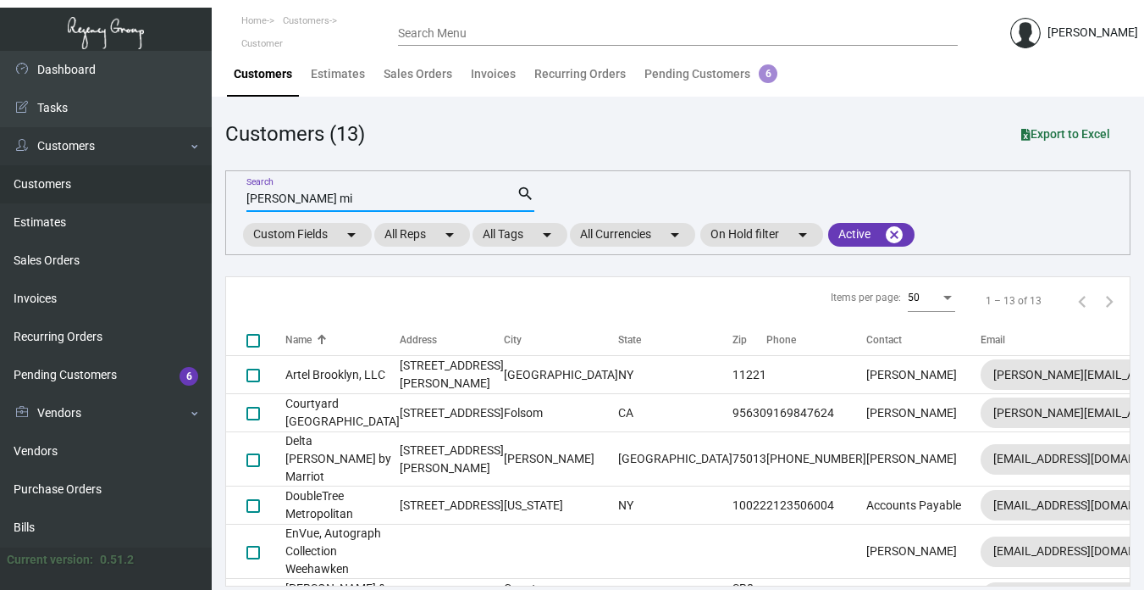
type input "olen mir"
checkbox input "true"
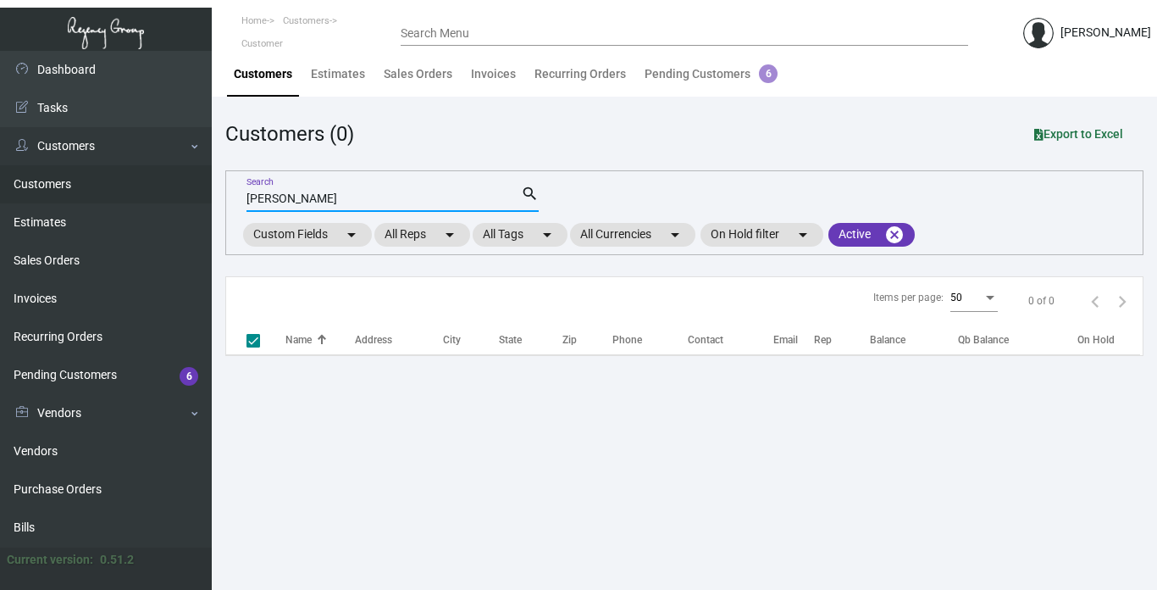
type input "olen mir"
